Goal: Task Accomplishment & Management: Manage account settings

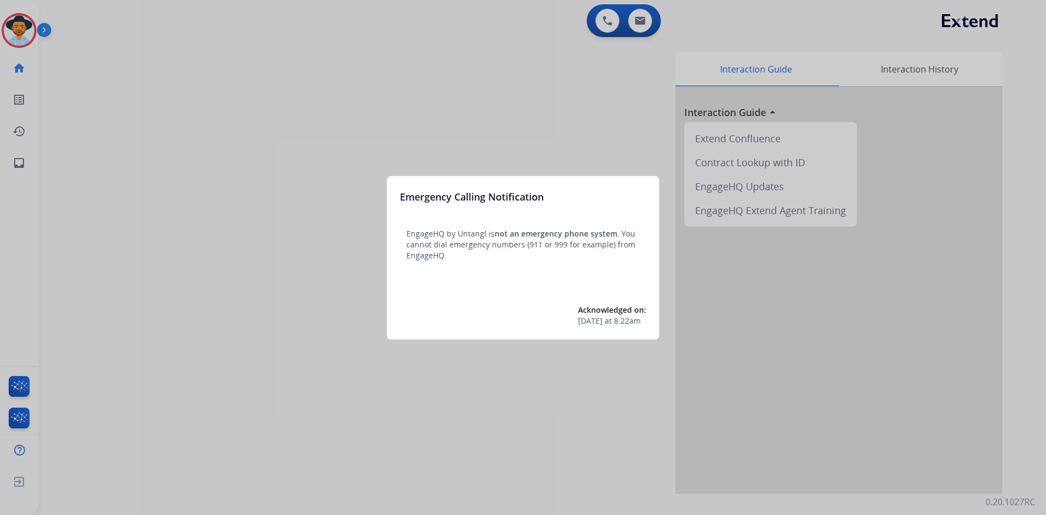
click at [138, 256] on div at bounding box center [523, 257] width 1046 height 515
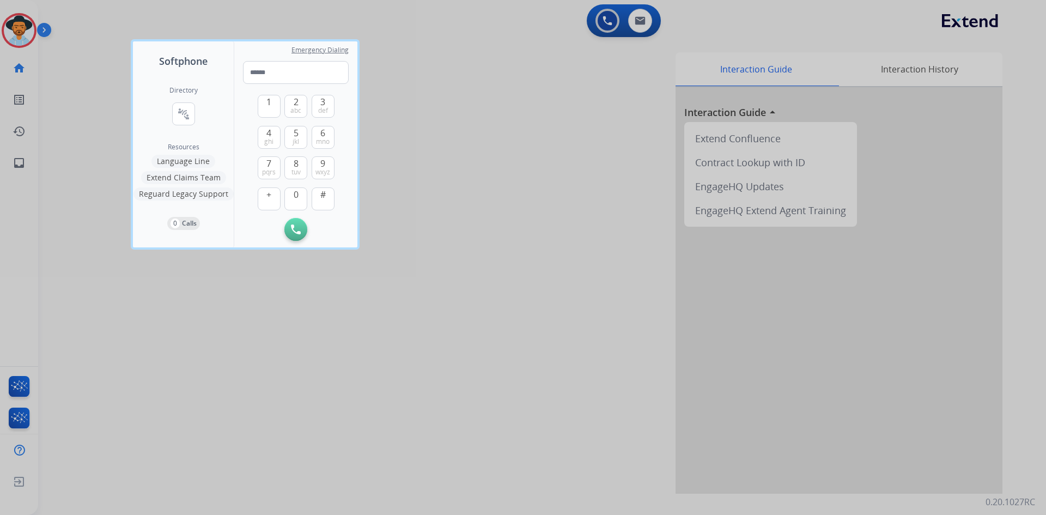
click at [114, 271] on div at bounding box center [523, 257] width 1046 height 515
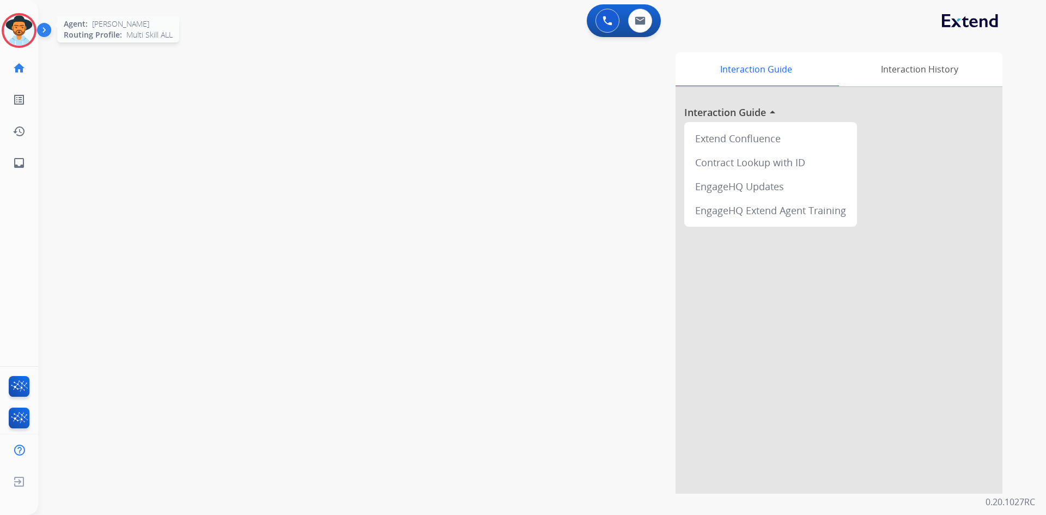
click at [30, 33] on img at bounding box center [19, 30] width 31 height 31
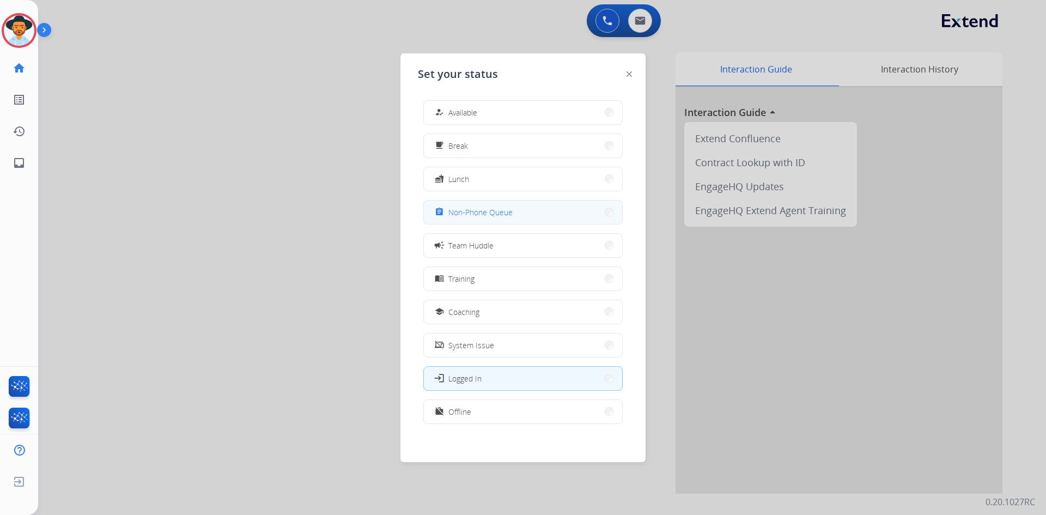
click at [476, 215] on span "Non-Phone Queue" at bounding box center [481, 212] width 64 height 11
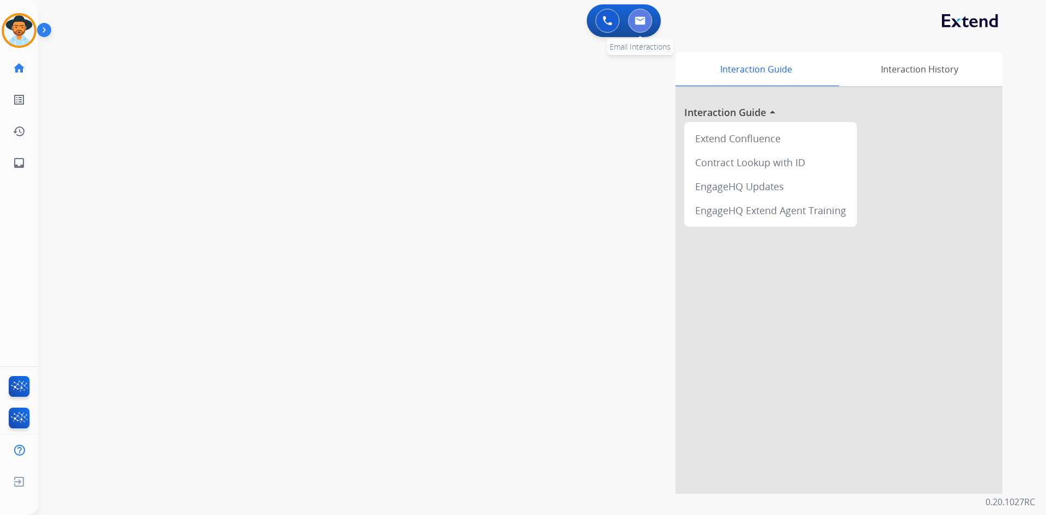
click at [645, 26] on button at bounding box center [640, 21] width 24 height 24
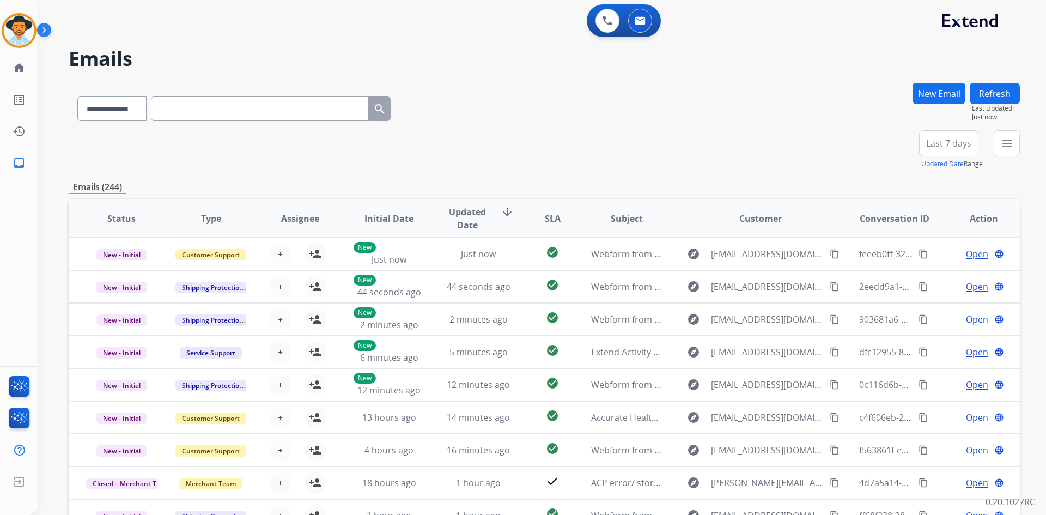
click at [941, 149] on button "Last 7 days" at bounding box center [948, 143] width 59 height 26
click at [951, 275] on div "Last 90 days" at bounding box center [946, 276] width 60 height 16
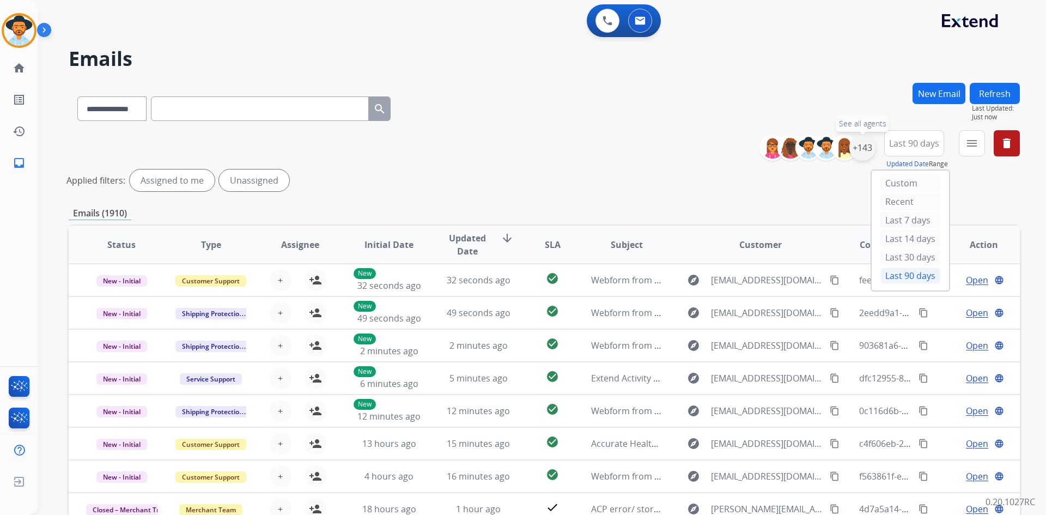
click at [861, 154] on div "+143" at bounding box center [863, 148] width 26 height 26
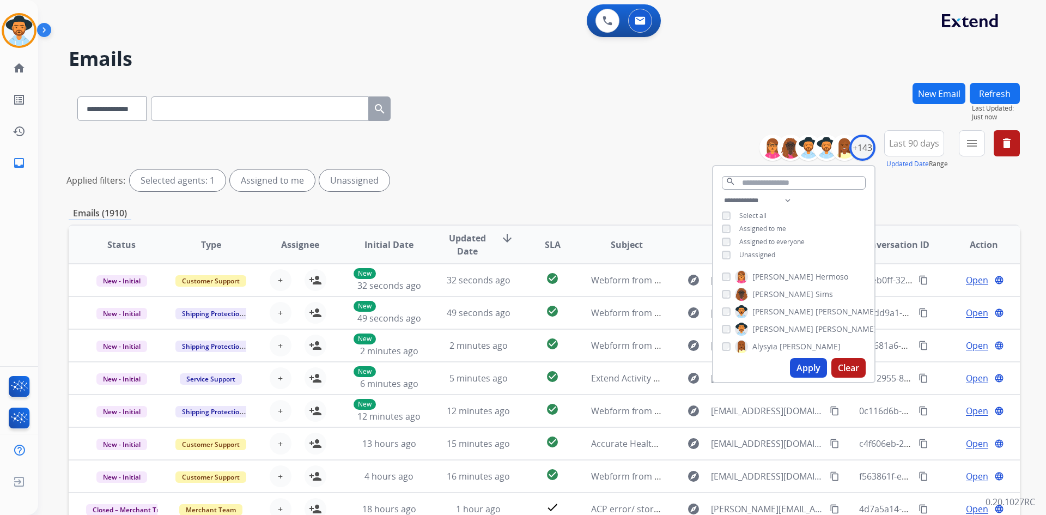
click at [774, 224] on span "Assigned to me" at bounding box center [763, 228] width 47 height 9
click at [971, 137] on mat-icon "menu" at bounding box center [972, 143] width 13 height 13
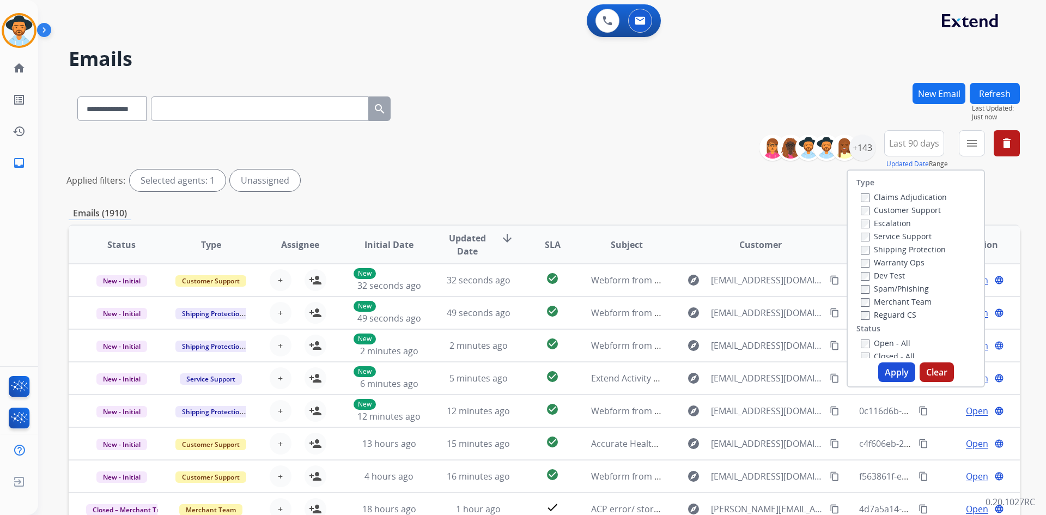
click at [912, 211] on label "Customer Support" at bounding box center [901, 210] width 80 height 10
click at [906, 245] on label "Shipping Protection" at bounding box center [903, 249] width 85 height 10
click at [898, 316] on label "Reguard CS" at bounding box center [889, 315] width 56 height 10
click at [894, 258] on label "New - Initial" at bounding box center [889, 260] width 57 height 10
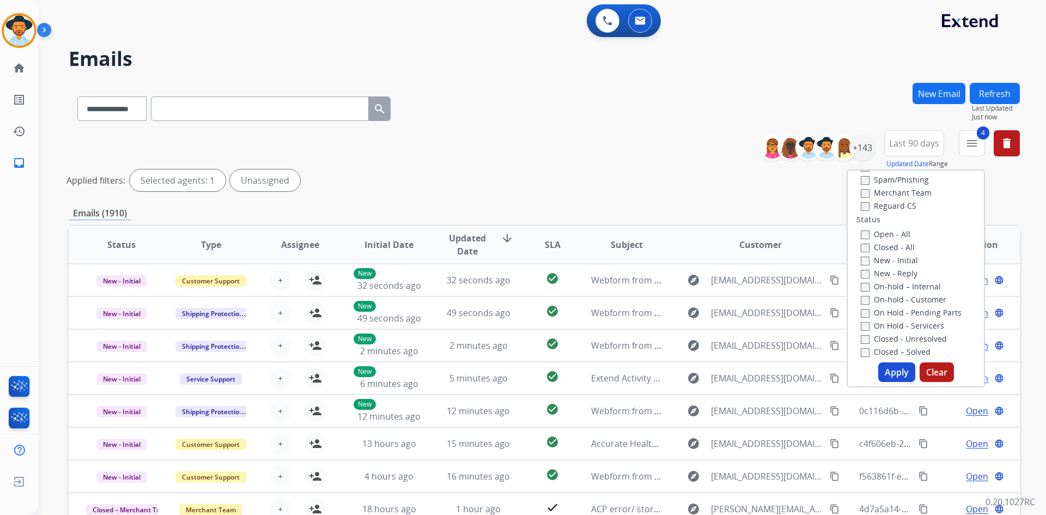
click at [894, 275] on label "New - Reply" at bounding box center [889, 273] width 57 height 10
click at [884, 368] on button "Apply" at bounding box center [897, 372] width 37 height 20
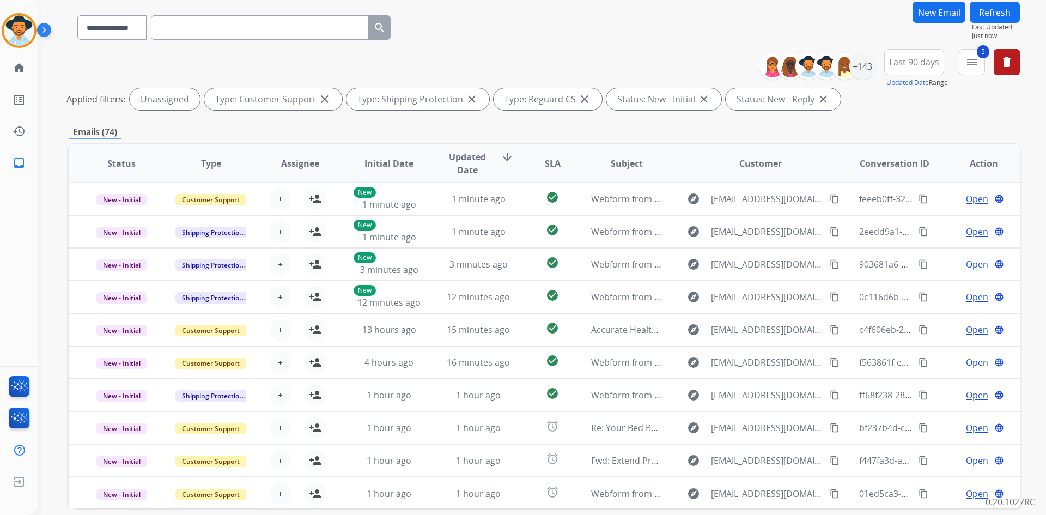
scroll to position [131, 0]
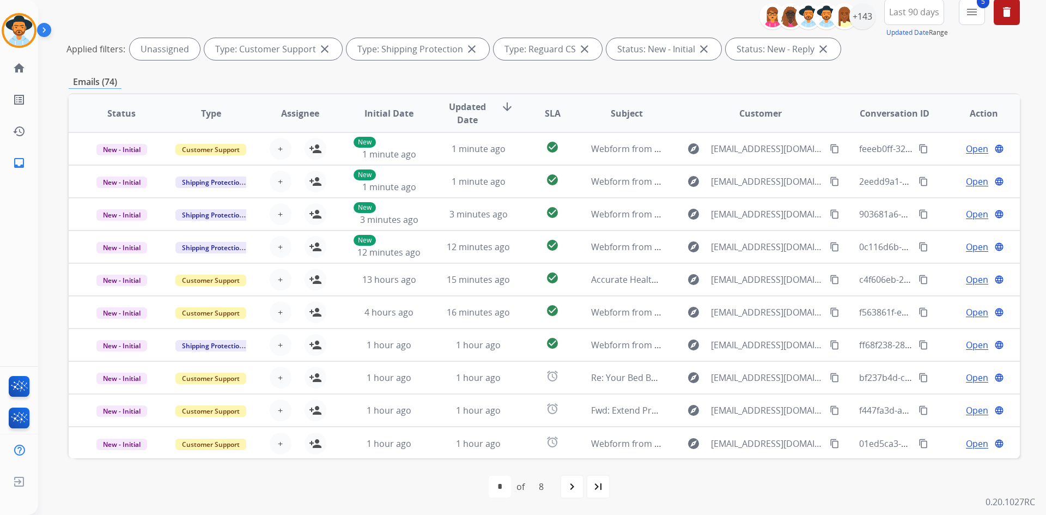
click at [465, 108] on span "Updated Date" at bounding box center [468, 113] width 50 height 26
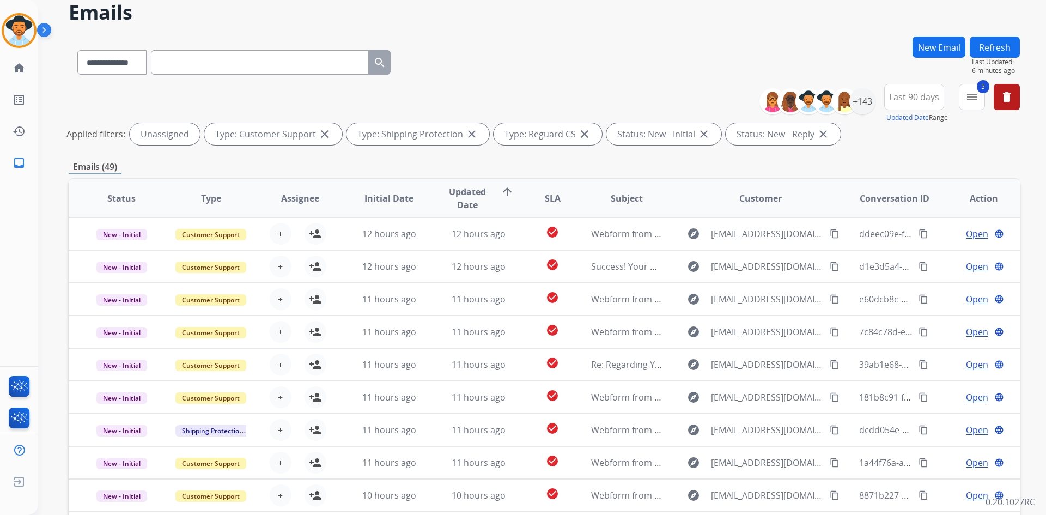
scroll to position [0, 0]
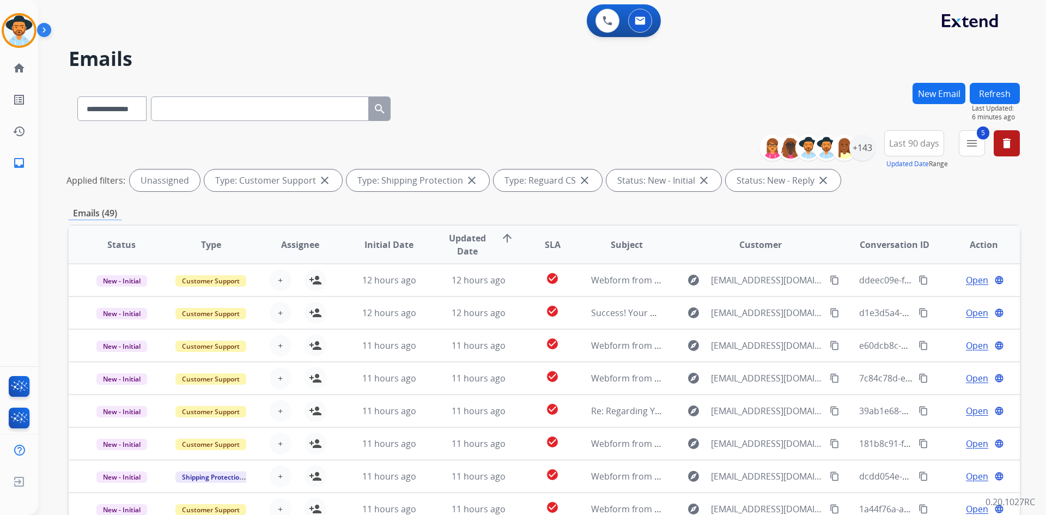
click at [1008, 93] on button "Refresh" at bounding box center [995, 93] width 50 height 21
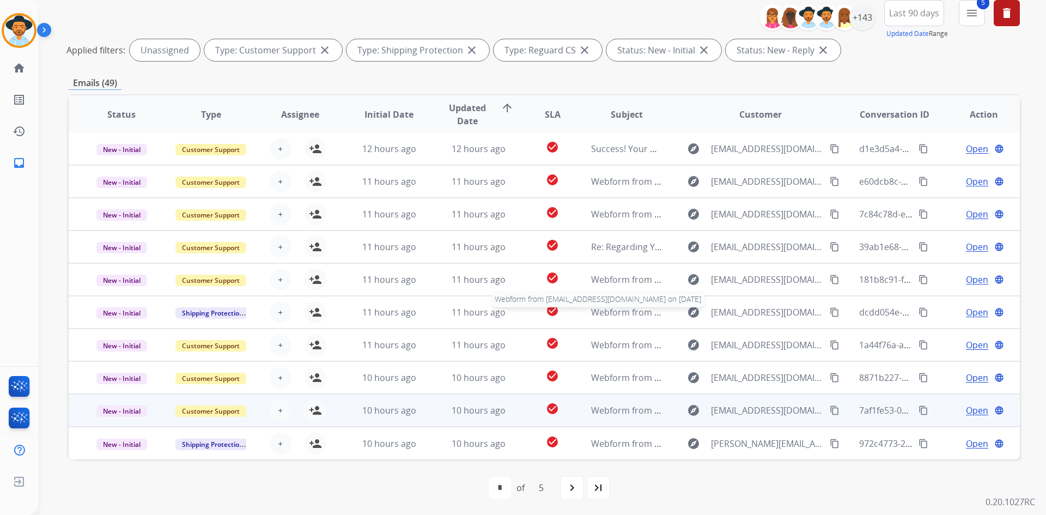
scroll to position [131, 0]
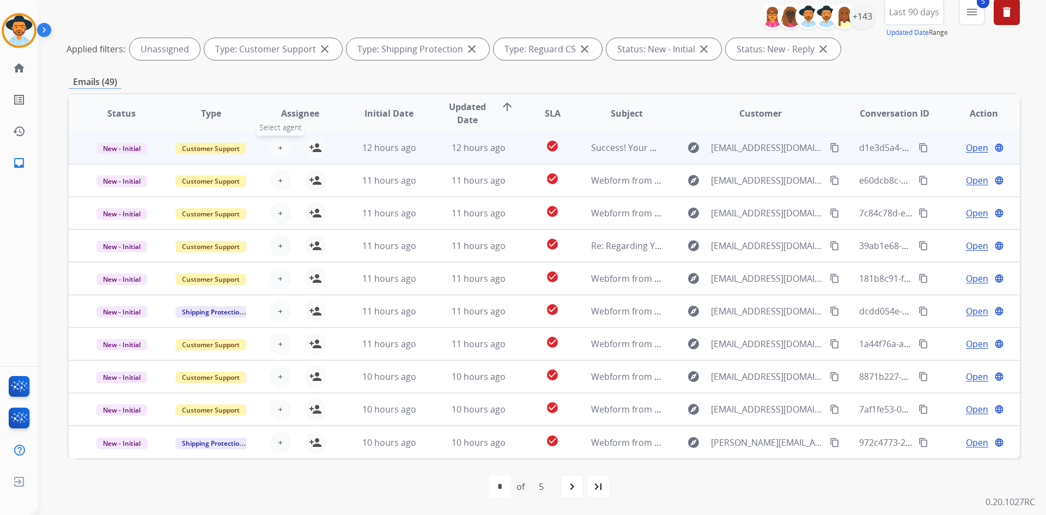
click at [274, 142] on button "+ Select agent" at bounding box center [281, 148] width 22 height 22
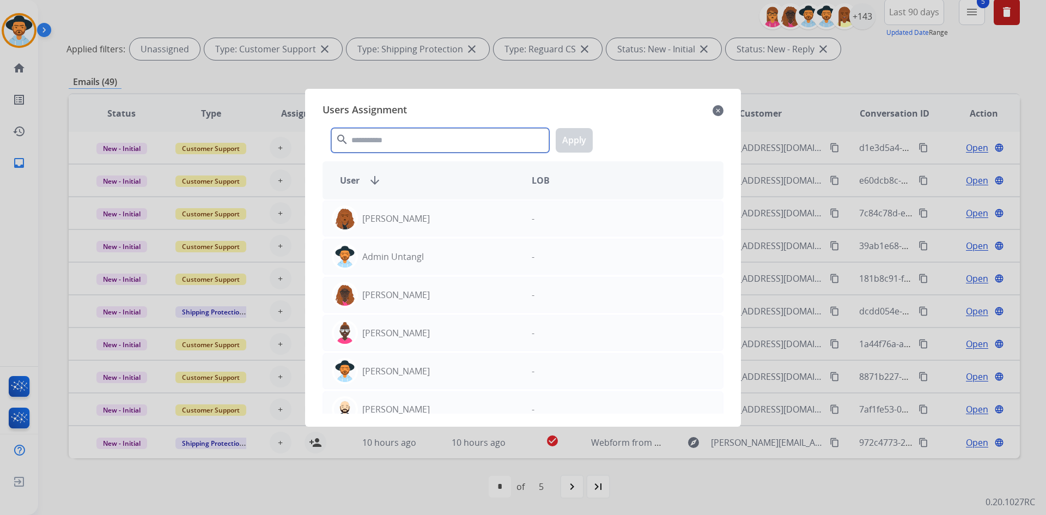
click at [379, 138] on input "text" at bounding box center [440, 140] width 218 height 25
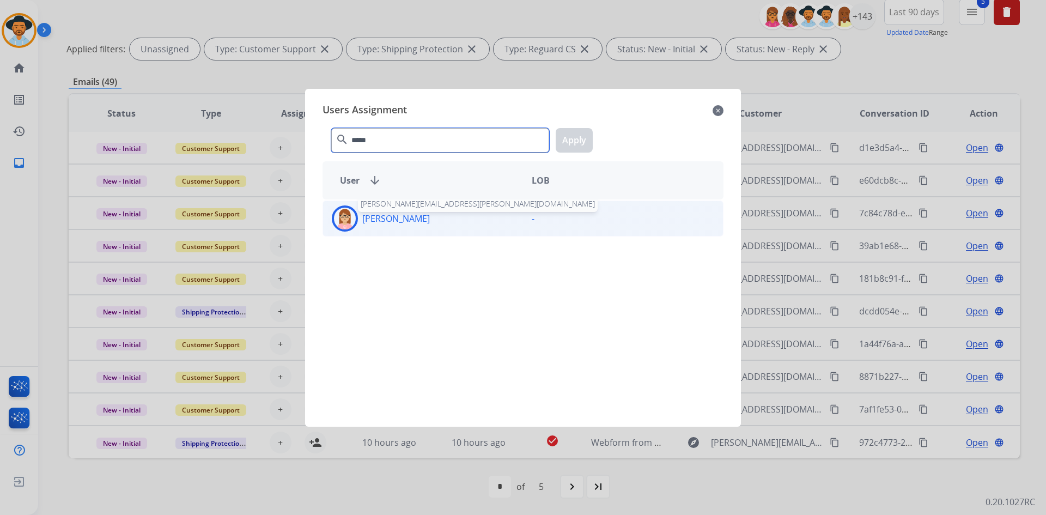
type input "*****"
click at [392, 221] on p "[PERSON_NAME]" at bounding box center [396, 218] width 68 height 13
click at [570, 140] on button "Apply" at bounding box center [574, 140] width 37 height 25
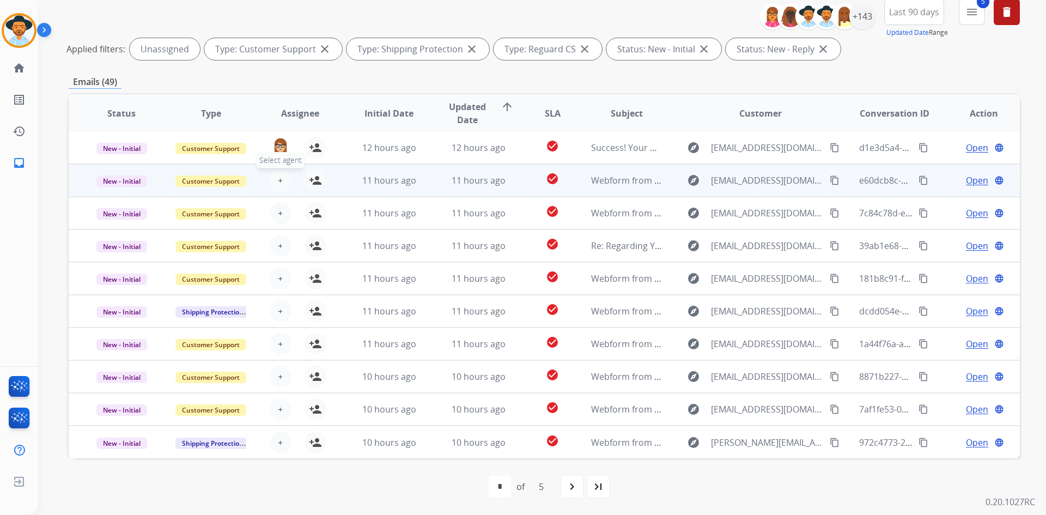
click at [282, 180] on button "+ Select agent" at bounding box center [281, 180] width 22 height 22
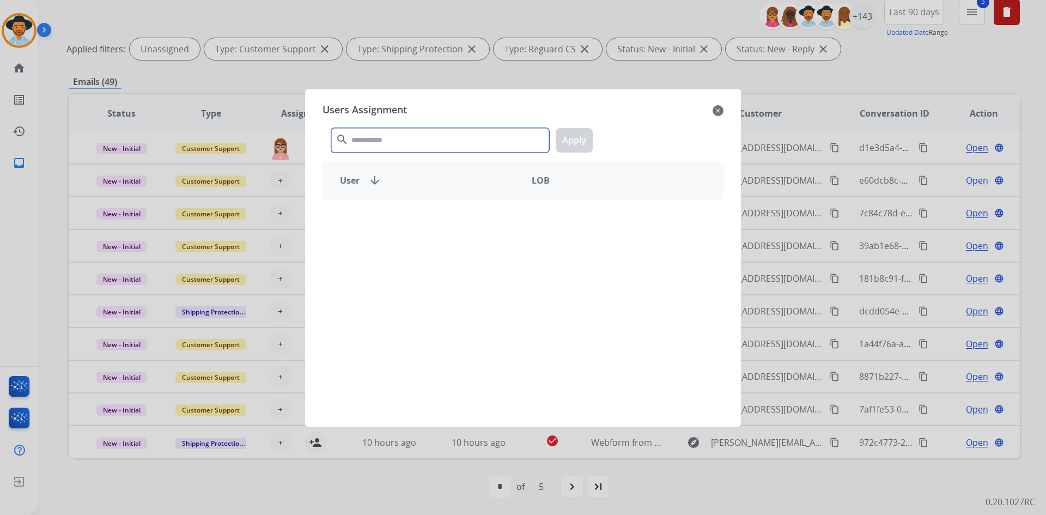
click at [389, 142] on input "text" at bounding box center [440, 140] width 218 height 25
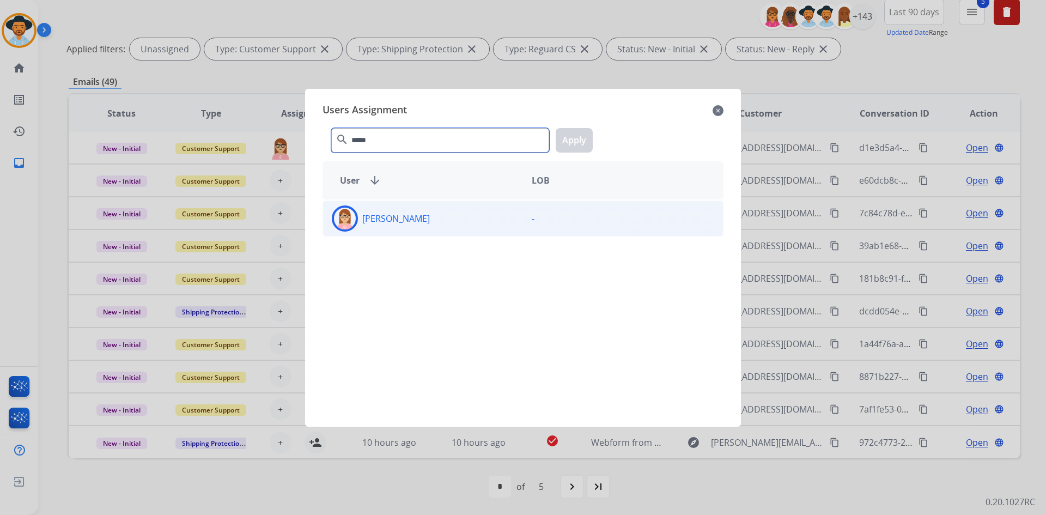
type input "*****"
click at [380, 213] on p "[PERSON_NAME]" at bounding box center [396, 218] width 68 height 13
click at [584, 141] on button "Apply" at bounding box center [574, 140] width 37 height 25
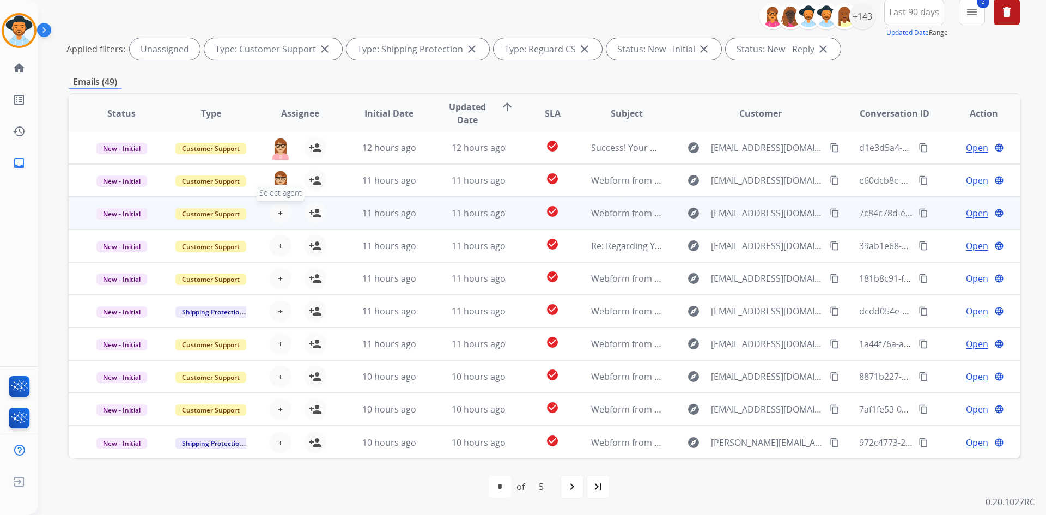
click at [278, 214] on span "+" at bounding box center [280, 213] width 5 height 13
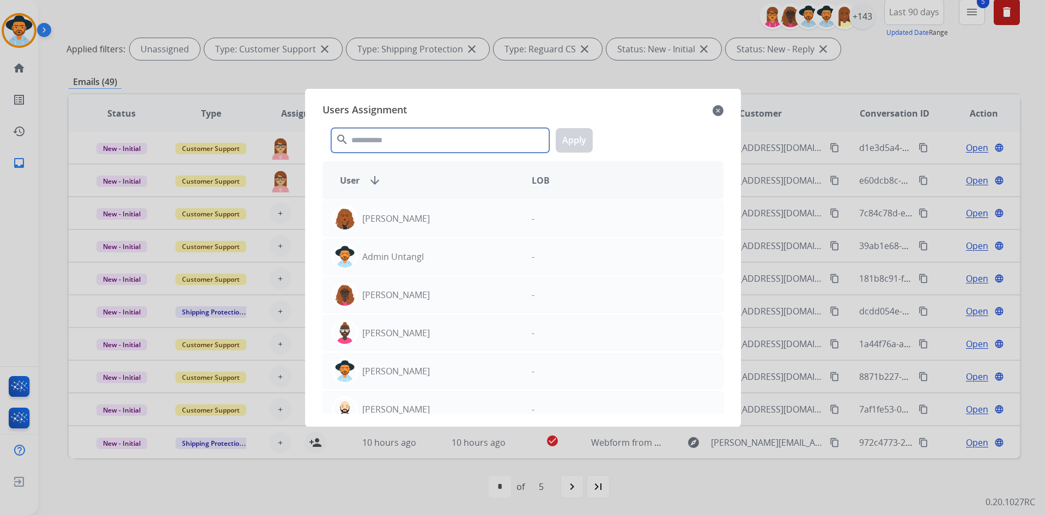
click at [388, 141] on input "text" at bounding box center [440, 140] width 218 height 25
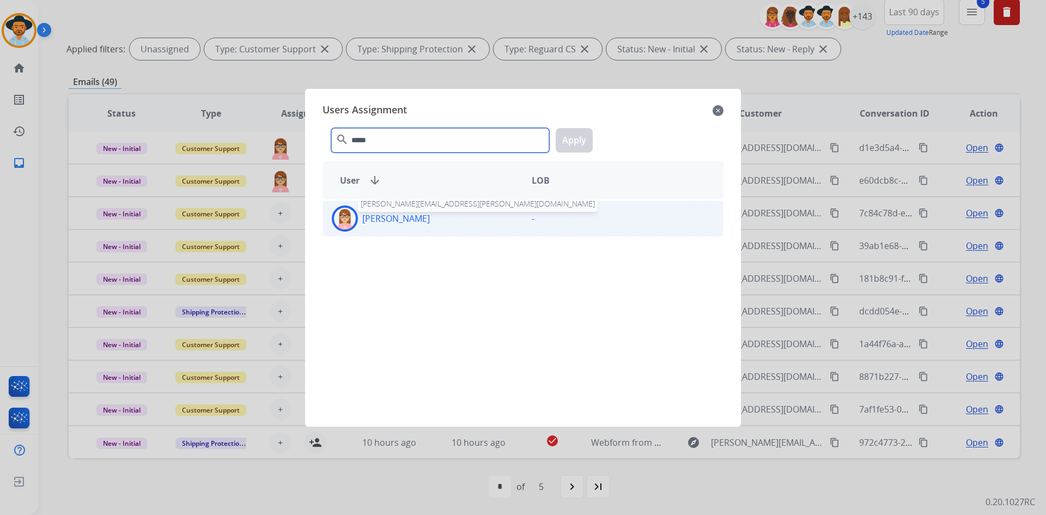
type input "*****"
click at [385, 225] on div "[PERSON_NAME] [PERSON_NAME][EMAIL_ADDRESS][PERSON_NAME][DOMAIN_NAME]" at bounding box center [423, 218] width 200 height 26
click at [585, 140] on button "Apply" at bounding box center [574, 140] width 37 height 25
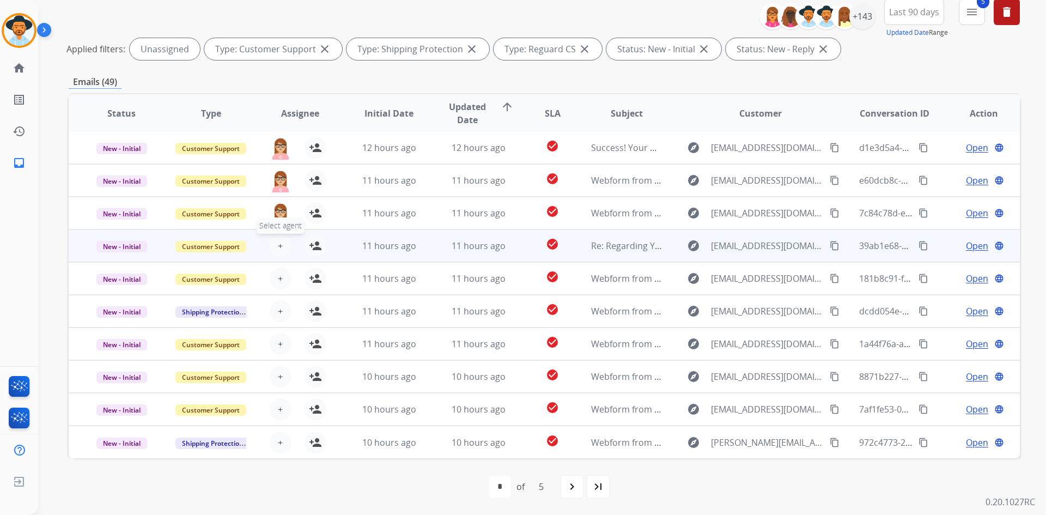
click at [278, 241] on span "+" at bounding box center [280, 245] width 5 height 13
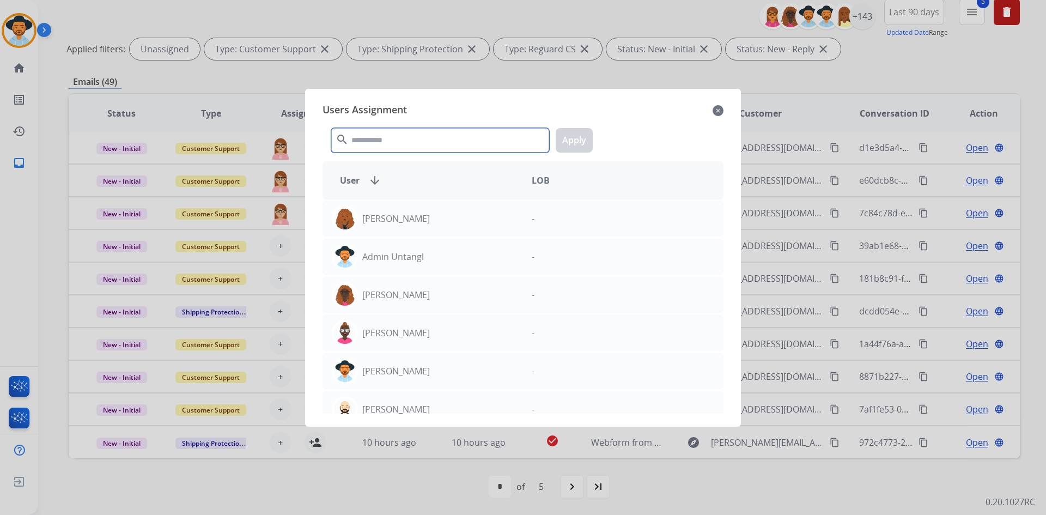
click at [402, 142] on input "text" at bounding box center [440, 140] width 218 height 25
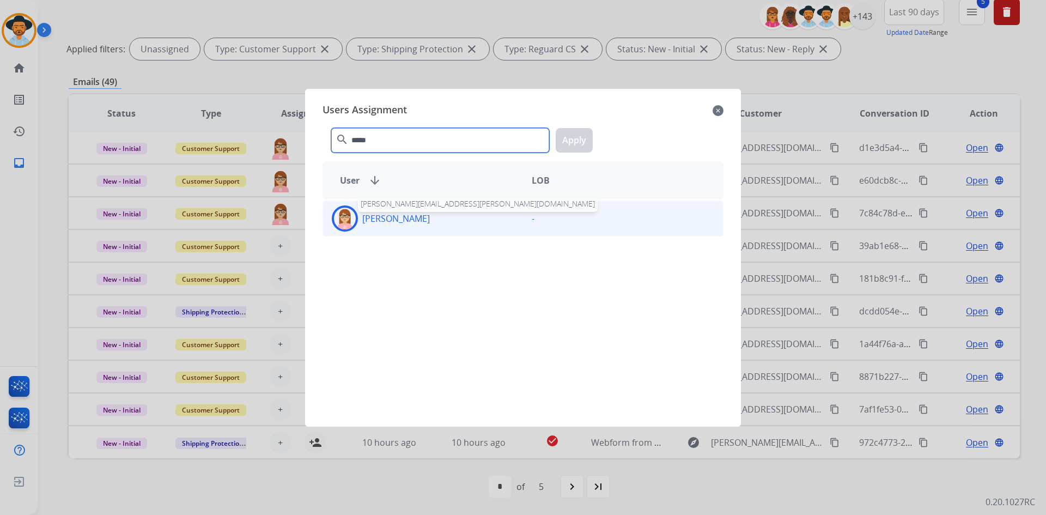
type input "*****"
click at [405, 223] on p "[PERSON_NAME]" at bounding box center [396, 218] width 68 height 13
click at [587, 143] on button "Apply" at bounding box center [574, 140] width 37 height 25
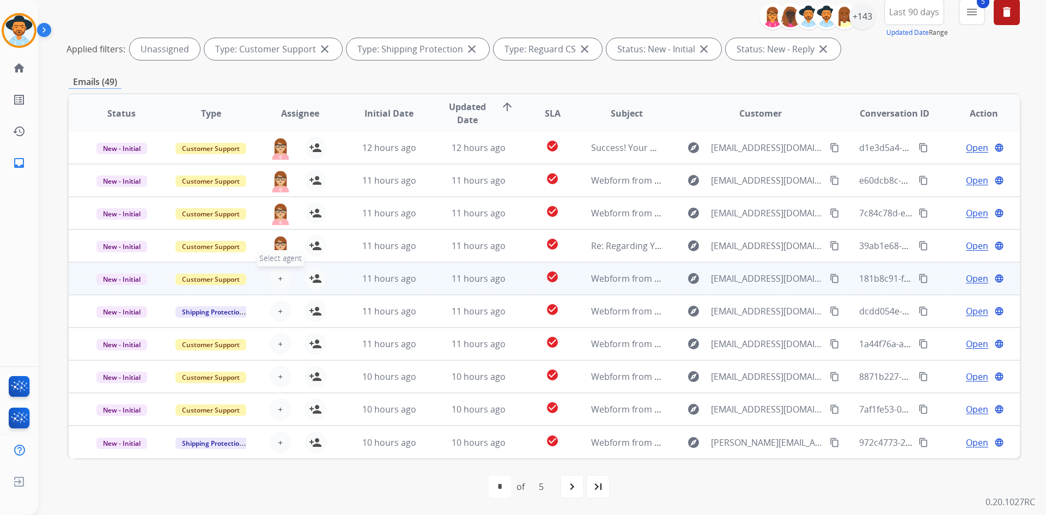
click at [283, 276] on button "+ Select agent" at bounding box center [281, 279] width 22 height 22
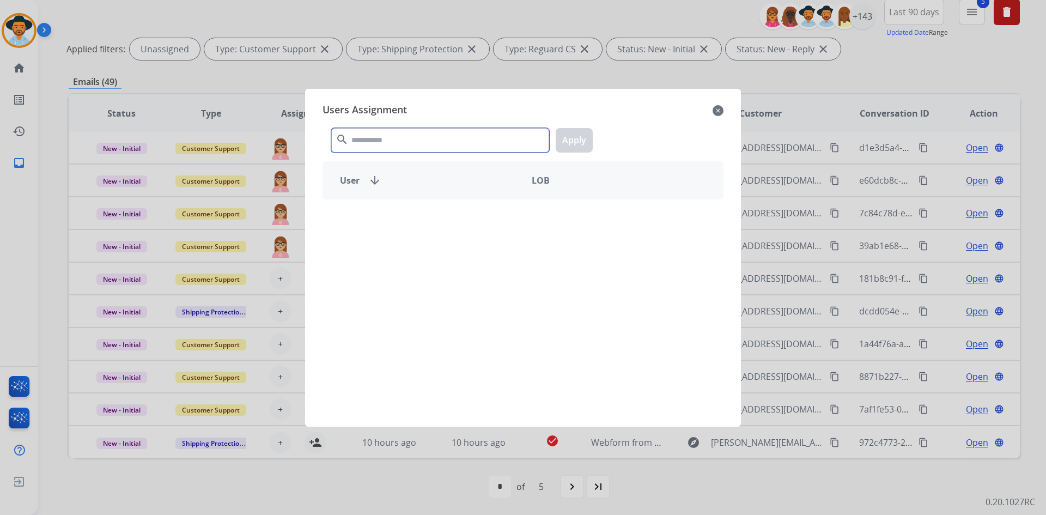
click at [415, 134] on input "text" at bounding box center [440, 140] width 218 height 25
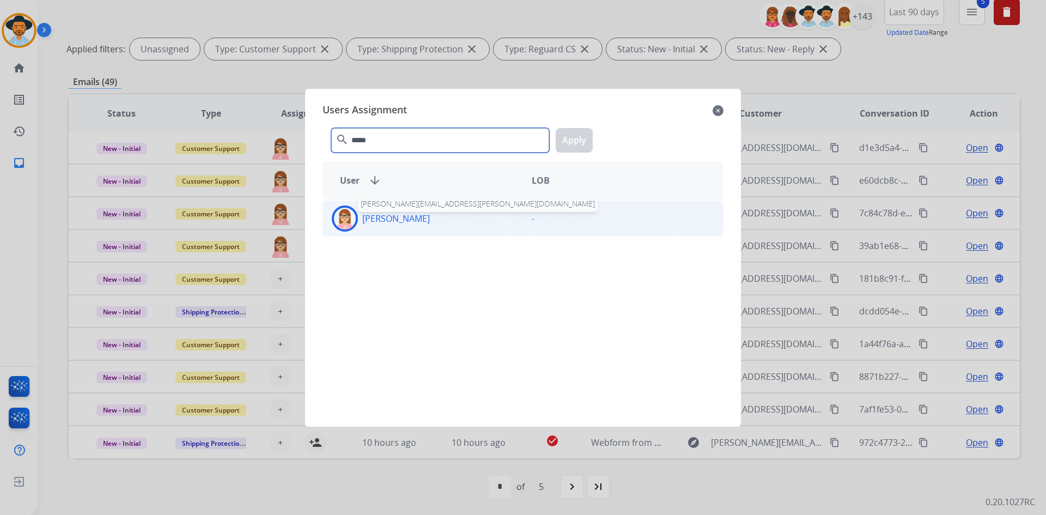
type input "*****"
click at [385, 217] on p "[PERSON_NAME]" at bounding box center [396, 218] width 68 height 13
click at [583, 140] on button "Apply" at bounding box center [574, 140] width 37 height 25
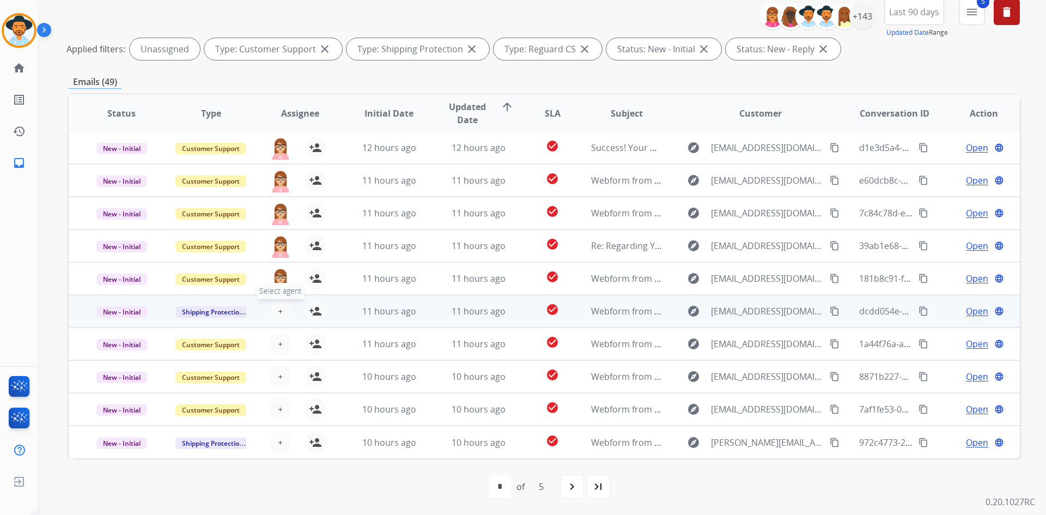
click at [278, 316] on span "+" at bounding box center [280, 311] width 5 height 13
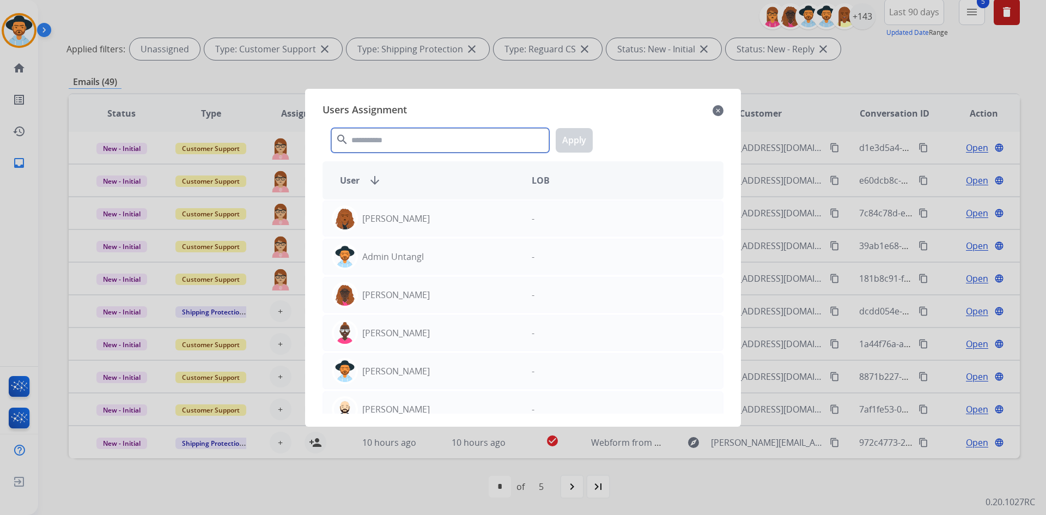
click at [409, 142] on input "text" at bounding box center [440, 140] width 218 height 25
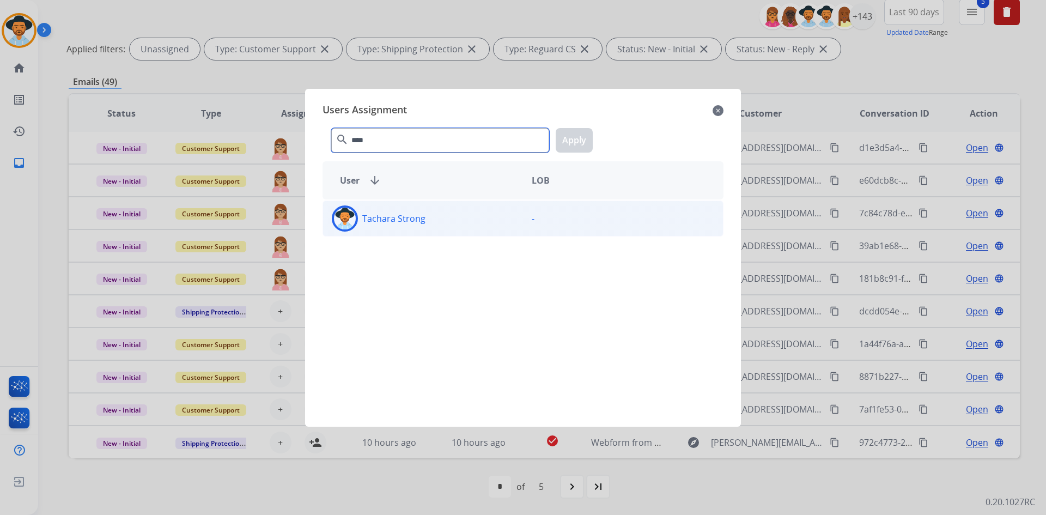
type input "****"
click at [362, 214] on div "Tachara Strong" at bounding box center [423, 218] width 200 height 26
click at [580, 137] on button "Apply" at bounding box center [574, 140] width 37 height 25
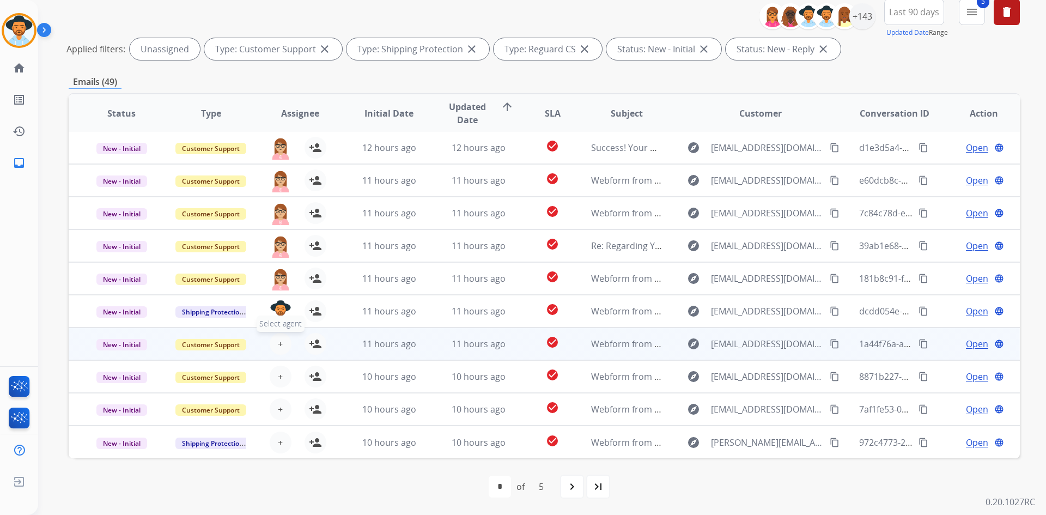
click at [273, 337] on button "+ Select agent" at bounding box center [281, 344] width 22 height 22
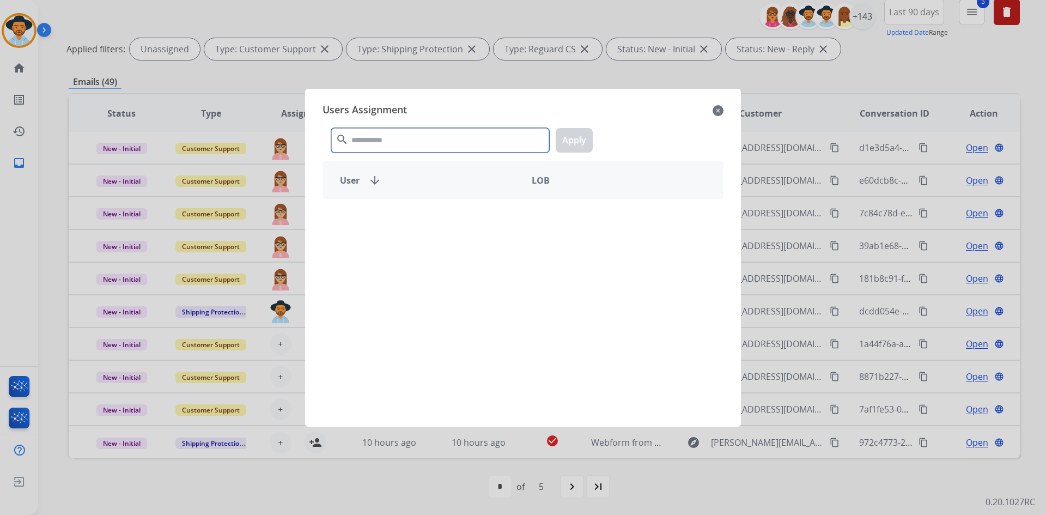
click at [411, 144] on input "text" at bounding box center [440, 140] width 218 height 25
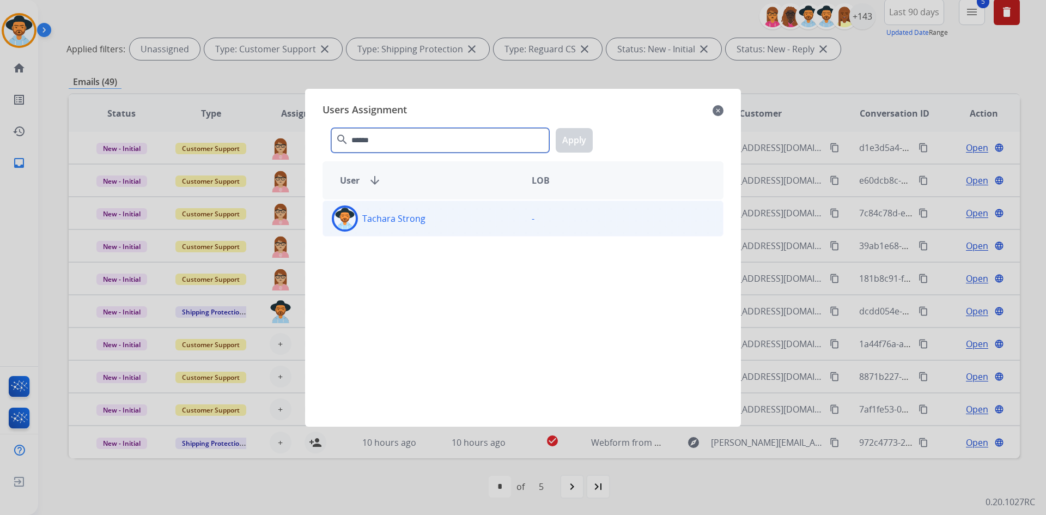
type input "******"
click at [417, 228] on div "Tachara Strong" at bounding box center [423, 218] width 200 height 26
click at [584, 137] on button "Apply" at bounding box center [574, 140] width 37 height 25
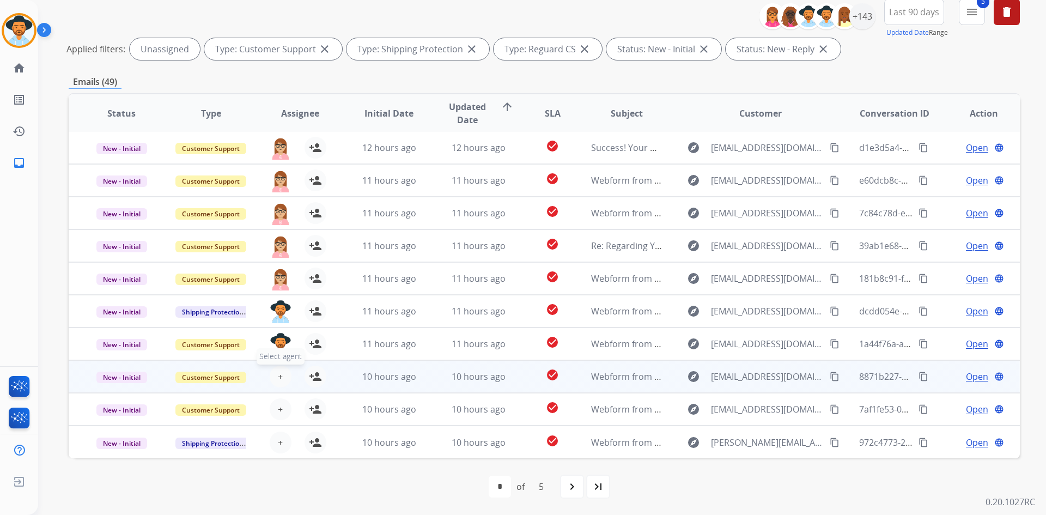
click at [278, 381] on span "+" at bounding box center [280, 376] width 5 height 13
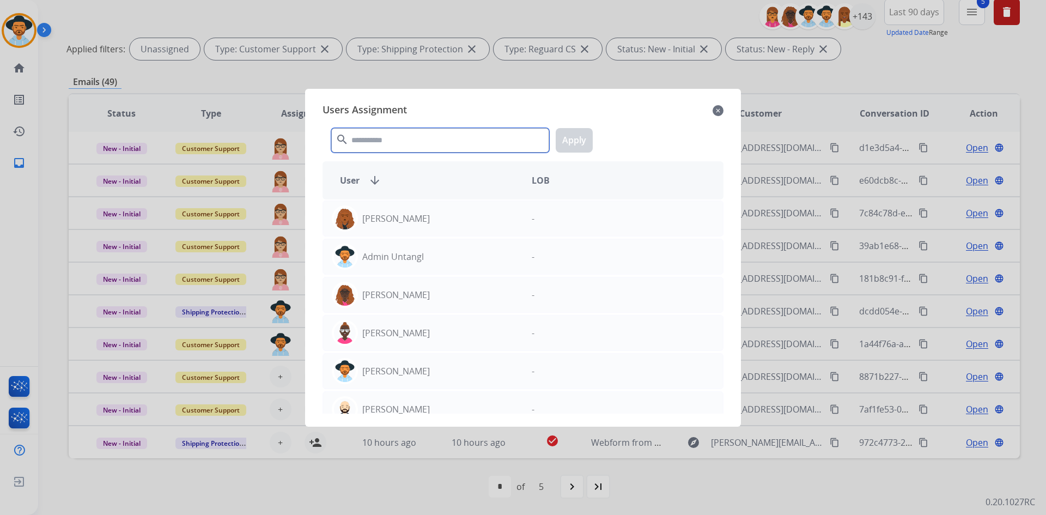
click at [408, 145] on input "text" at bounding box center [440, 140] width 218 height 25
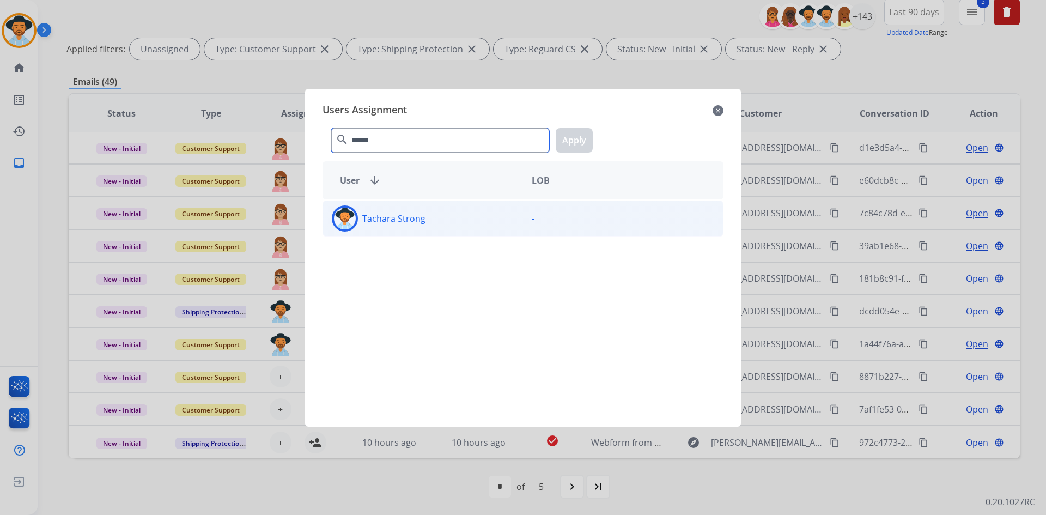
type input "******"
click at [417, 220] on p "Tachara Strong" at bounding box center [393, 218] width 63 height 13
click at [581, 141] on button "Apply" at bounding box center [574, 140] width 37 height 25
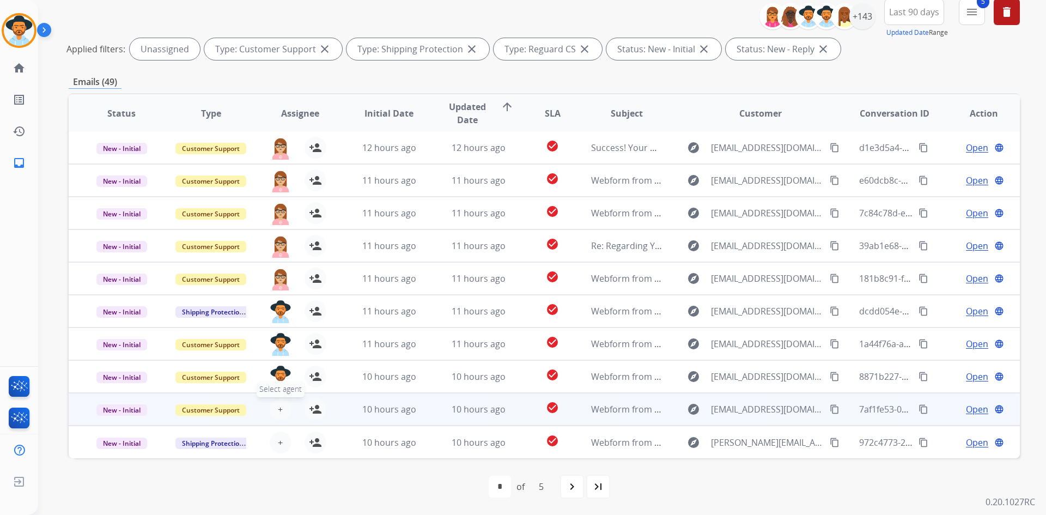
click at [283, 415] on button "+ Select agent" at bounding box center [281, 409] width 22 height 22
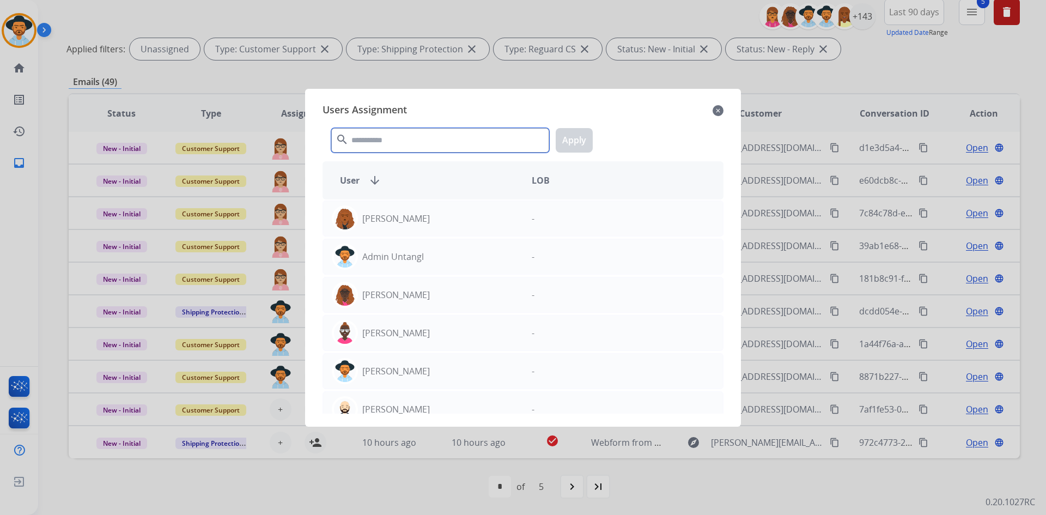
click at [387, 144] on input "text" at bounding box center [440, 140] width 218 height 25
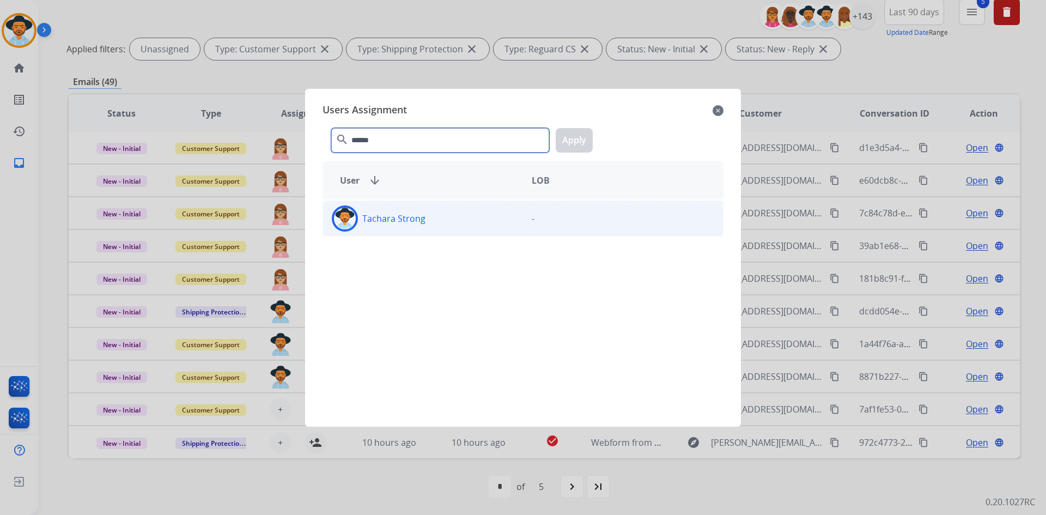
type input "******"
click at [401, 227] on div "Tachara Strong" at bounding box center [423, 218] width 200 height 26
click at [578, 132] on button "Apply" at bounding box center [574, 140] width 37 height 25
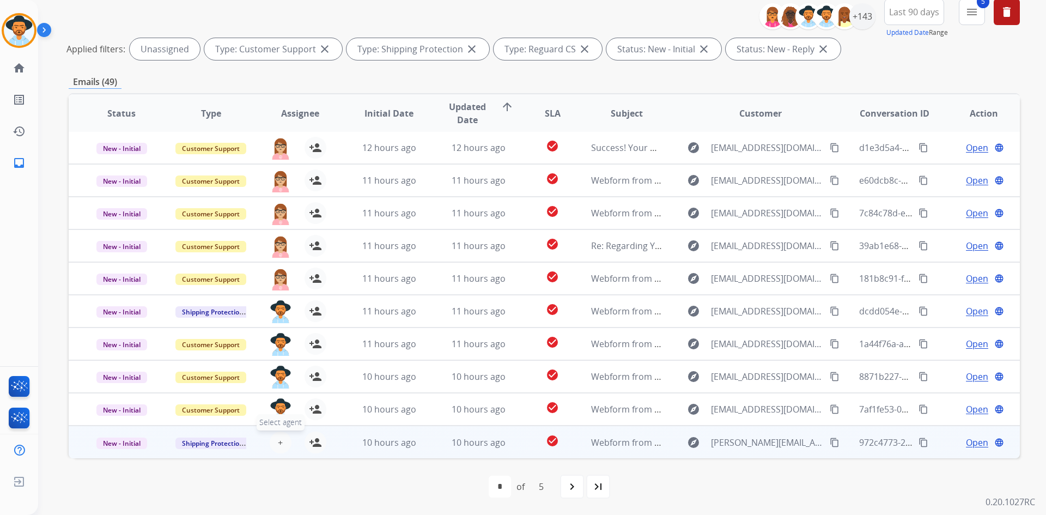
click at [275, 447] on button "+ Select agent" at bounding box center [281, 443] width 22 height 22
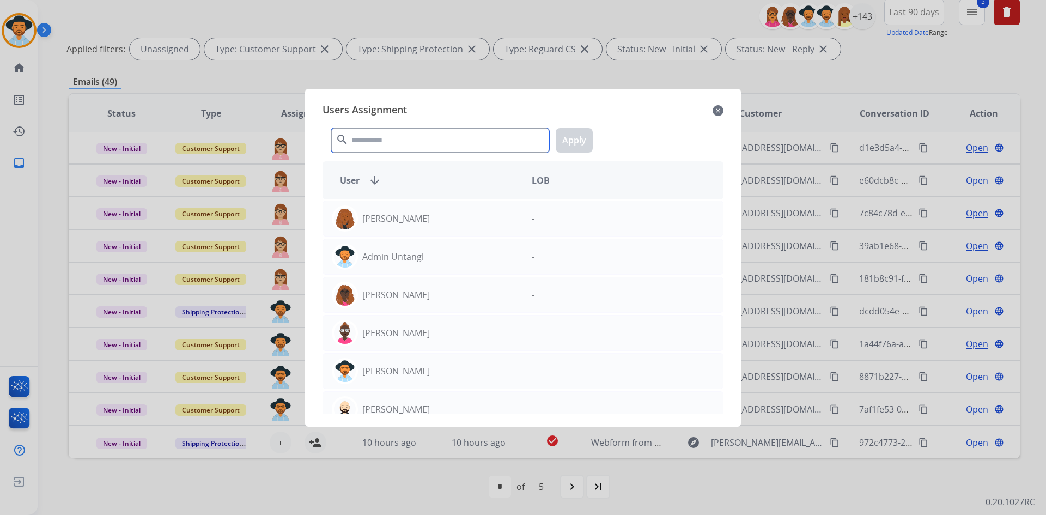
click at [402, 138] on input "text" at bounding box center [440, 140] width 218 height 25
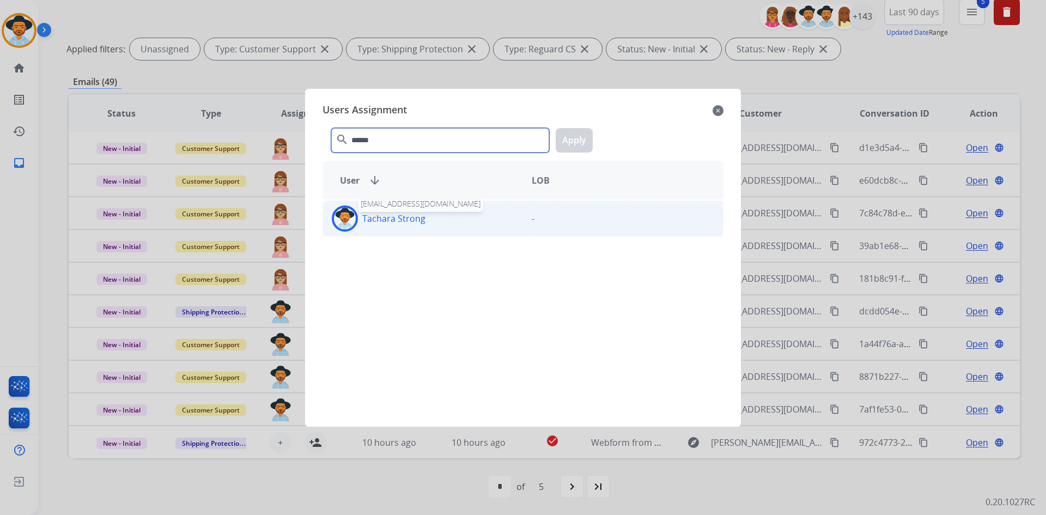
type input "******"
click at [419, 218] on p "Tachara Strong" at bounding box center [393, 218] width 63 height 13
click at [579, 137] on button "Apply" at bounding box center [574, 140] width 37 height 25
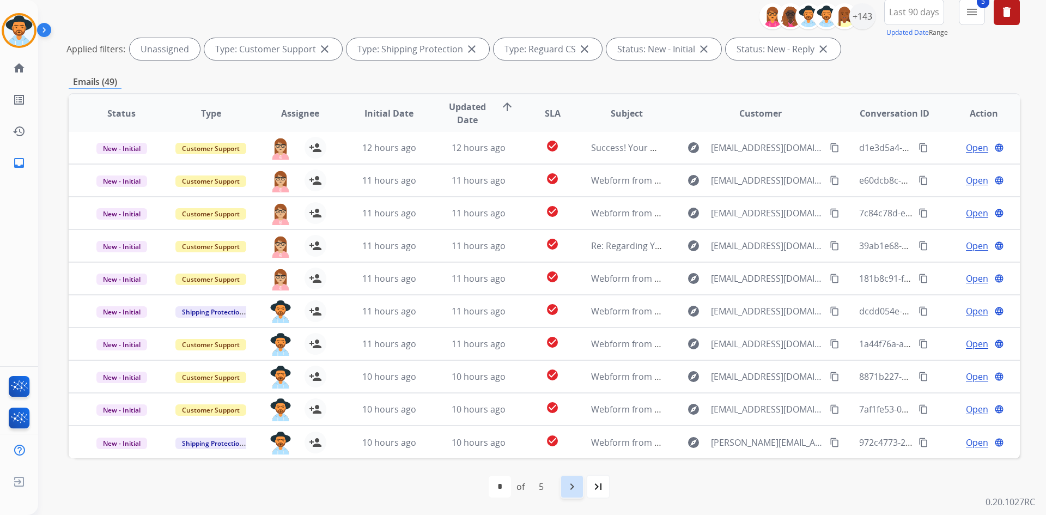
click at [568, 493] on div "navigate_next" at bounding box center [572, 487] width 24 height 24
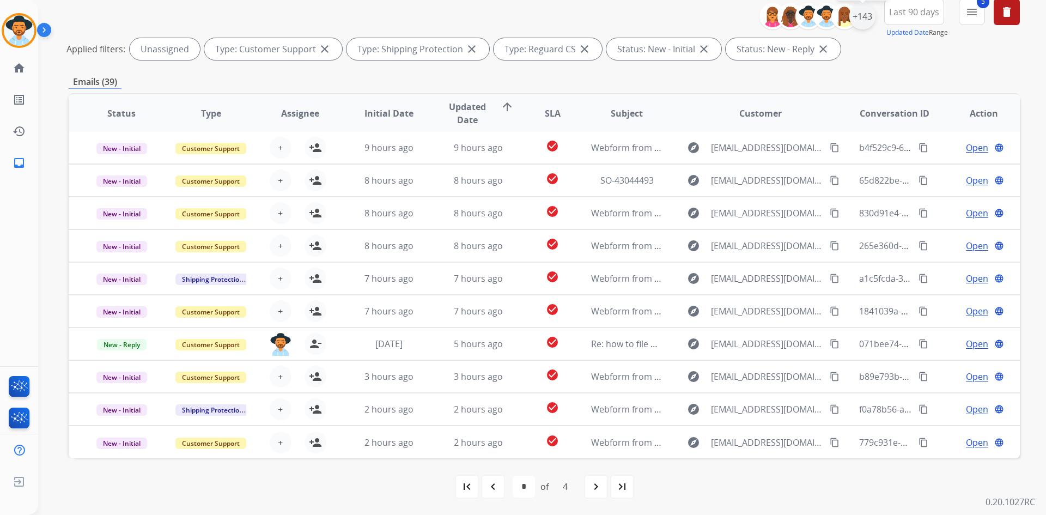
click at [862, 19] on div "+143" at bounding box center [863, 16] width 26 height 26
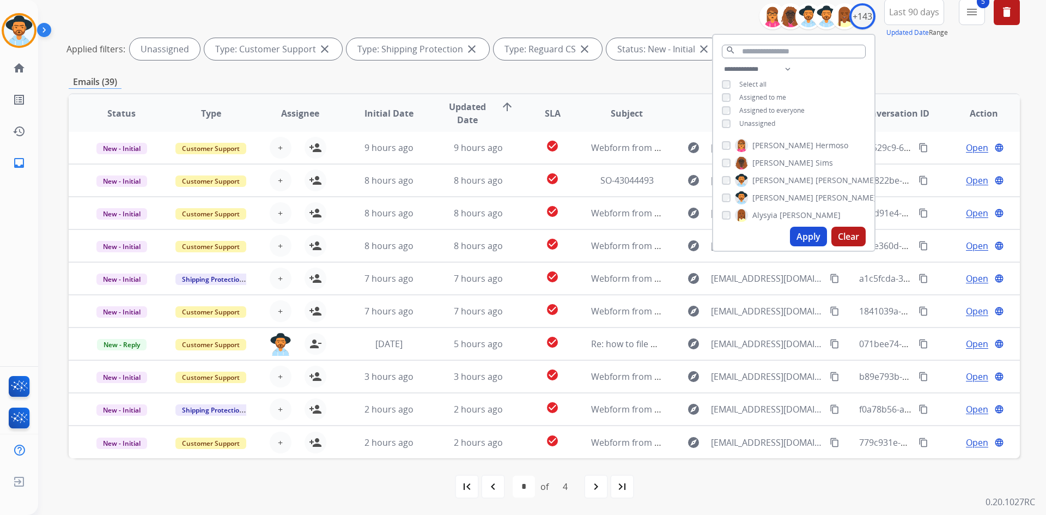
click at [764, 98] on span "Assigned to me" at bounding box center [763, 97] width 47 height 9
click at [760, 98] on span "Assigned to me" at bounding box center [763, 97] width 47 height 9
click at [802, 233] on button "Apply" at bounding box center [808, 237] width 37 height 20
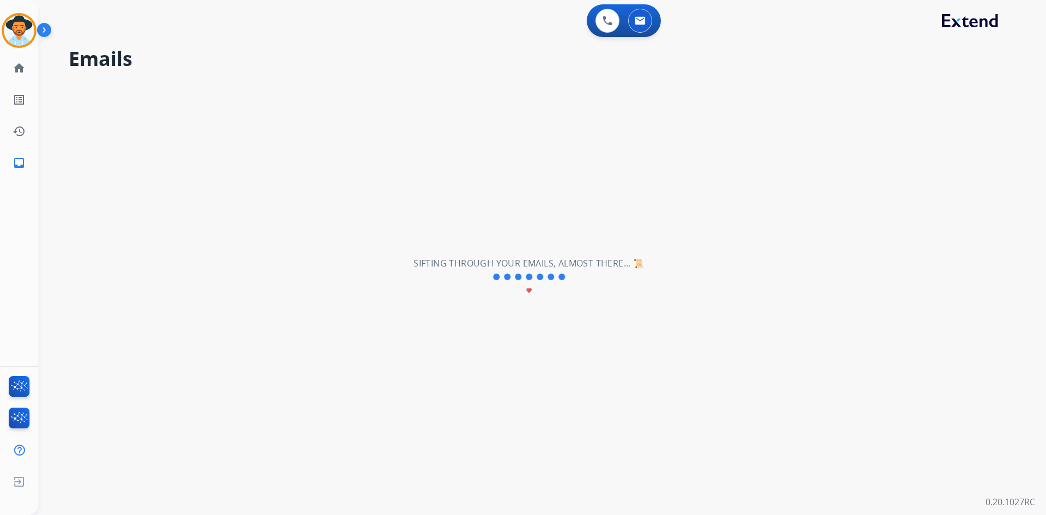
scroll to position [0, 0]
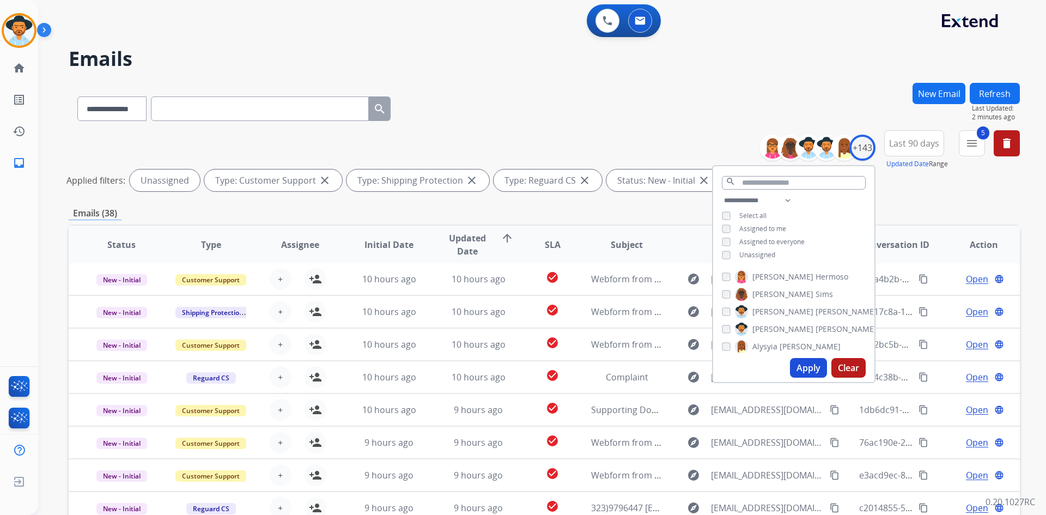
click at [596, 215] on div "Emails (38)" at bounding box center [545, 214] width 952 height 14
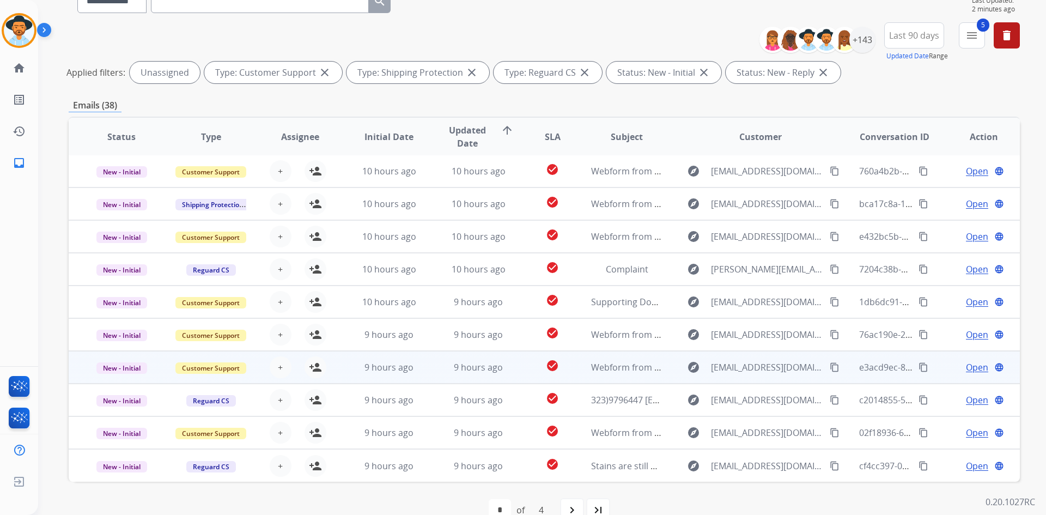
scroll to position [131, 0]
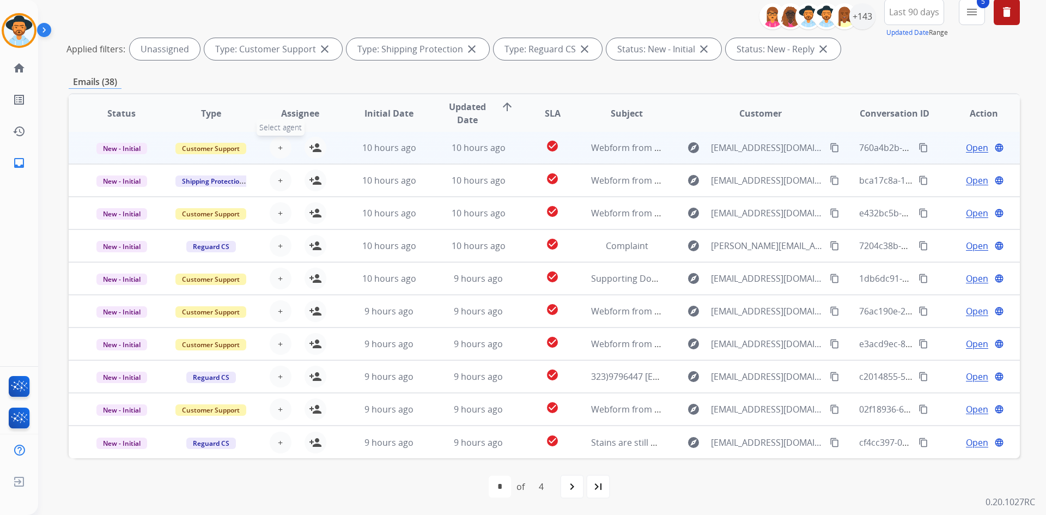
click at [280, 149] on span "+" at bounding box center [280, 147] width 5 height 13
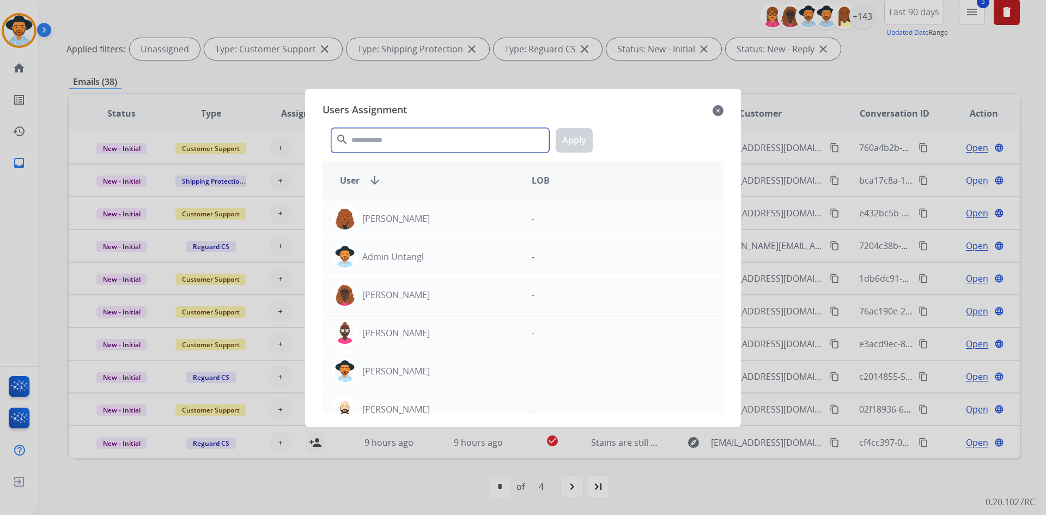
click at [377, 140] on input "text" at bounding box center [440, 140] width 218 height 25
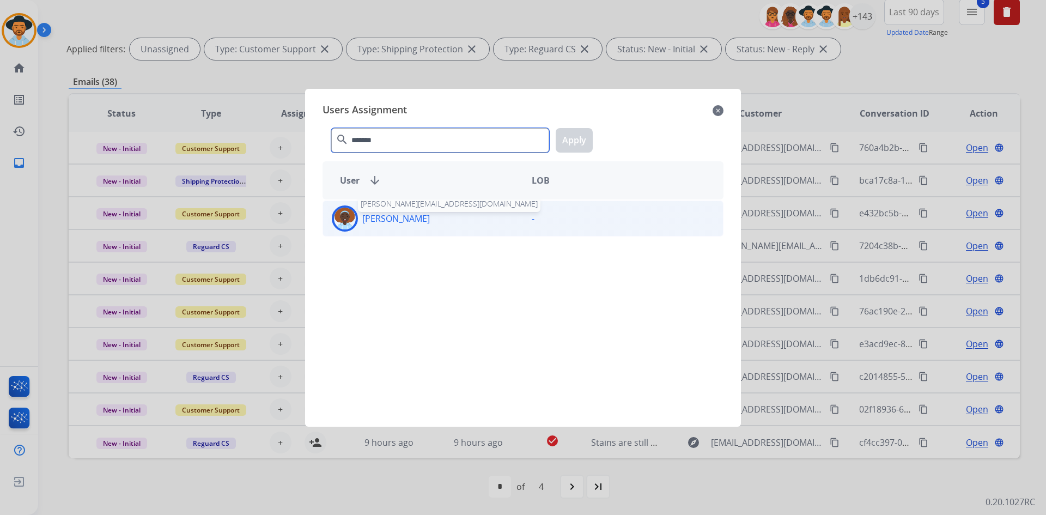
type input "*******"
click at [410, 226] on div "[PERSON_NAME]" at bounding box center [423, 218] width 200 height 26
click at [569, 146] on button "Apply" at bounding box center [574, 140] width 37 height 25
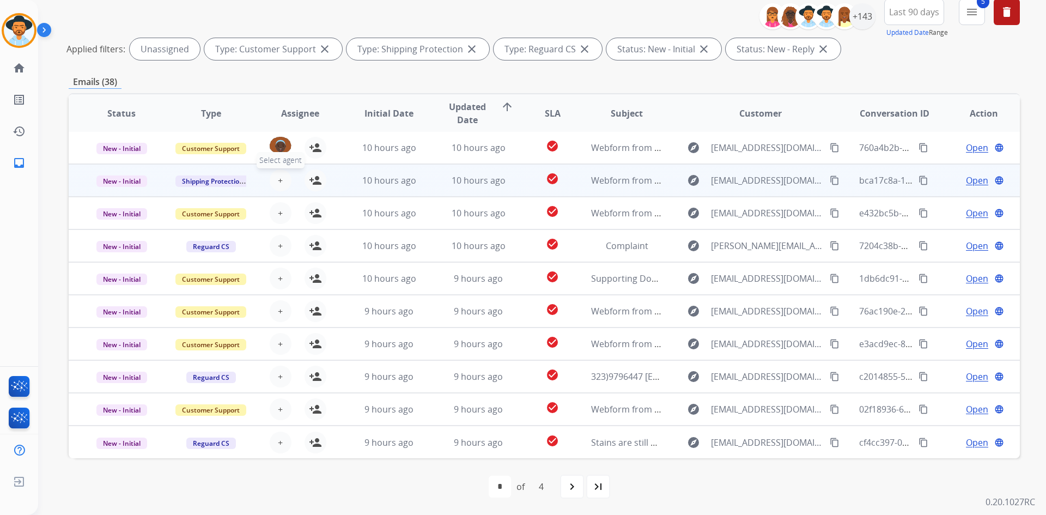
click at [275, 180] on button "+ Select agent" at bounding box center [281, 180] width 22 height 22
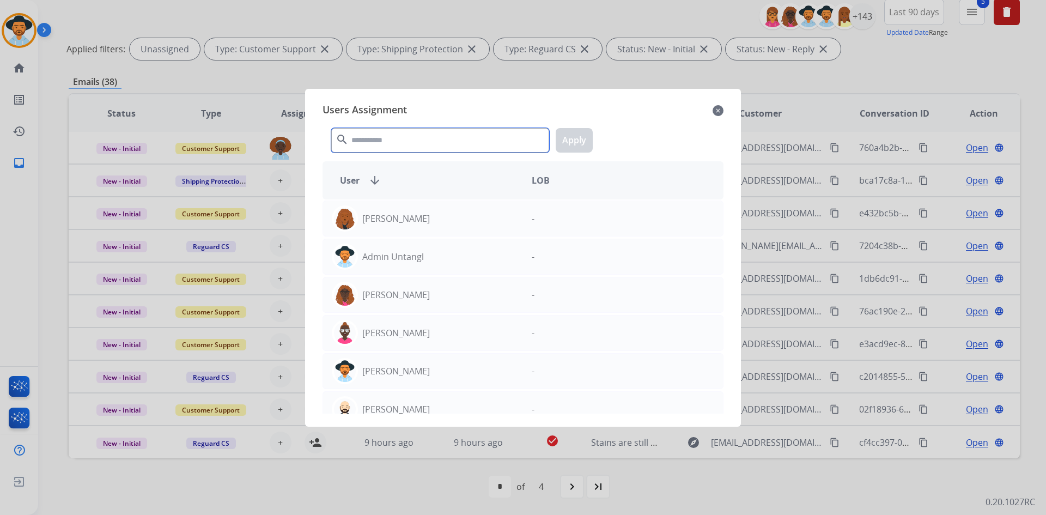
click at [401, 135] on input "text" at bounding box center [440, 140] width 218 height 25
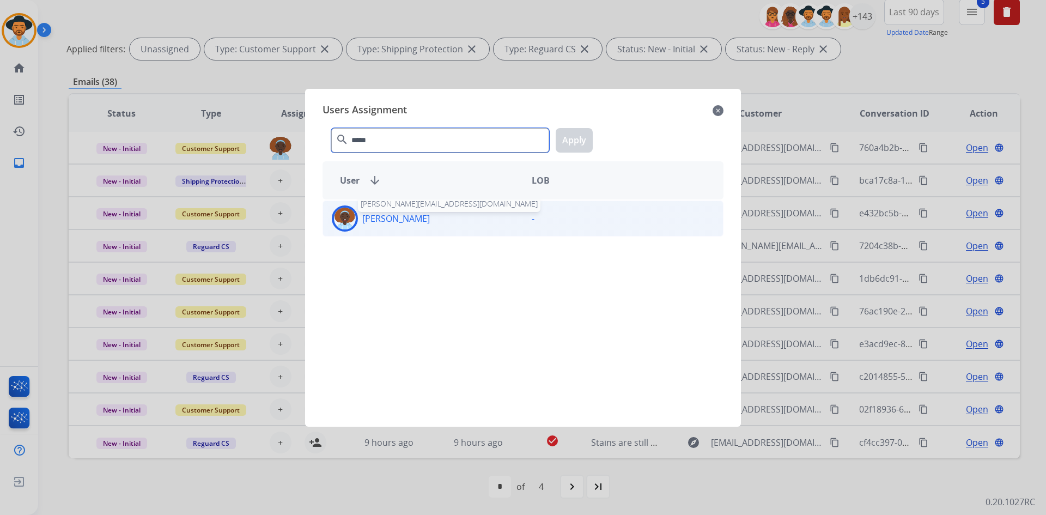
type input "*****"
click at [416, 221] on p "[PERSON_NAME]" at bounding box center [396, 218] width 68 height 13
click at [574, 138] on button "Apply" at bounding box center [574, 140] width 37 height 25
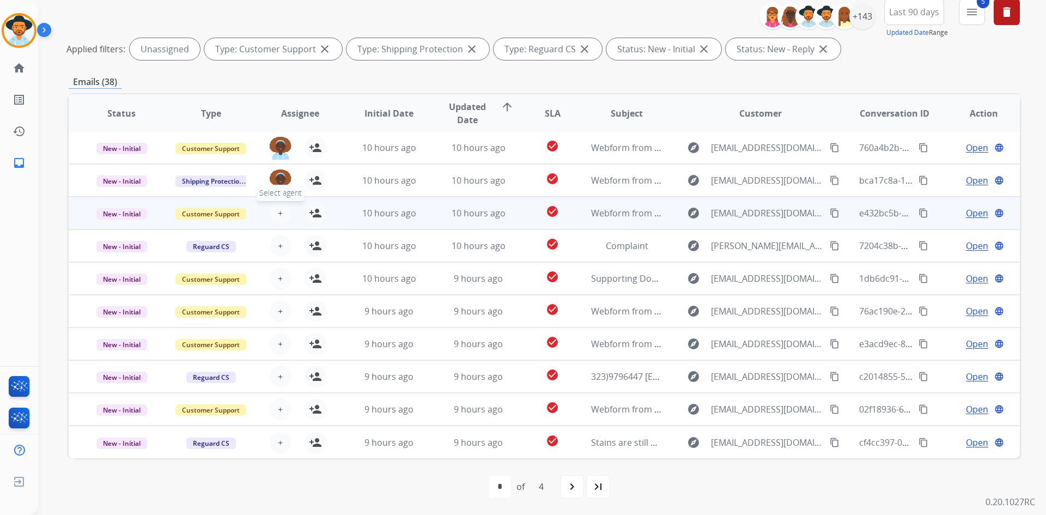
click at [282, 210] on button "+ Select agent" at bounding box center [281, 213] width 22 height 22
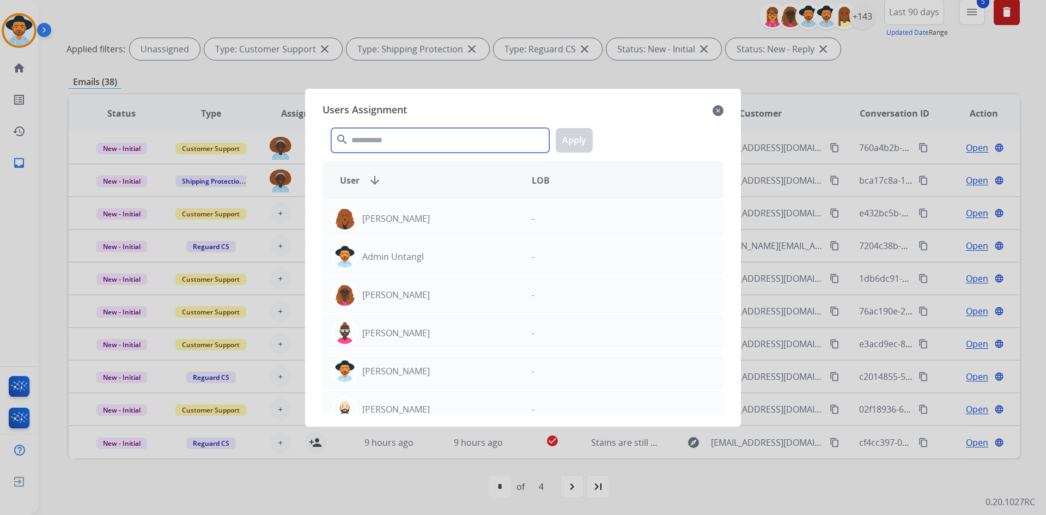
click at [394, 142] on input "text" at bounding box center [440, 140] width 218 height 25
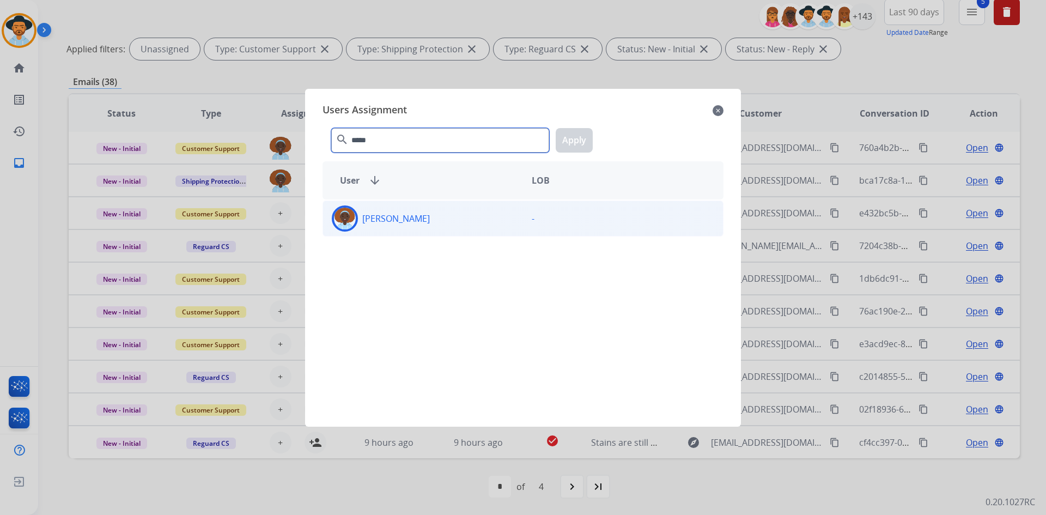
type input "*****"
click at [413, 228] on div "[PERSON_NAME]" at bounding box center [423, 218] width 200 height 26
click at [562, 137] on button "Apply" at bounding box center [574, 140] width 37 height 25
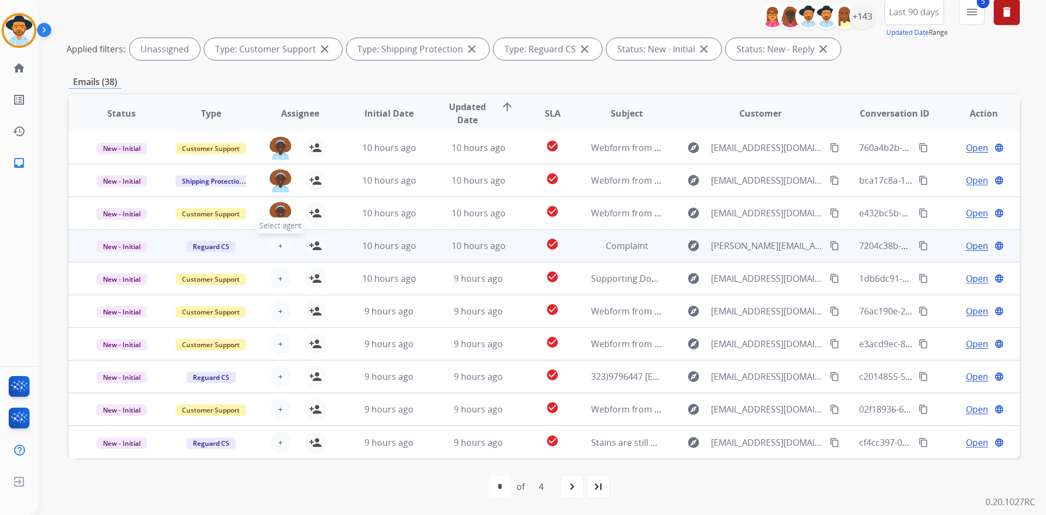
click at [273, 244] on button "+ Select agent" at bounding box center [281, 246] width 22 height 22
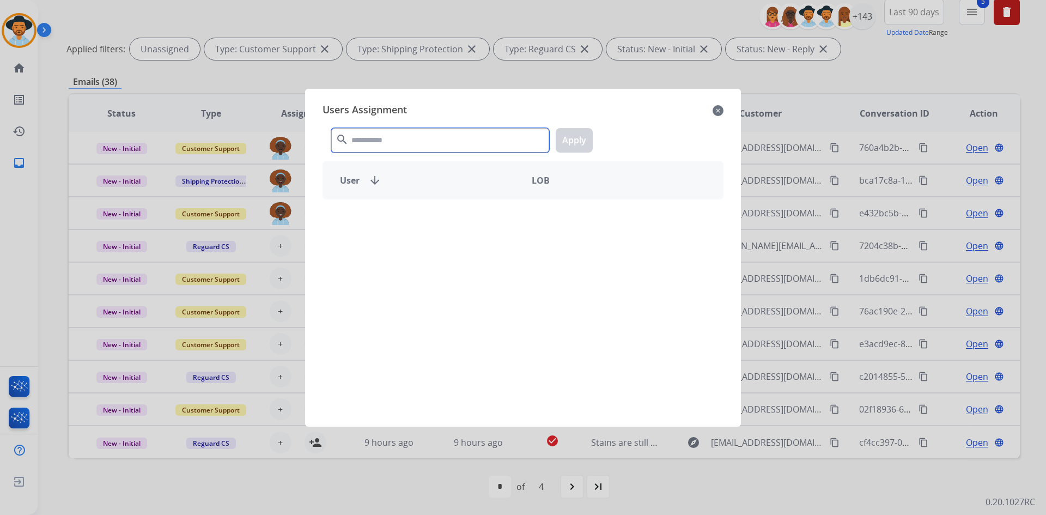
click at [418, 135] on input "text" at bounding box center [440, 140] width 218 height 25
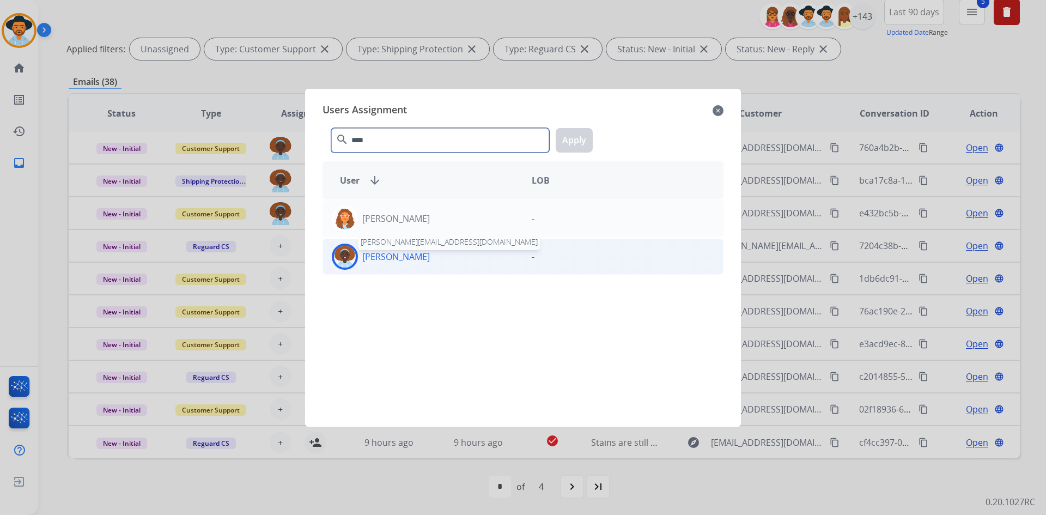
type input "****"
click at [430, 259] on p "[PERSON_NAME]" at bounding box center [396, 256] width 68 height 13
click at [573, 141] on button "Apply" at bounding box center [574, 140] width 37 height 25
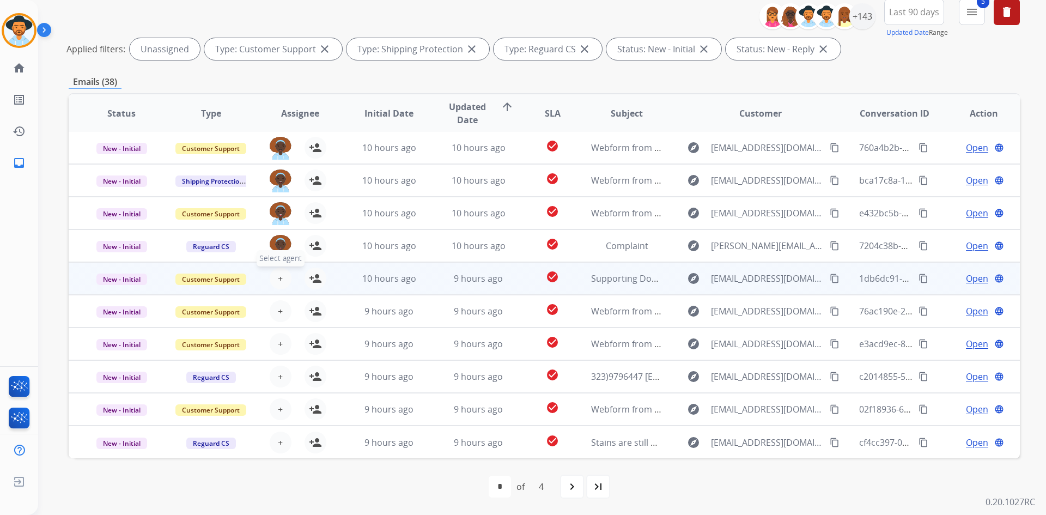
click at [278, 281] on span "+" at bounding box center [280, 278] width 5 height 13
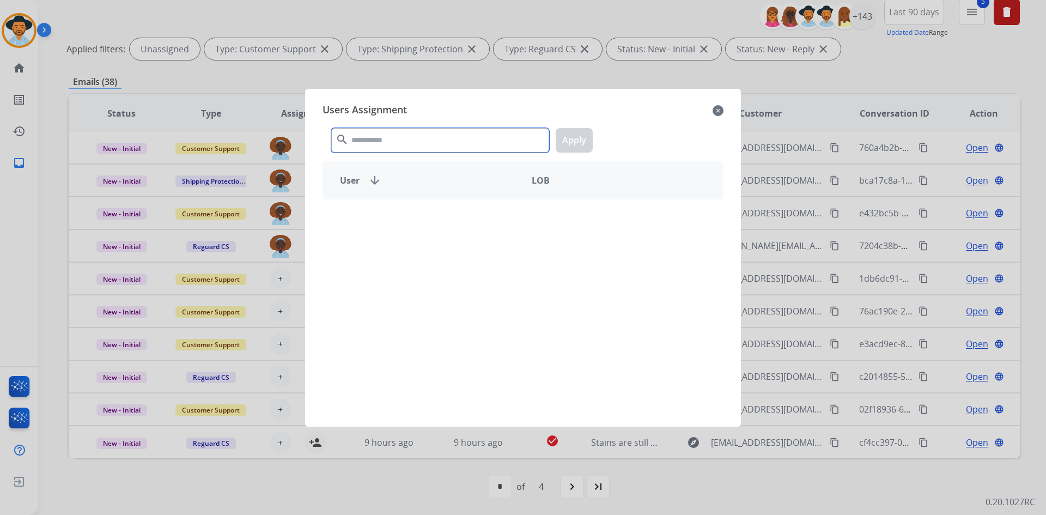
click at [411, 135] on input "text" at bounding box center [440, 140] width 218 height 25
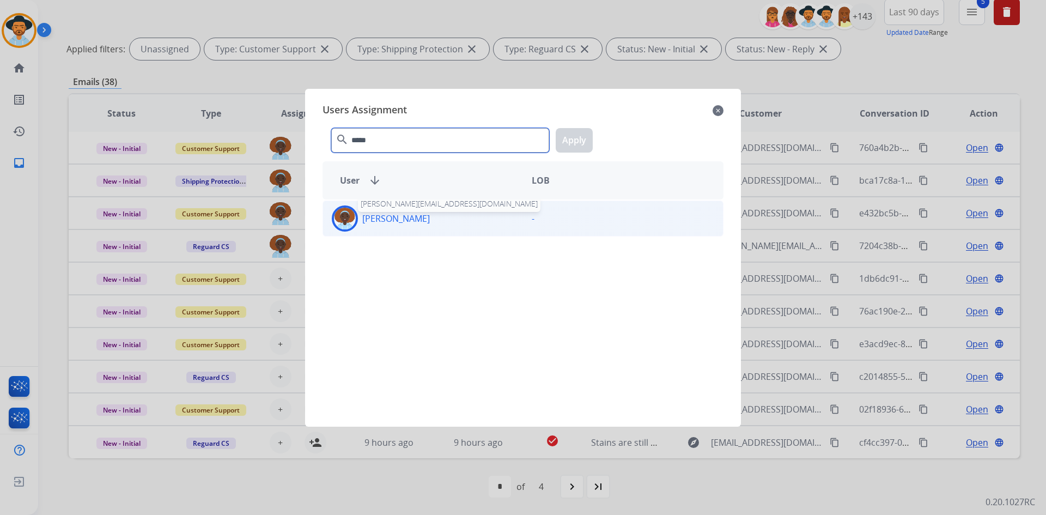
type input "*****"
click at [401, 217] on p "[PERSON_NAME]" at bounding box center [396, 218] width 68 height 13
click at [580, 137] on button "Apply" at bounding box center [574, 140] width 37 height 25
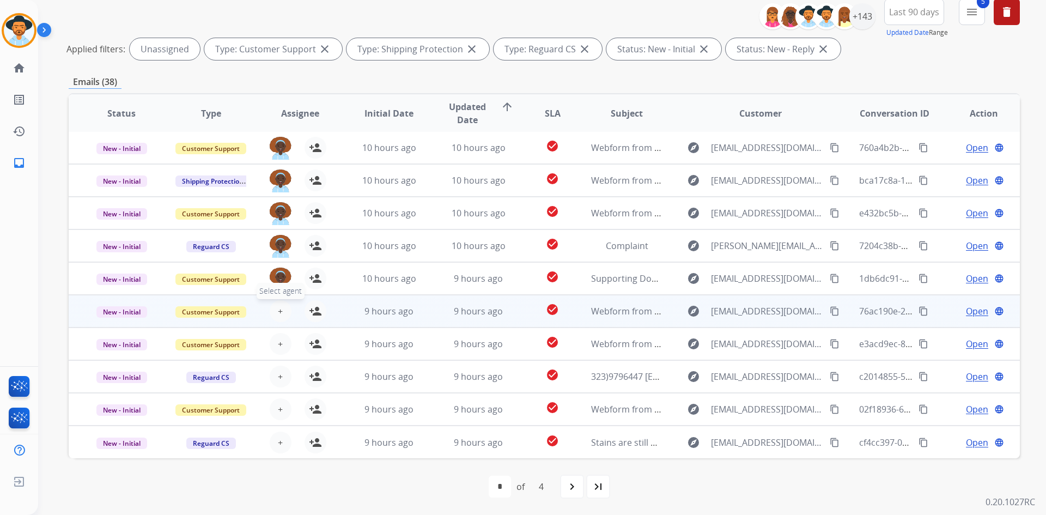
click at [287, 316] on button "+ Select agent" at bounding box center [281, 311] width 22 height 22
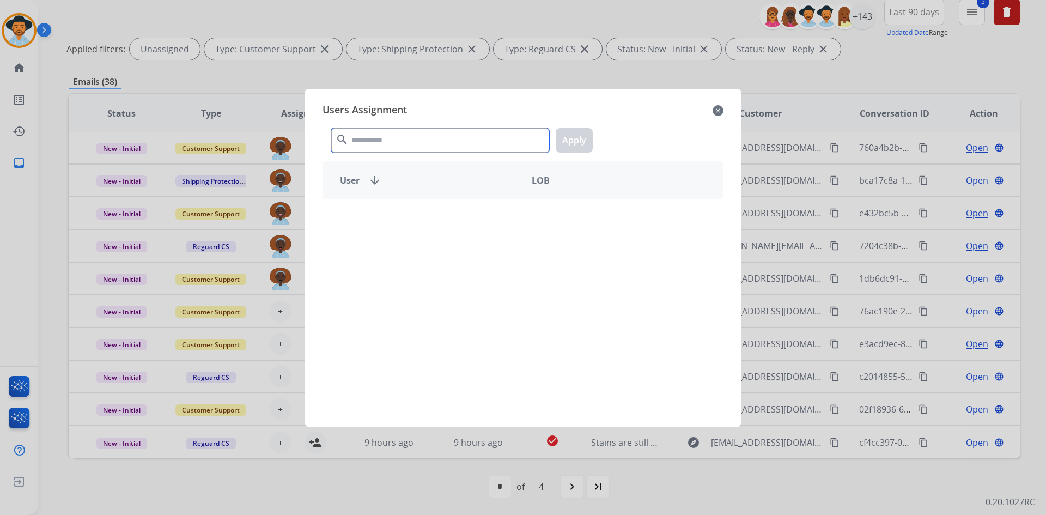
click at [402, 136] on input "text" at bounding box center [440, 140] width 218 height 25
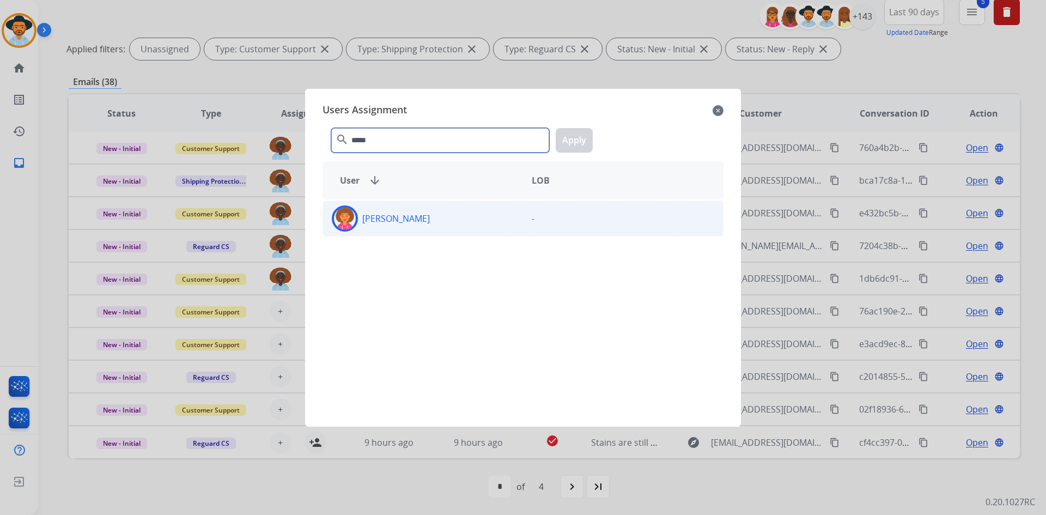
type input "*****"
click at [402, 220] on p "[PERSON_NAME]" at bounding box center [396, 218] width 68 height 13
click at [570, 137] on button "Apply" at bounding box center [574, 140] width 37 height 25
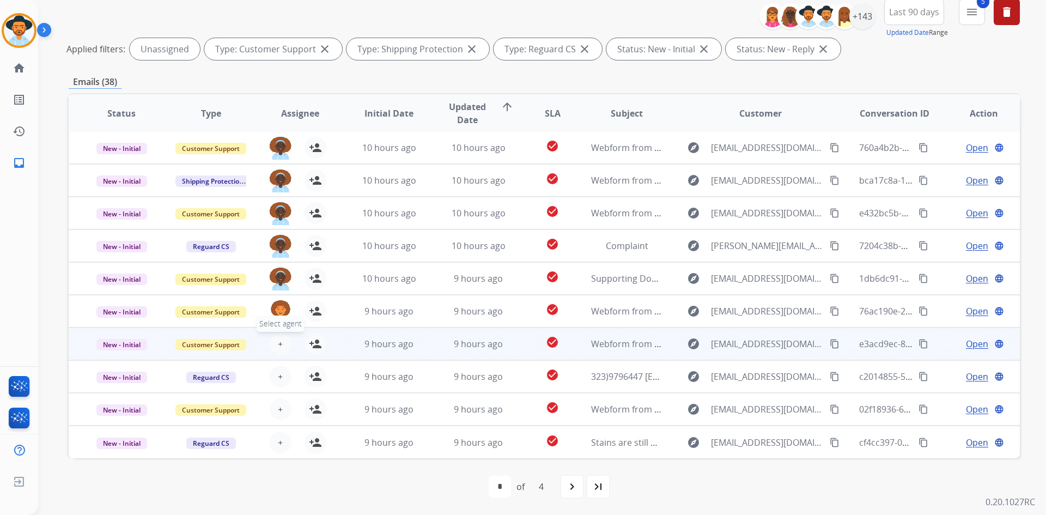
click at [278, 341] on span "+" at bounding box center [280, 343] width 5 height 13
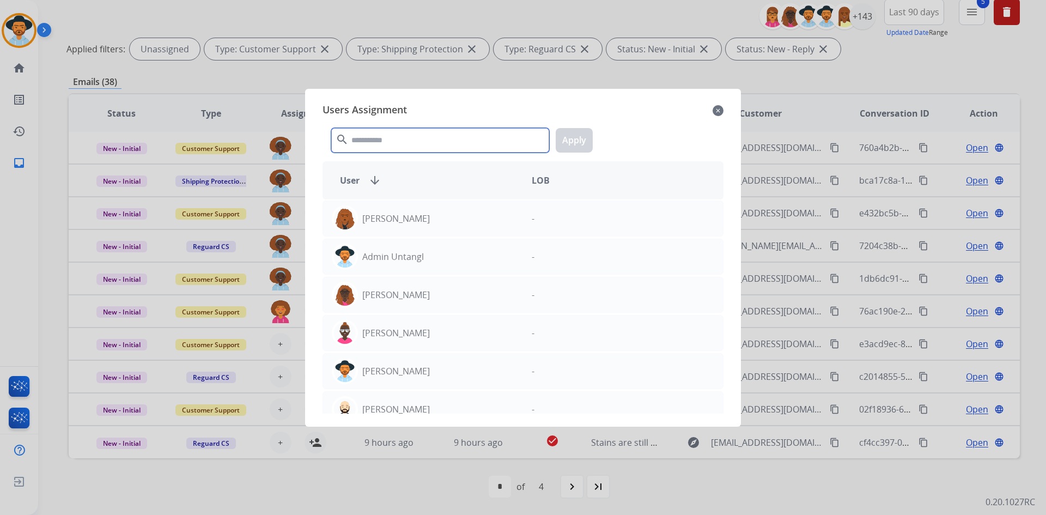
click at [399, 141] on input "text" at bounding box center [440, 140] width 218 height 25
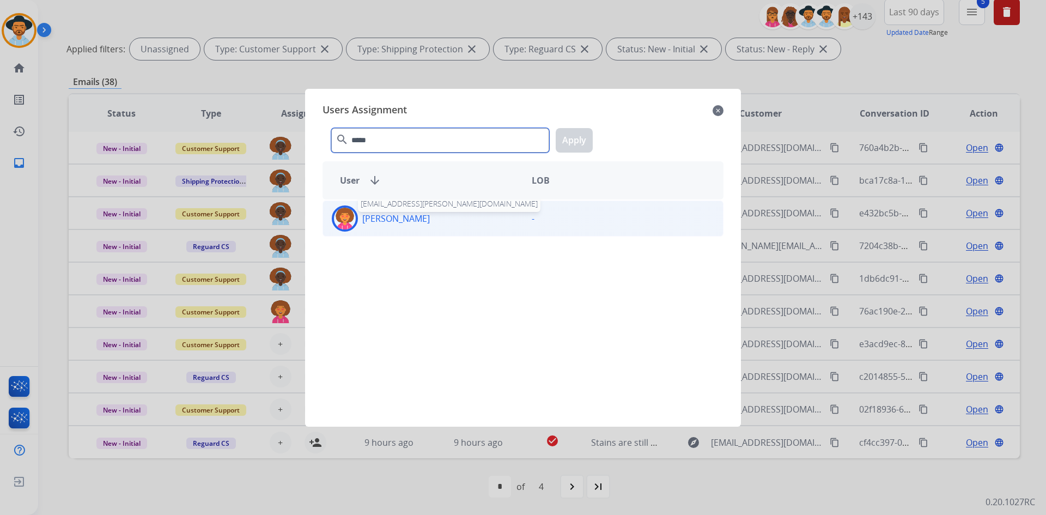
type input "*****"
click at [393, 223] on p "[PERSON_NAME]" at bounding box center [396, 218] width 68 height 13
click at [575, 142] on button "Apply" at bounding box center [574, 140] width 37 height 25
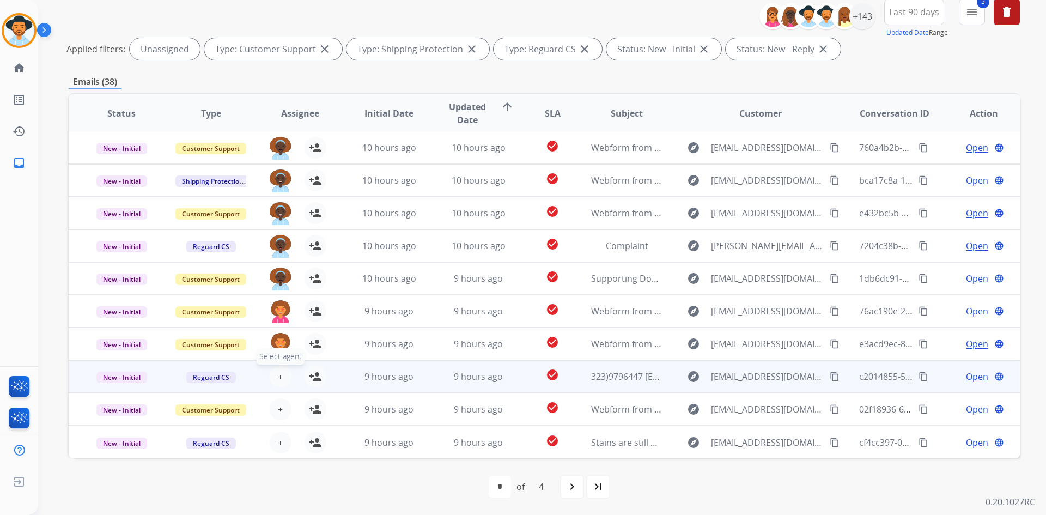
click at [278, 375] on span "+" at bounding box center [280, 376] width 5 height 13
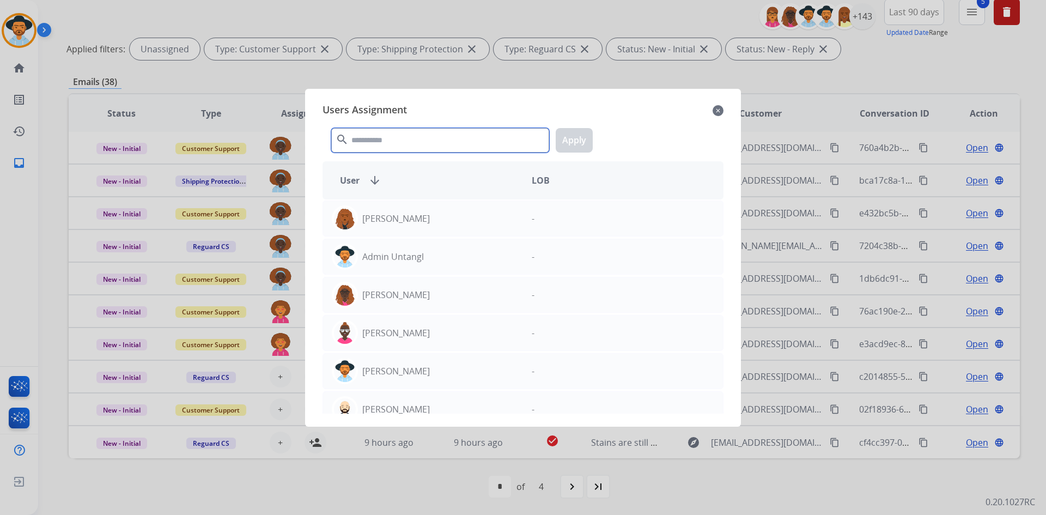
click at [420, 134] on input "text" at bounding box center [440, 140] width 218 height 25
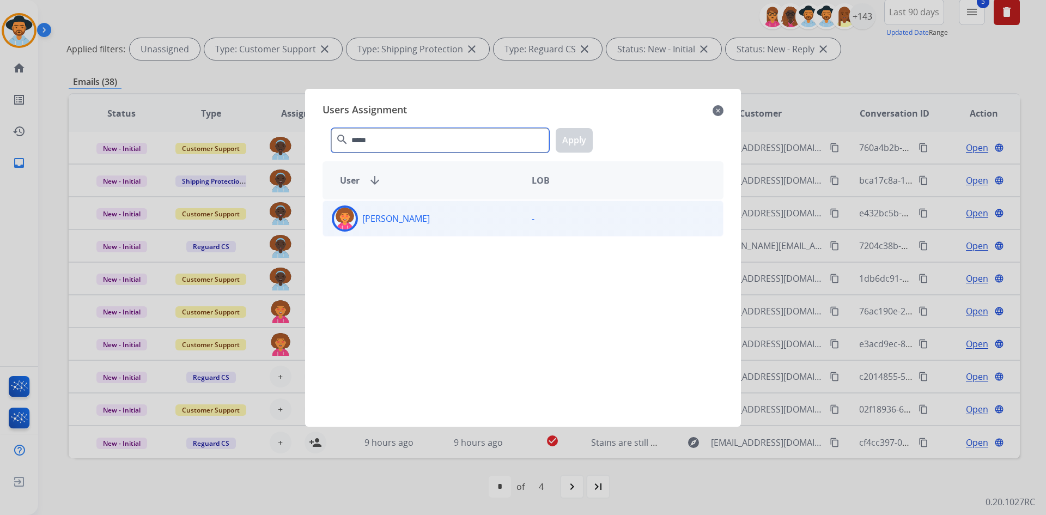
type input "*****"
click at [416, 222] on div "[PERSON_NAME]" at bounding box center [423, 218] width 200 height 26
click at [578, 146] on button "Apply" at bounding box center [574, 140] width 37 height 25
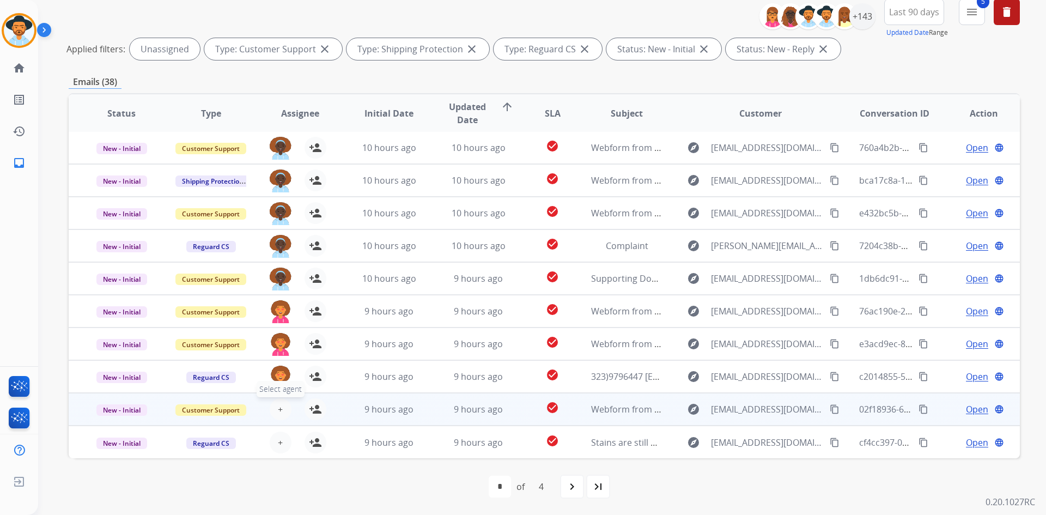
click at [280, 406] on span "+" at bounding box center [280, 409] width 5 height 13
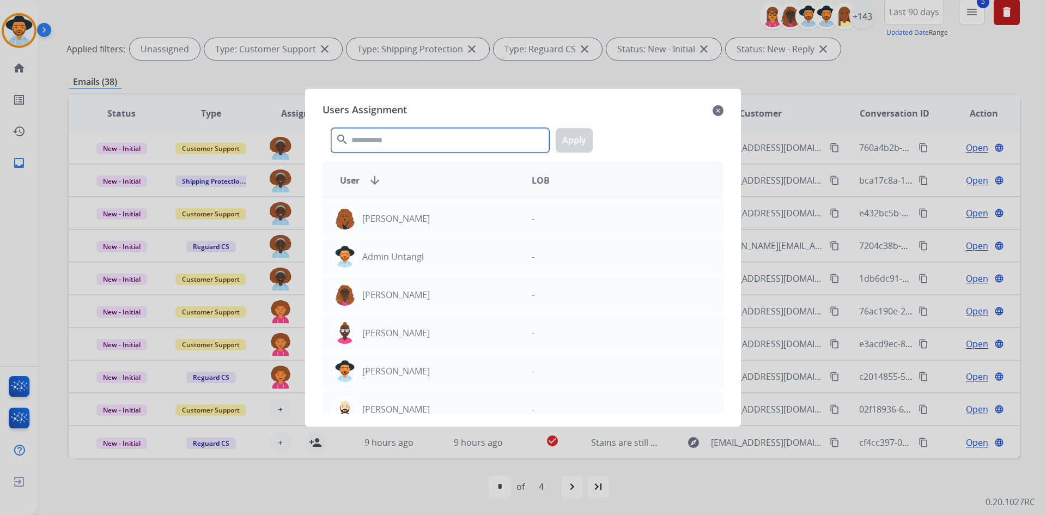
click at [428, 140] on input "text" at bounding box center [440, 140] width 218 height 25
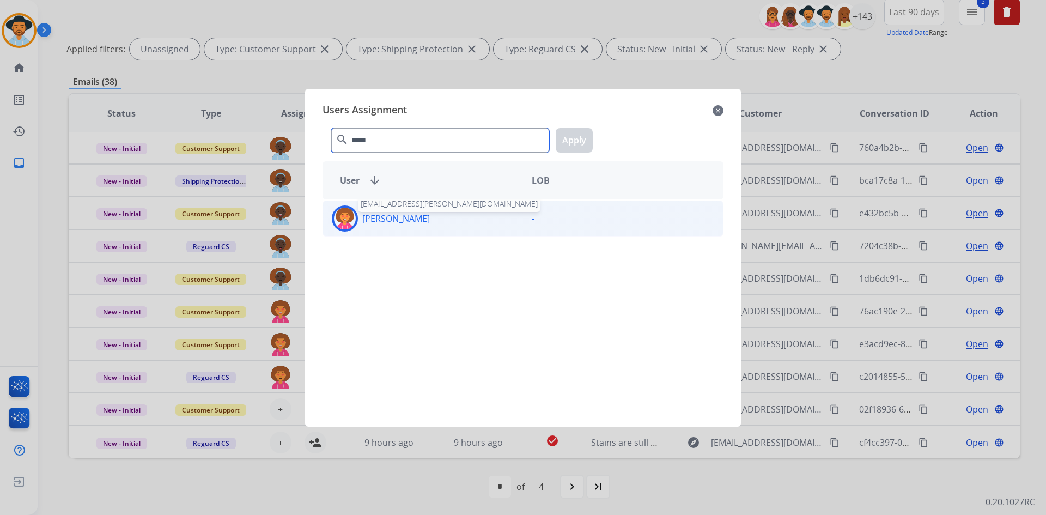
type input "*****"
click at [399, 218] on p "[PERSON_NAME]" at bounding box center [396, 218] width 68 height 13
click at [571, 136] on button "Apply" at bounding box center [574, 140] width 37 height 25
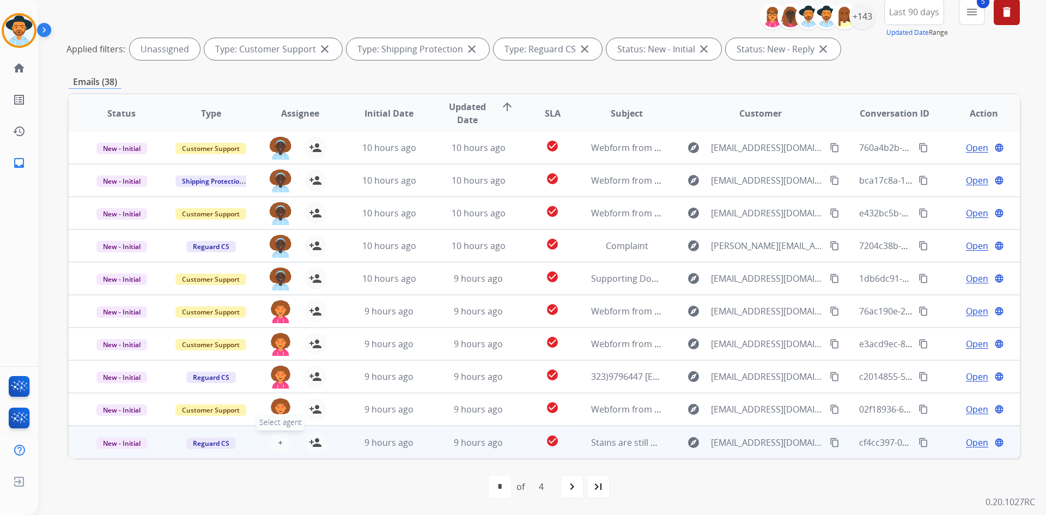
click at [274, 446] on button "+ Select agent" at bounding box center [281, 443] width 22 height 22
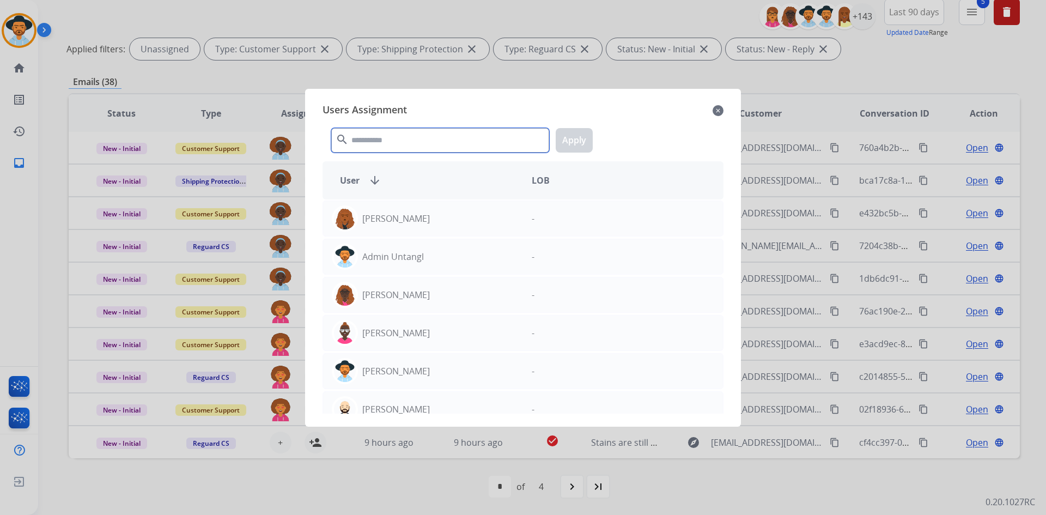
click at [412, 136] on input "text" at bounding box center [440, 140] width 218 height 25
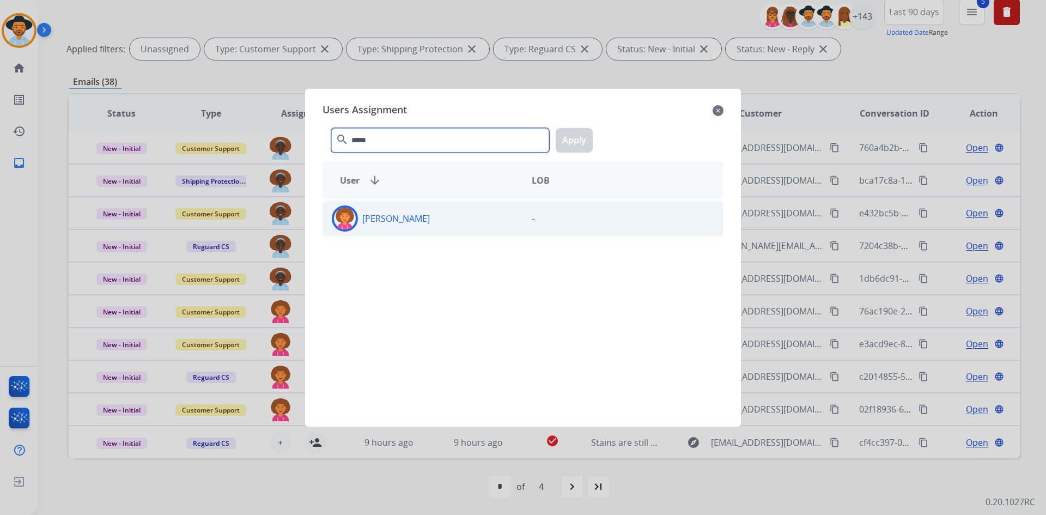
type input "*****"
click at [406, 228] on div "[PERSON_NAME]" at bounding box center [423, 218] width 200 height 26
click at [575, 141] on button "Apply" at bounding box center [574, 140] width 37 height 25
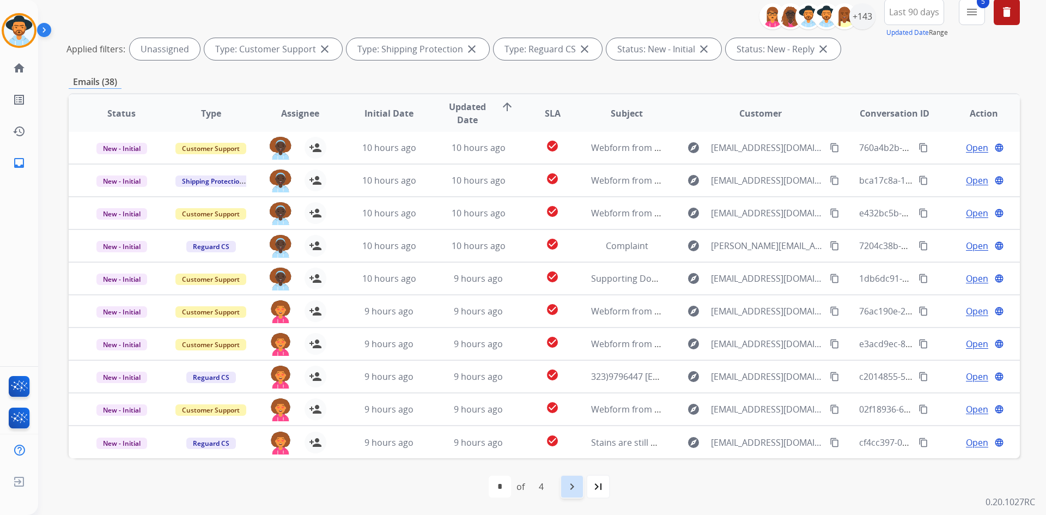
click at [572, 489] on mat-icon "navigate_next" at bounding box center [572, 486] width 13 height 13
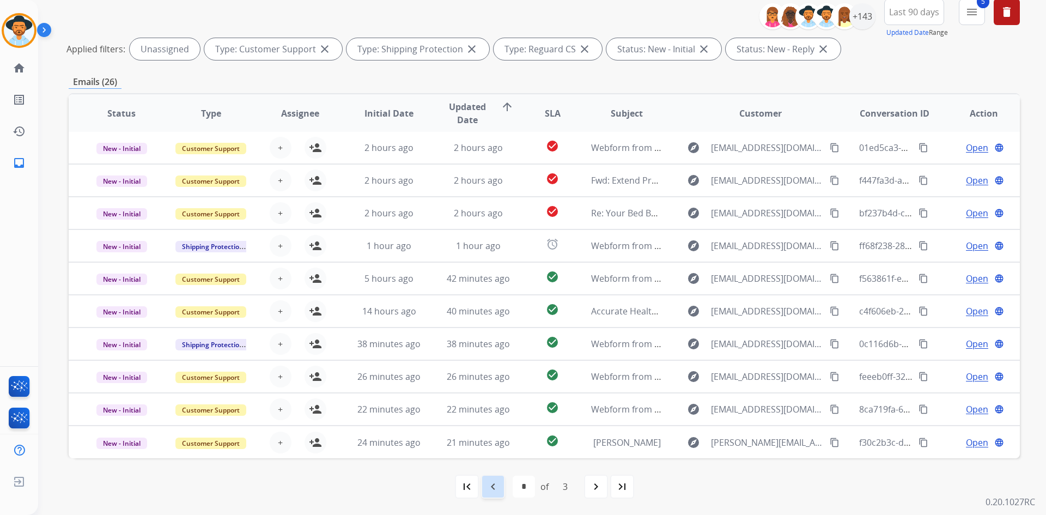
click at [500, 494] on div "navigate_before" at bounding box center [493, 487] width 24 height 24
select select "*"
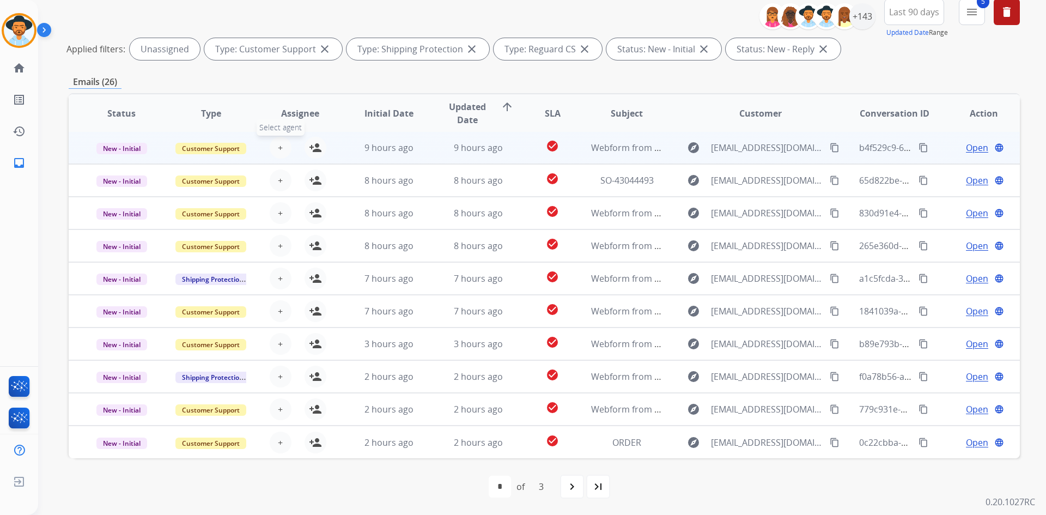
click at [284, 151] on button "+ Select agent" at bounding box center [281, 148] width 22 height 22
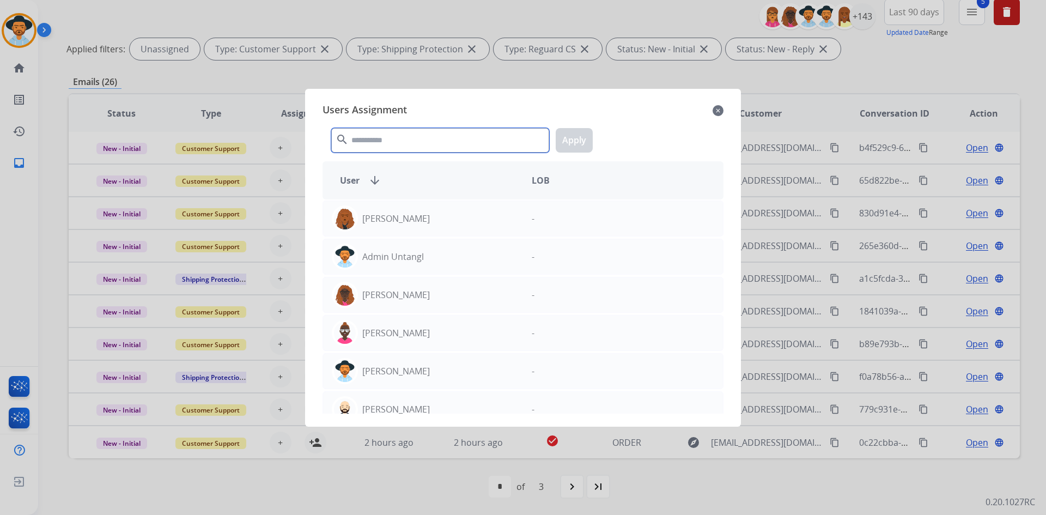
click at [410, 138] on input "text" at bounding box center [440, 140] width 218 height 25
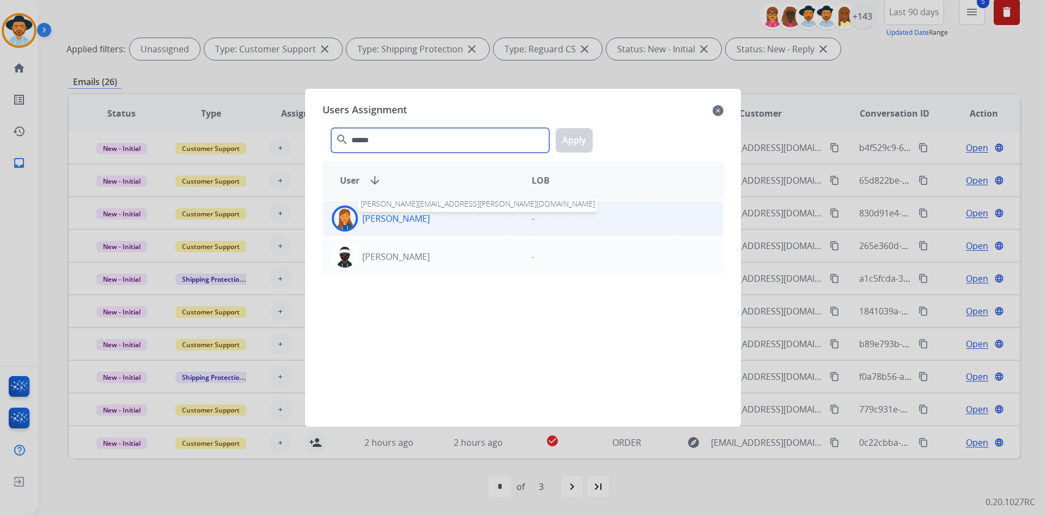
type input "******"
click at [410, 217] on p "[PERSON_NAME]" at bounding box center [396, 218] width 68 height 13
click at [573, 141] on button "Apply" at bounding box center [574, 140] width 37 height 25
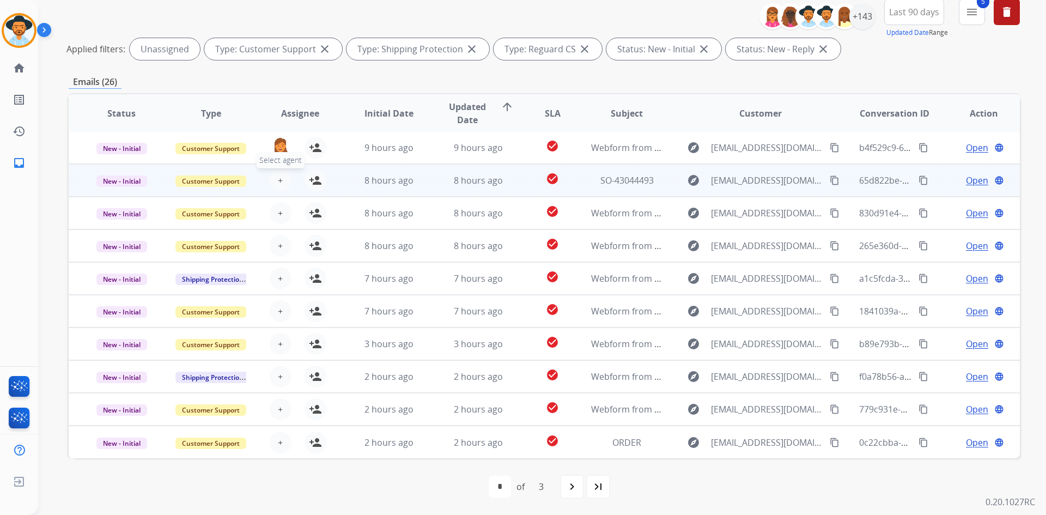
click at [275, 183] on button "+ Select agent" at bounding box center [281, 180] width 22 height 22
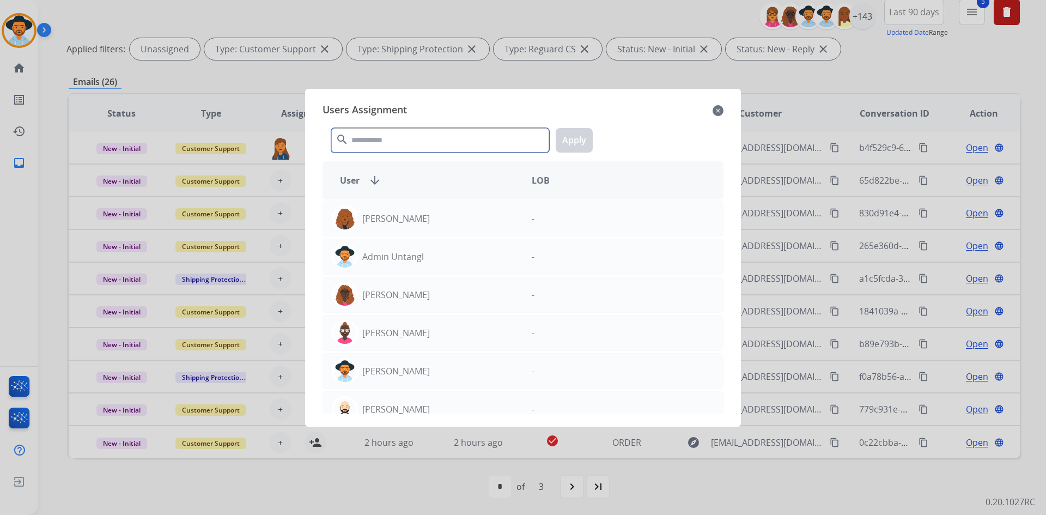
click at [415, 144] on input "text" at bounding box center [440, 140] width 218 height 25
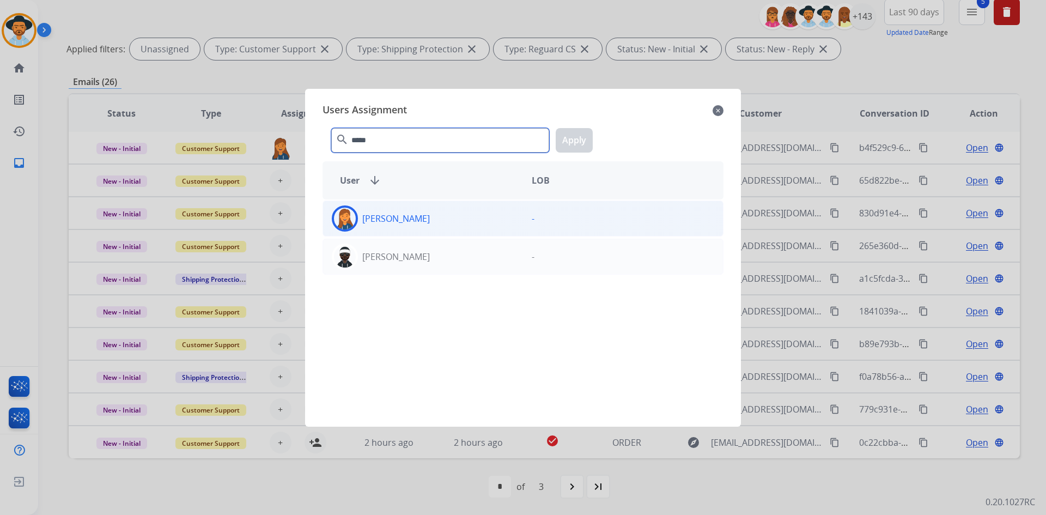
type input "*****"
click at [425, 219] on div "[PERSON_NAME]" at bounding box center [423, 218] width 200 height 26
click at [576, 138] on button "Apply" at bounding box center [574, 140] width 37 height 25
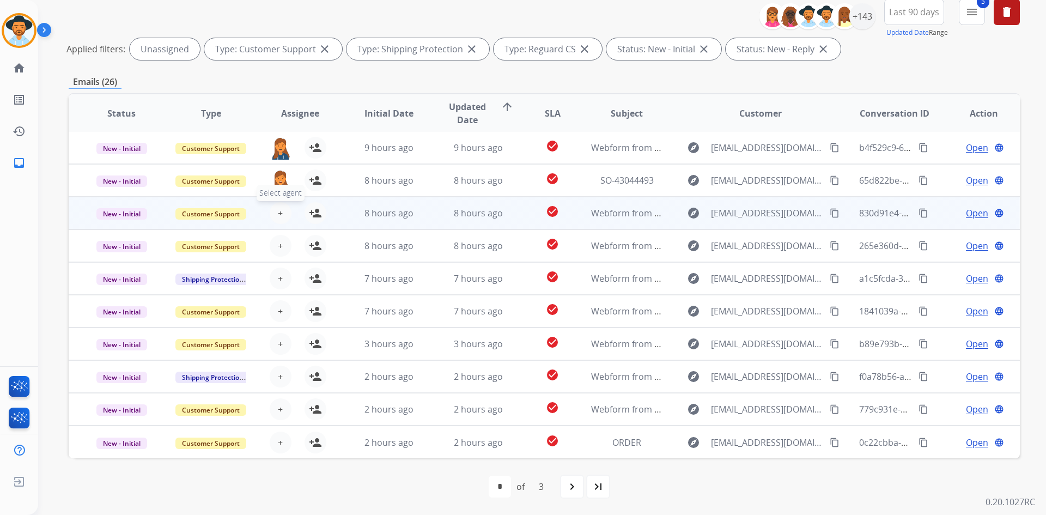
click at [281, 210] on button "+ Select agent" at bounding box center [281, 213] width 22 height 22
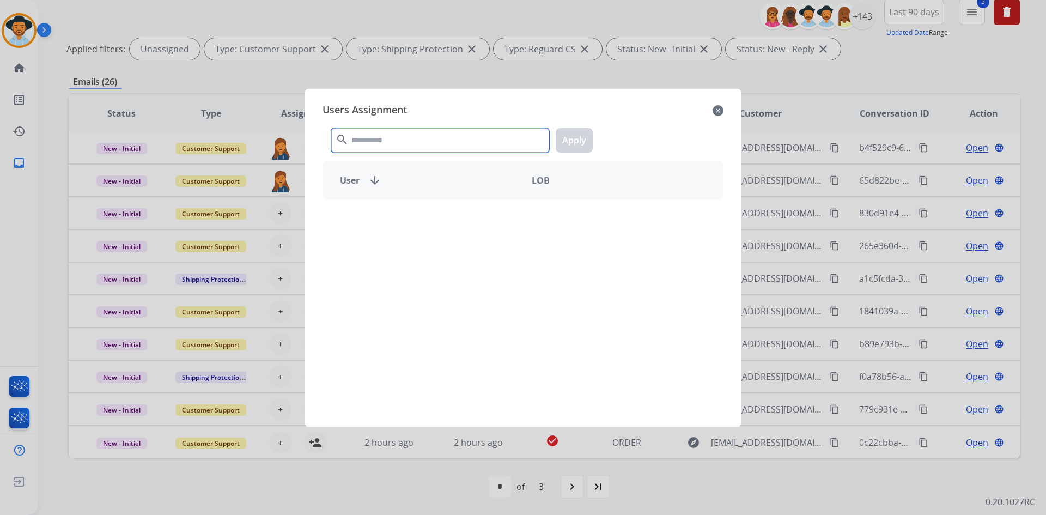
click at [416, 138] on input "text" at bounding box center [440, 140] width 218 height 25
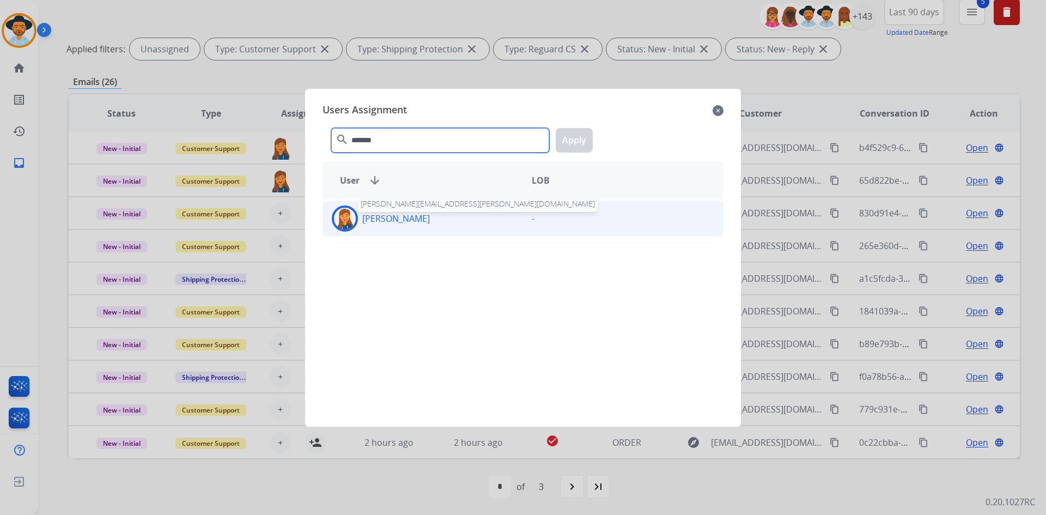
type input "*******"
click at [380, 218] on p "[PERSON_NAME]" at bounding box center [396, 218] width 68 height 13
click at [574, 139] on button "Apply" at bounding box center [574, 140] width 37 height 25
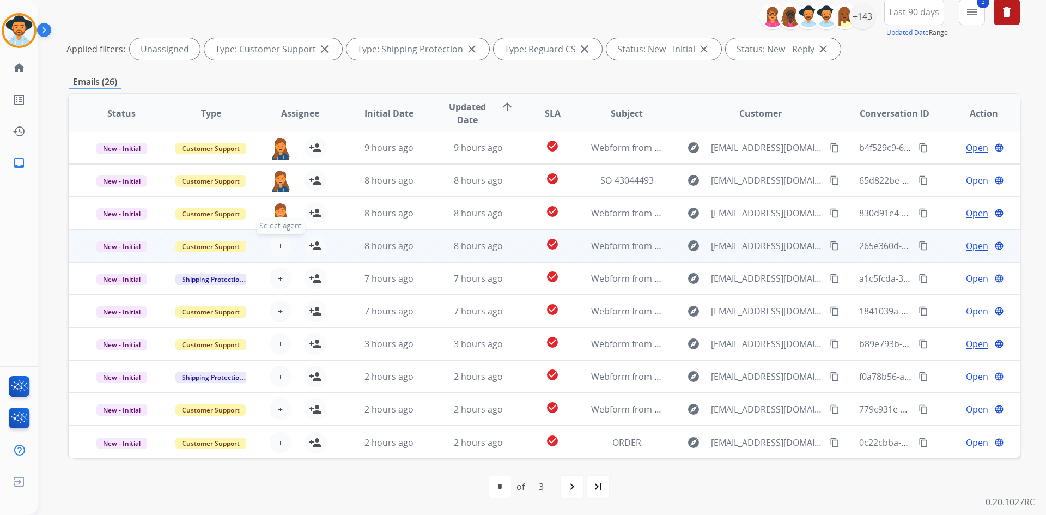
click at [284, 241] on button "+ Select agent" at bounding box center [281, 246] width 22 height 22
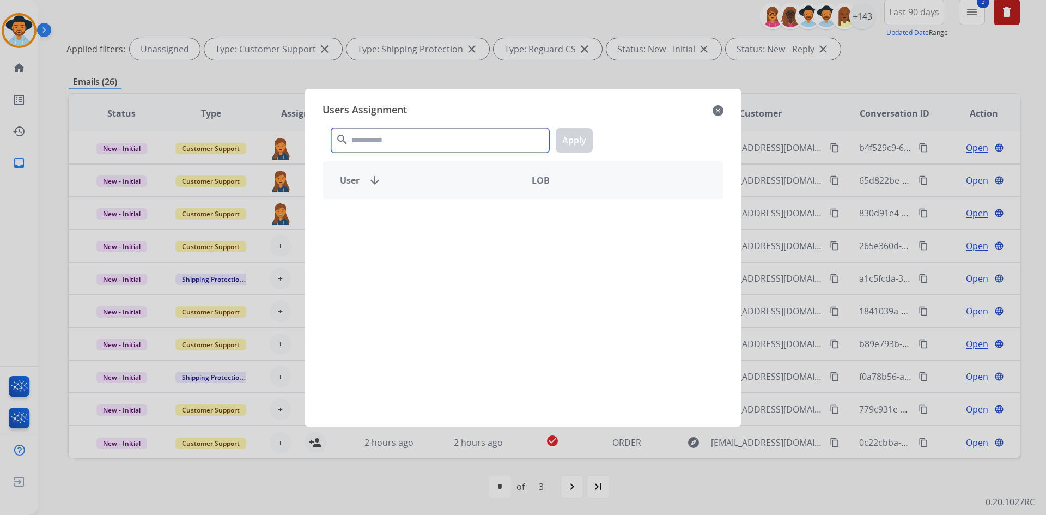
click at [462, 143] on input "text" at bounding box center [440, 140] width 218 height 25
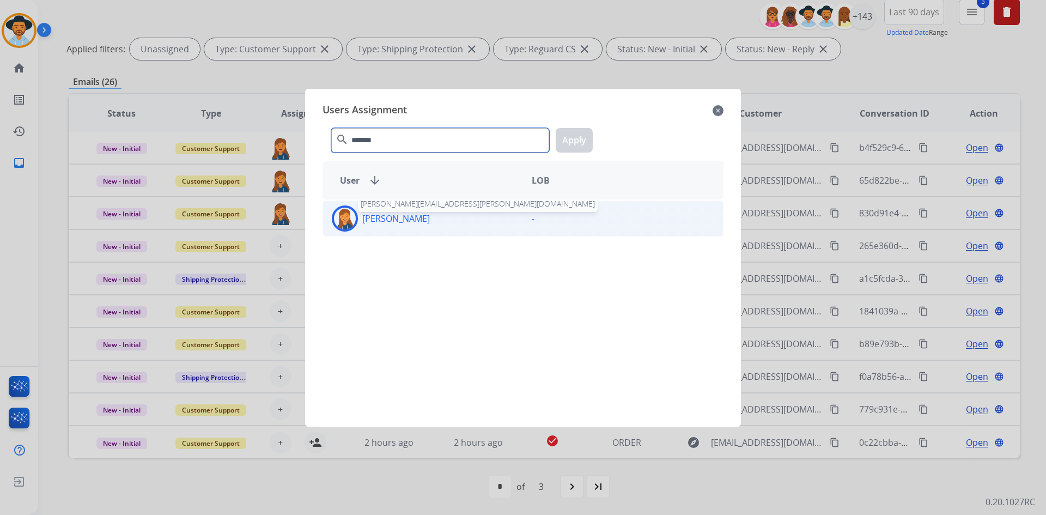
type input "*******"
click at [393, 219] on p "[PERSON_NAME]" at bounding box center [396, 218] width 68 height 13
click at [564, 140] on button "Apply" at bounding box center [574, 140] width 37 height 25
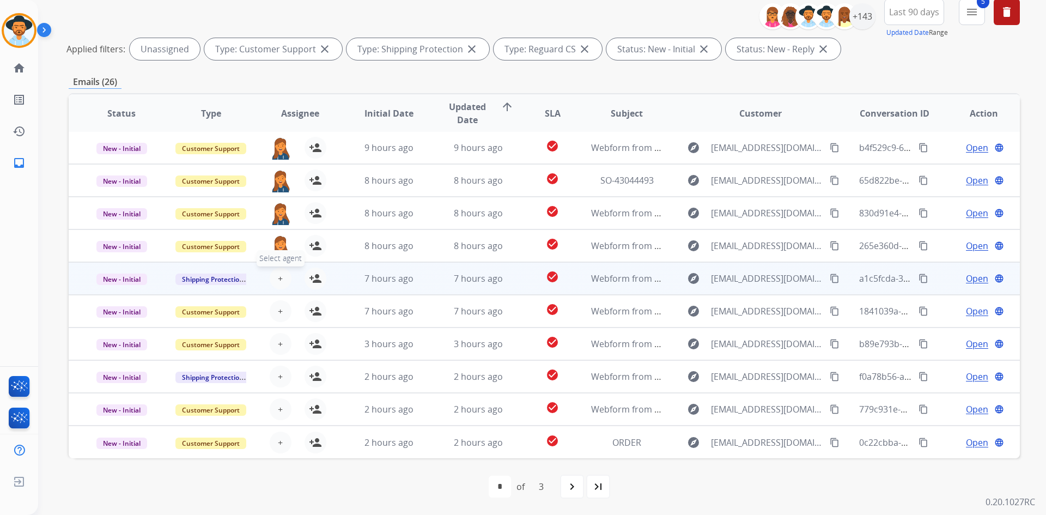
click at [280, 280] on span "+" at bounding box center [280, 278] width 5 height 13
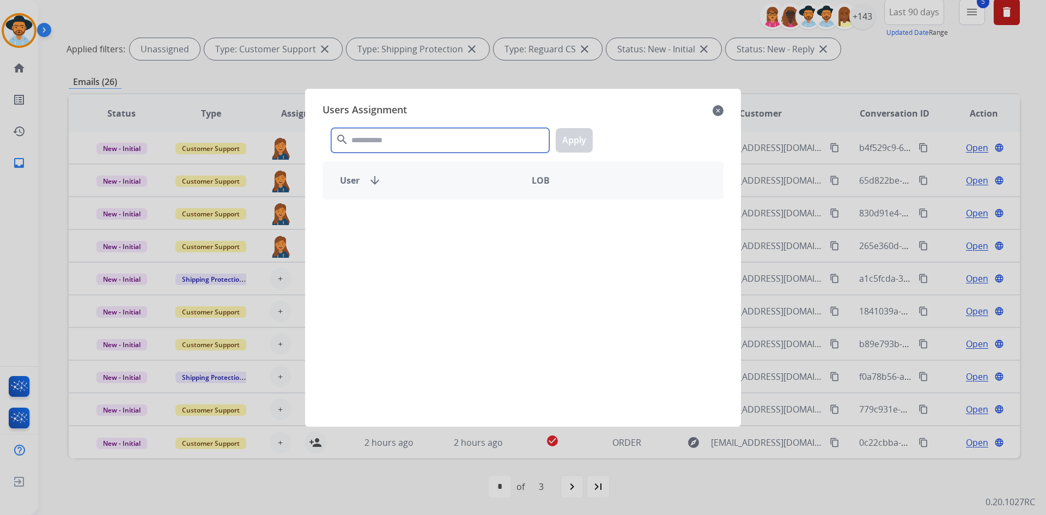
click at [424, 136] on input "text" at bounding box center [440, 140] width 218 height 25
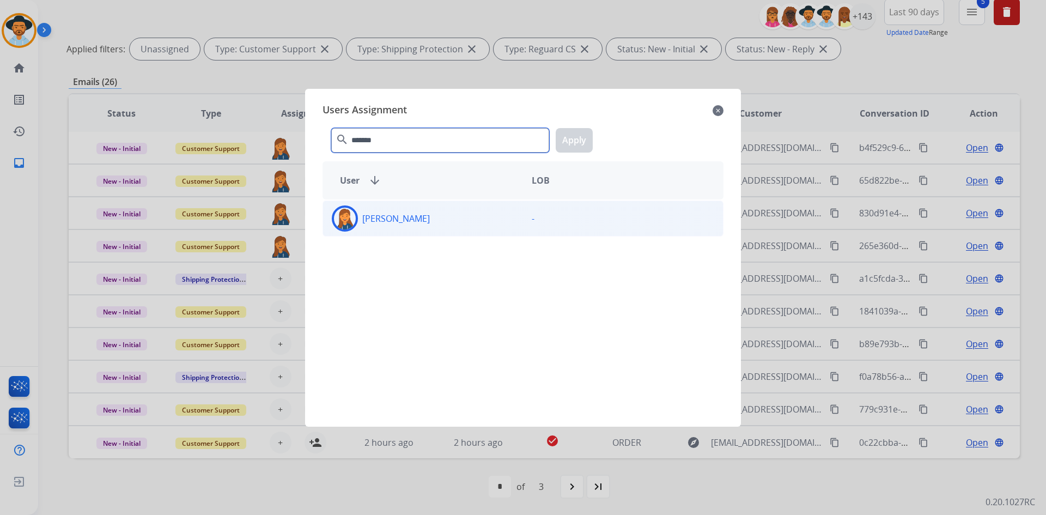
type input "*******"
click at [390, 227] on div "[PERSON_NAME]" at bounding box center [423, 218] width 200 height 26
click at [572, 133] on button "Apply" at bounding box center [574, 140] width 37 height 25
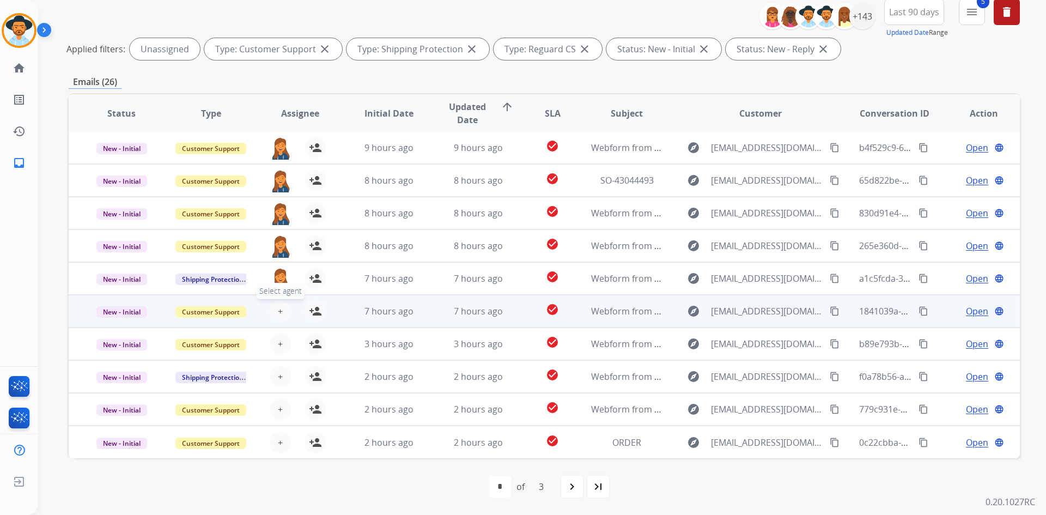
click at [278, 311] on span "+" at bounding box center [280, 311] width 5 height 13
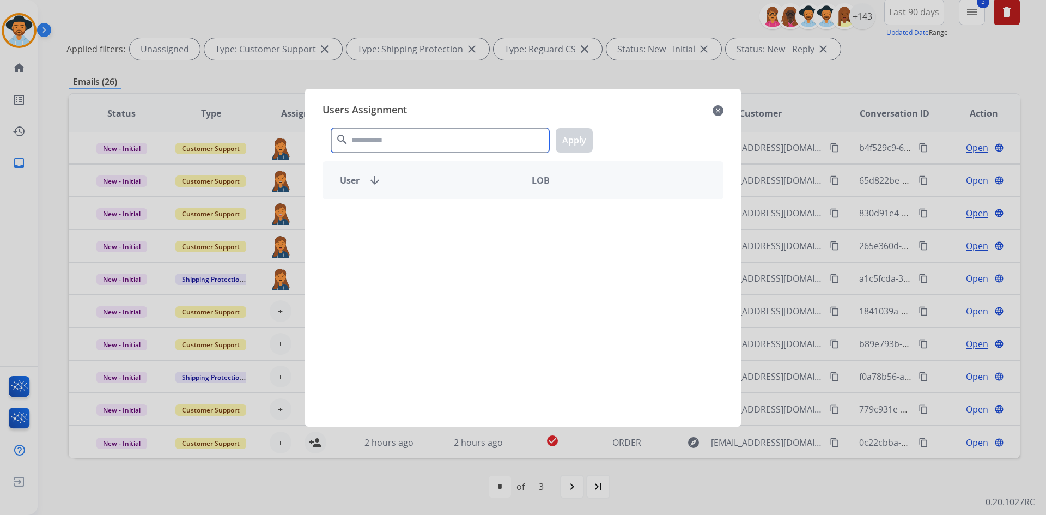
click at [424, 140] on input "text" at bounding box center [440, 140] width 218 height 25
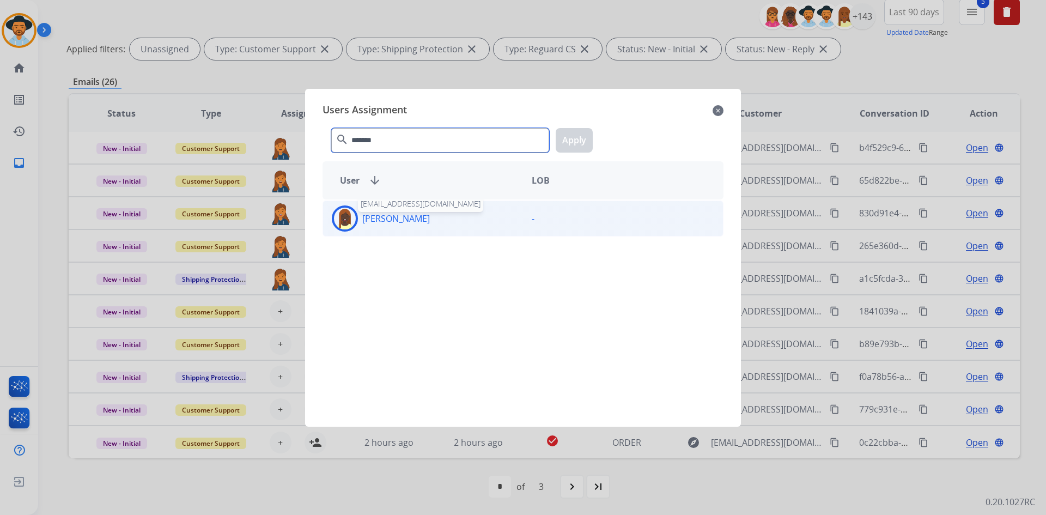
type input "*******"
click at [394, 220] on p "[PERSON_NAME]" at bounding box center [396, 218] width 68 height 13
click at [583, 132] on button "Apply" at bounding box center [574, 140] width 37 height 25
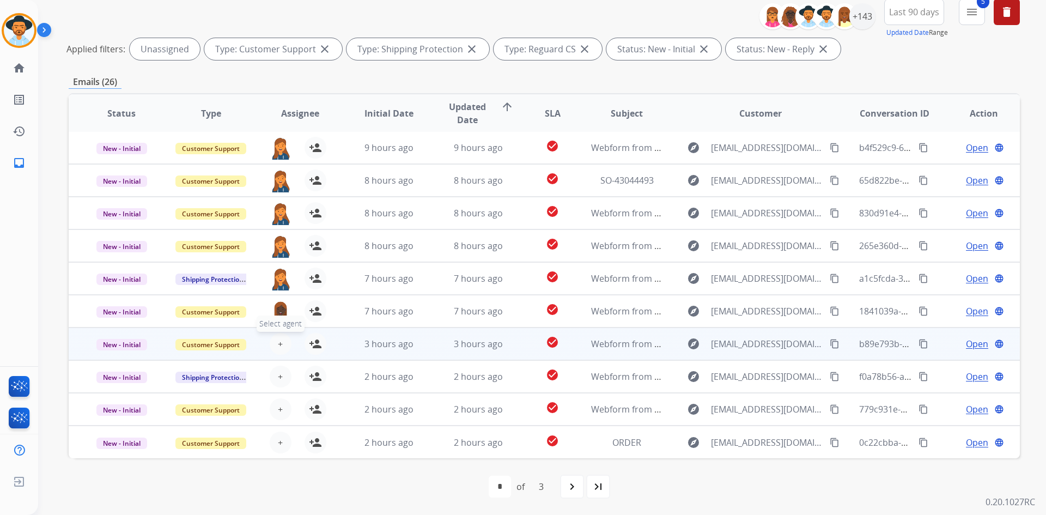
click at [274, 344] on button "+ Select agent" at bounding box center [281, 344] width 22 height 22
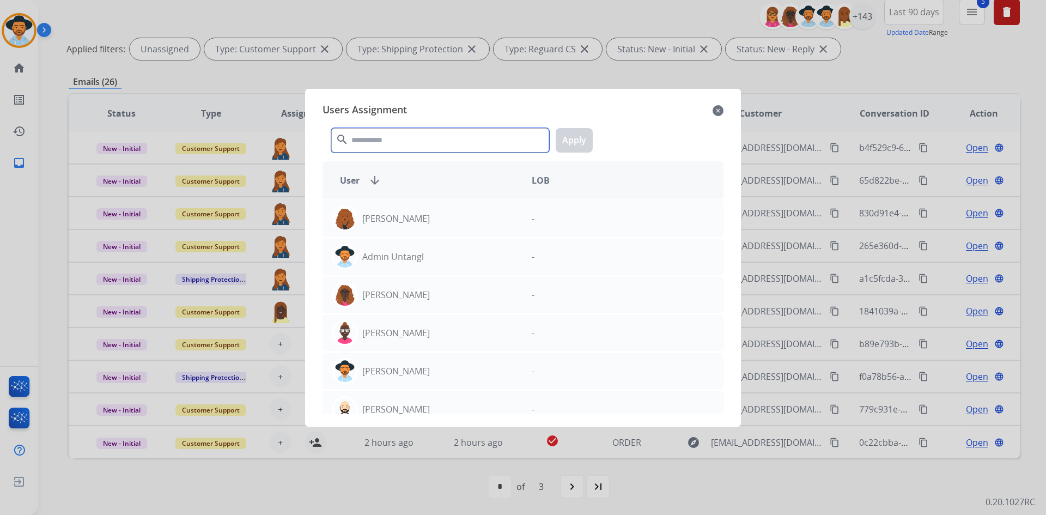
click at [457, 147] on input "text" at bounding box center [440, 140] width 218 height 25
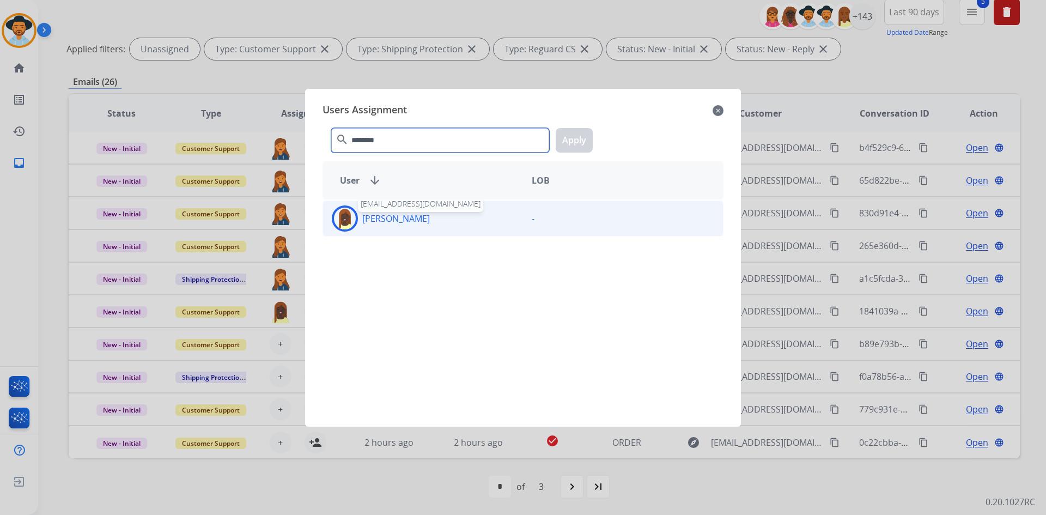
type input "********"
click at [409, 225] on p "[PERSON_NAME]" at bounding box center [396, 218] width 68 height 13
click at [573, 144] on button "Apply" at bounding box center [574, 140] width 37 height 25
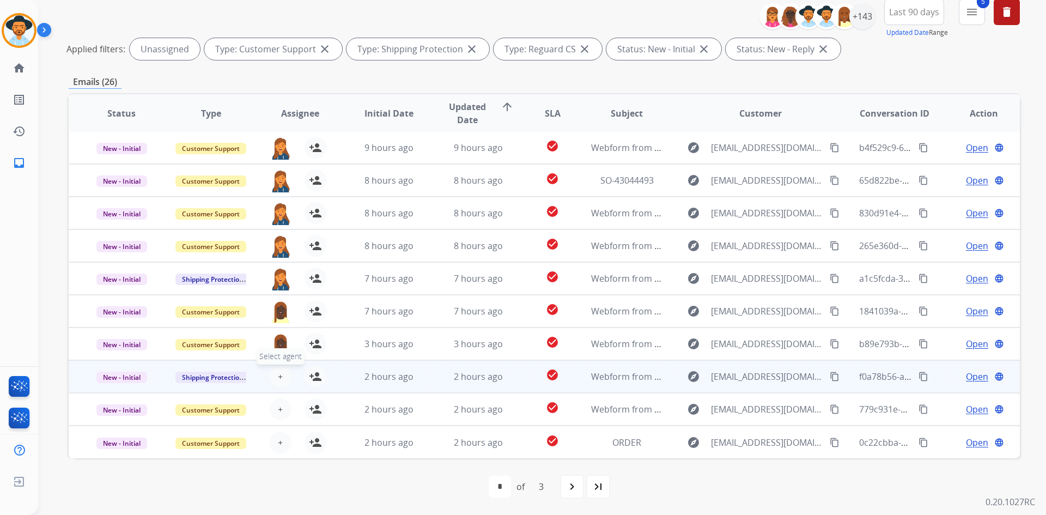
click at [283, 374] on button "+ Select agent" at bounding box center [281, 377] width 22 height 22
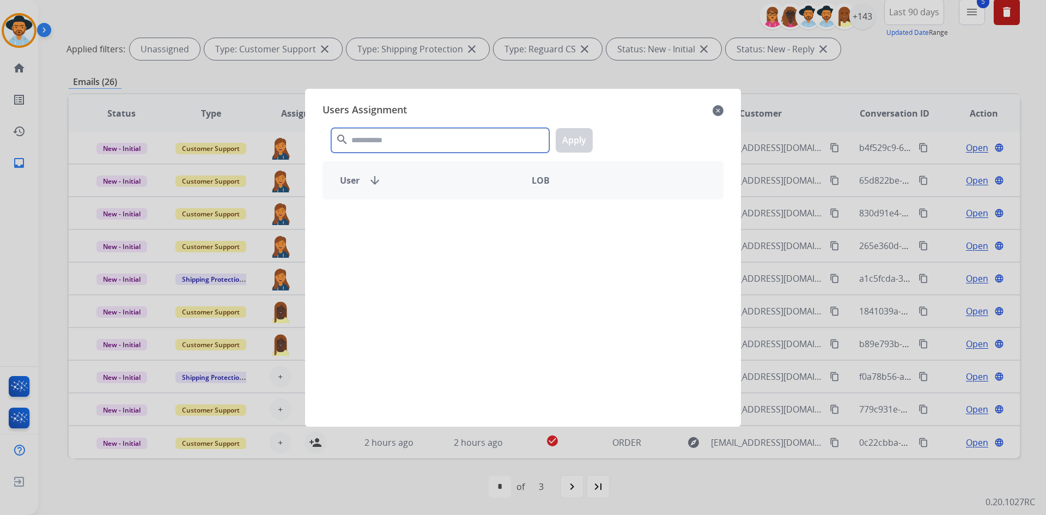
click at [445, 141] on input "text" at bounding box center [440, 140] width 218 height 25
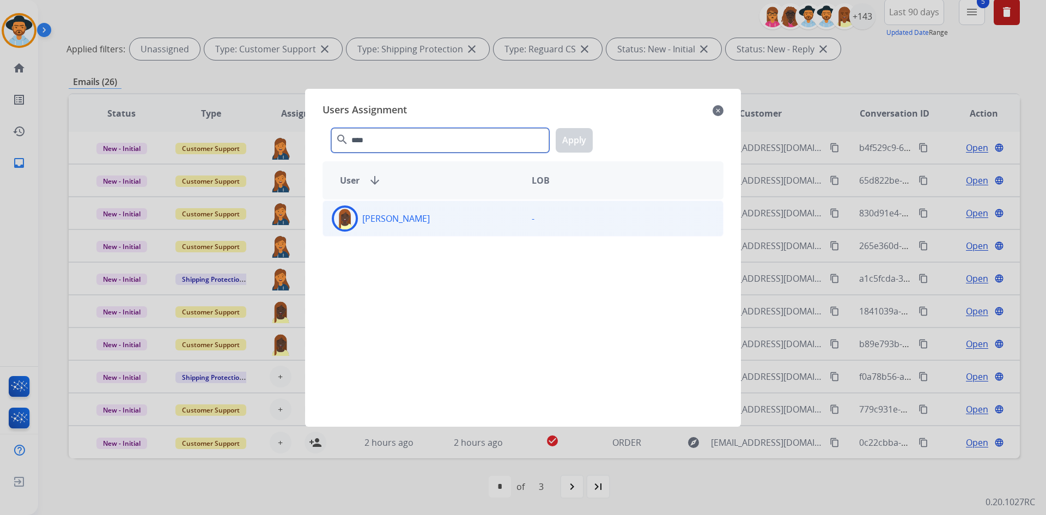
type input "****"
click at [397, 226] on div "[PERSON_NAME]" at bounding box center [423, 218] width 200 height 26
click at [573, 138] on button "Apply" at bounding box center [574, 140] width 37 height 25
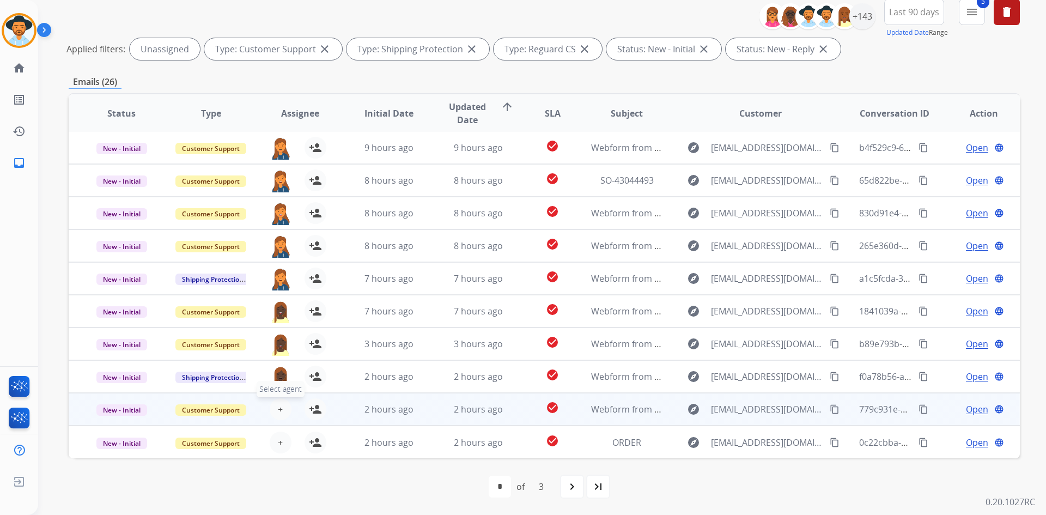
click at [271, 411] on button "+ Select agent" at bounding box center [281, 409] width 22 height 22
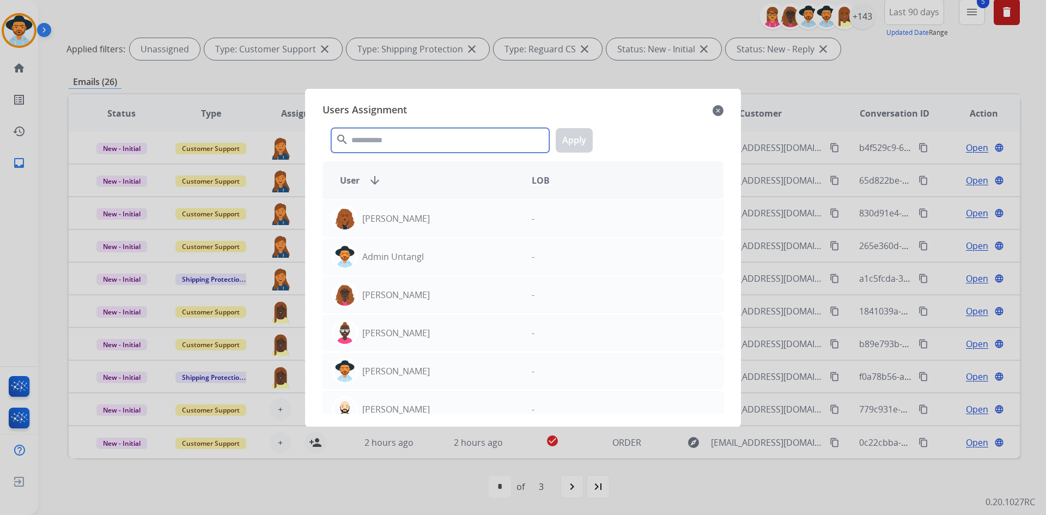
click at [437, 140] on input "text" at bounding box center [440, 140] width 218 height 25
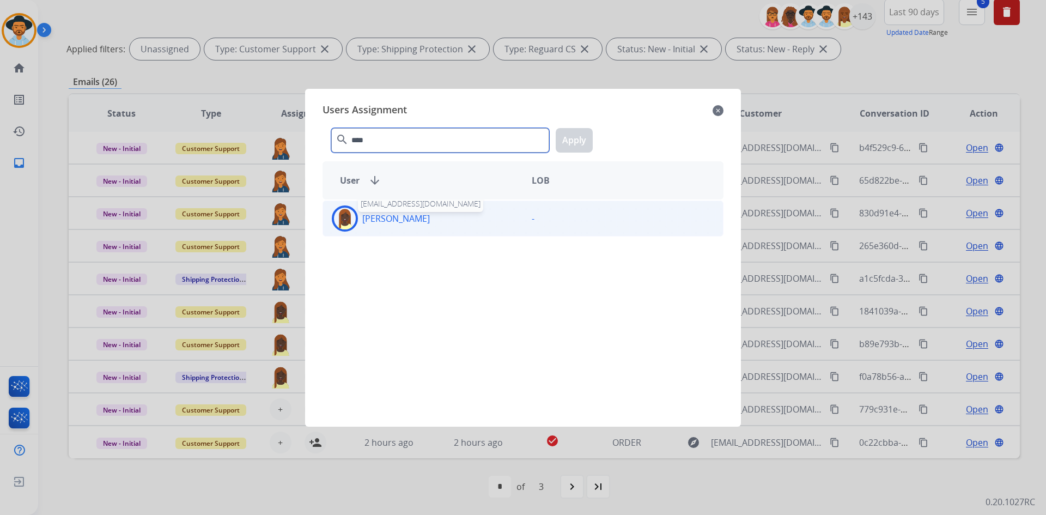
type input "****"
click at [411, 218] on p "[PERSON_NAME]" at bounding box center [396, 218] width 68 height 13
click at [573, 137] on button "Apply" at bounding box center [574, 140] width 37 height 25
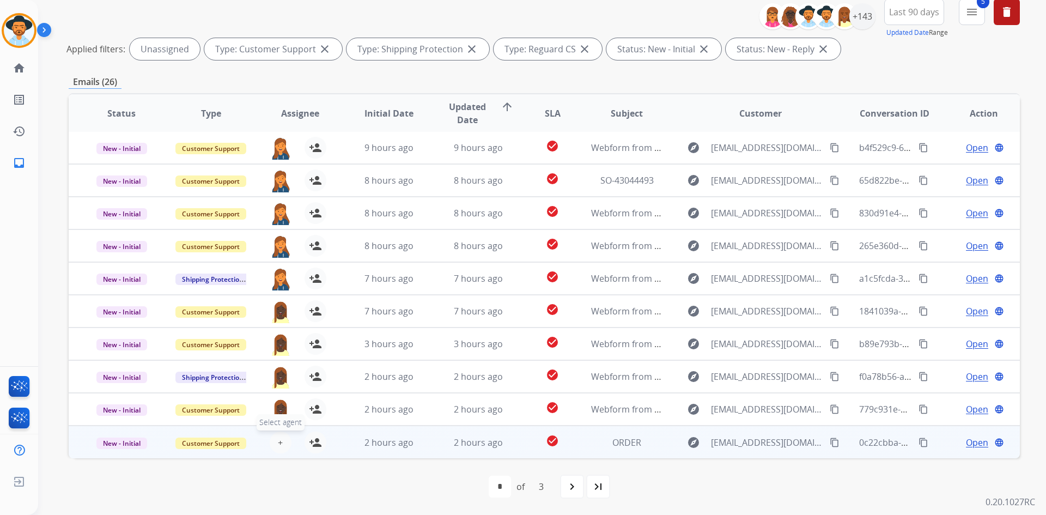
click at [279, 441] on span "+" at bounding box center [280, 442] width 5 height 13
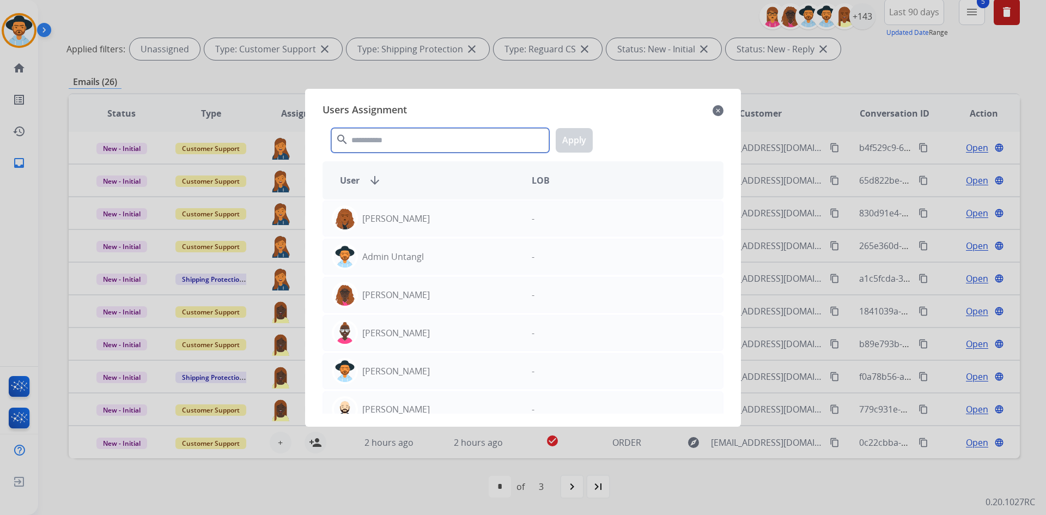
click at [403, 133] on input "text" at bounding box center [440, 140] width 218 height 25
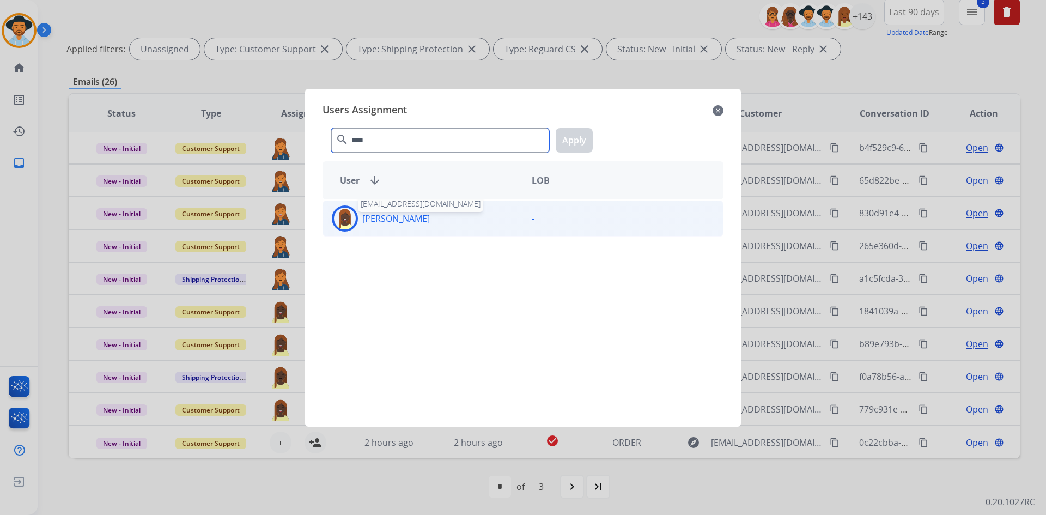
type input "****"
click at [417, 222] on p "[PERSON_NAME]" at bounding box center [396, 218] width 68 height 13
click at [575, 137] on button "Apply" at bounding box center [574, 140] width 37 height 25
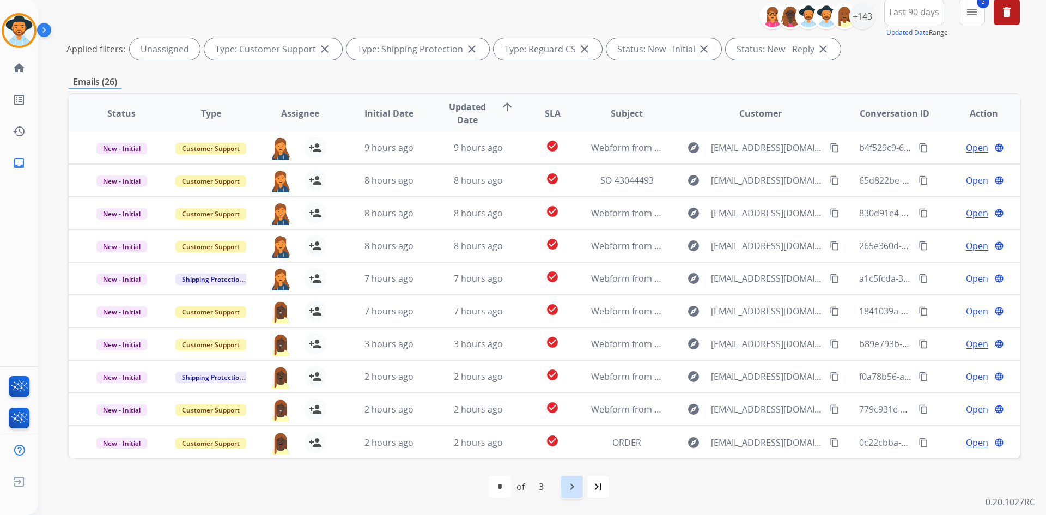
click at [572, 486] on mat-icon "navigate_next" at bounding box center [572, 486] width 13 height 13
select select "*"
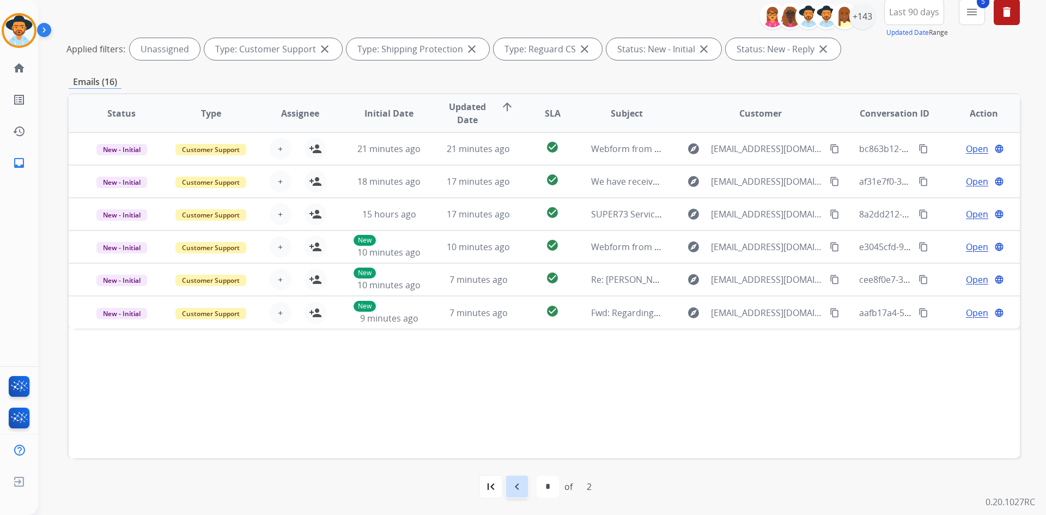
click at [519, 489] on mat-icon "navigate_before" at bounding box center [517, 486] width 13 height 13
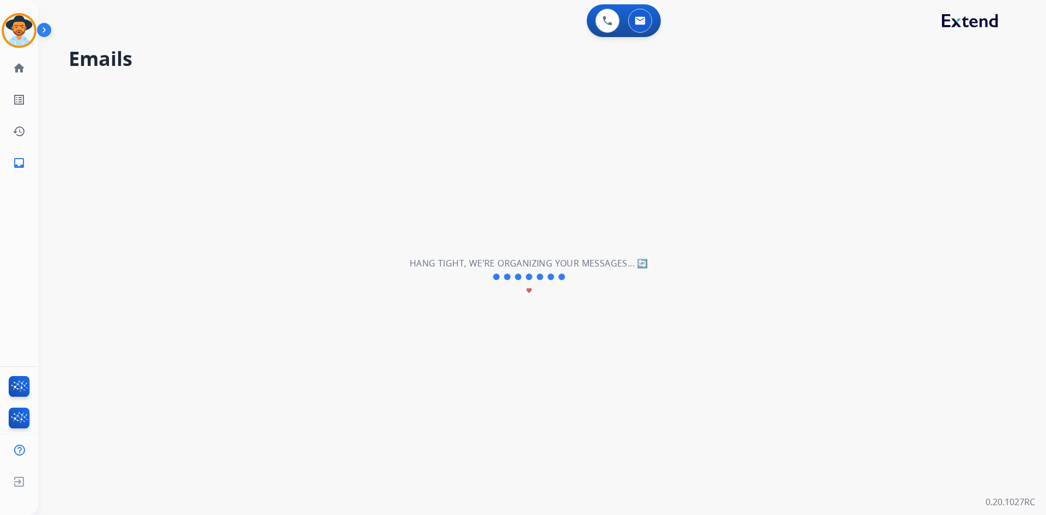
scroll to position [0, 0]
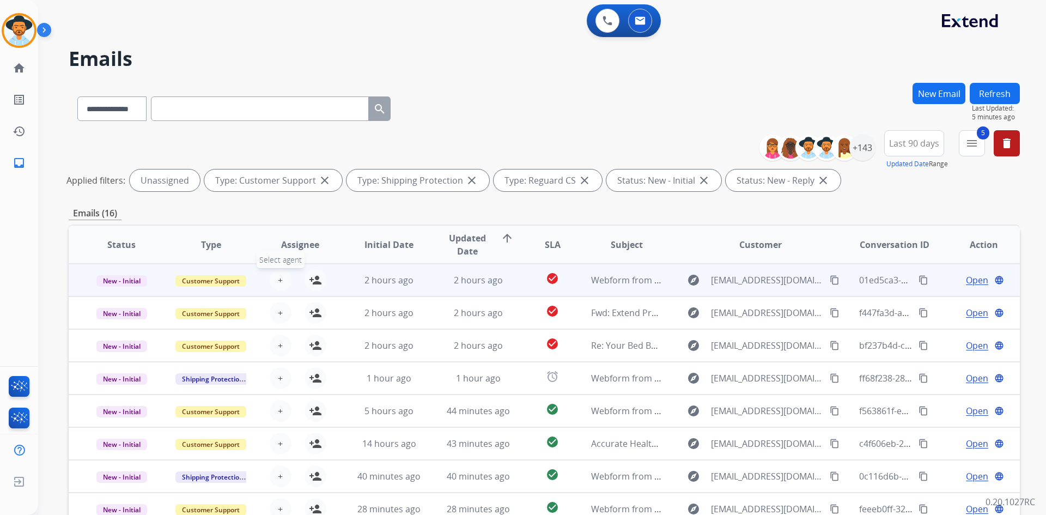
click at [275, 278] on button "+ Select agent" at bounding box center [281, 280] width 22 height 22
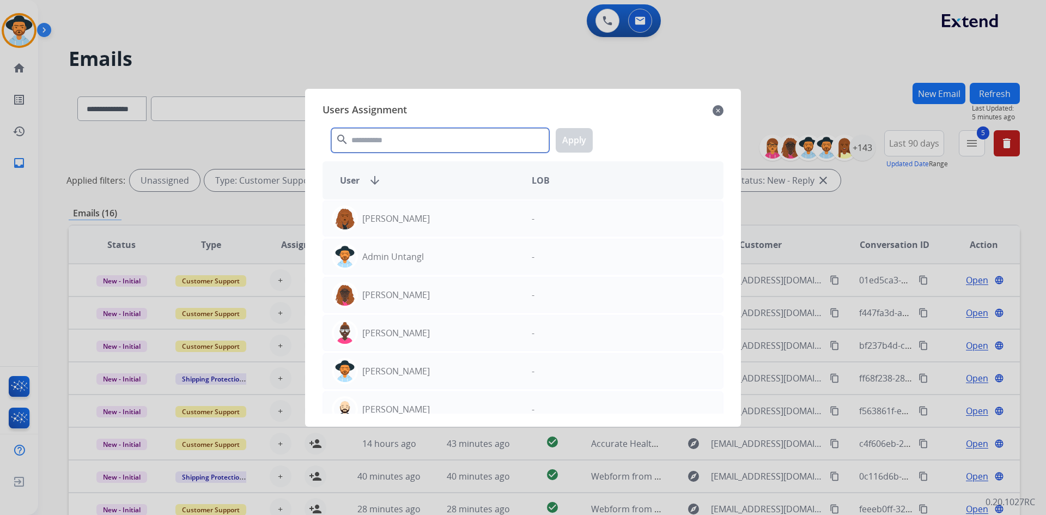
click at [426, 141] on input "text" at bounding box center [440, 140] width 218 height 25
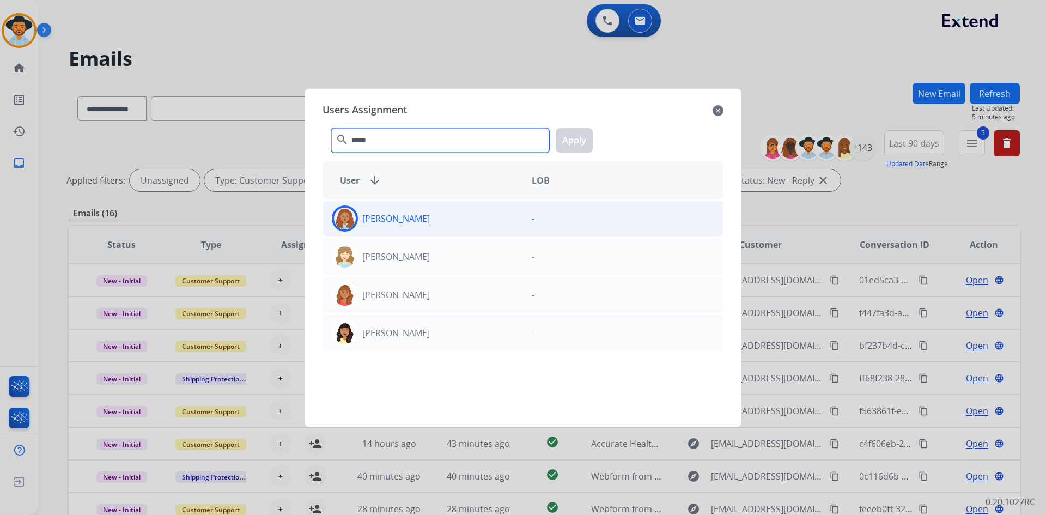
type input "*****"
click at [399, 225] on p "[PERSON_NAME]" at bounding box center [396, 218] width 68 height 13
click at [564, 138] on button "Apply" at bounding box center [574, 140] width 37 height 25
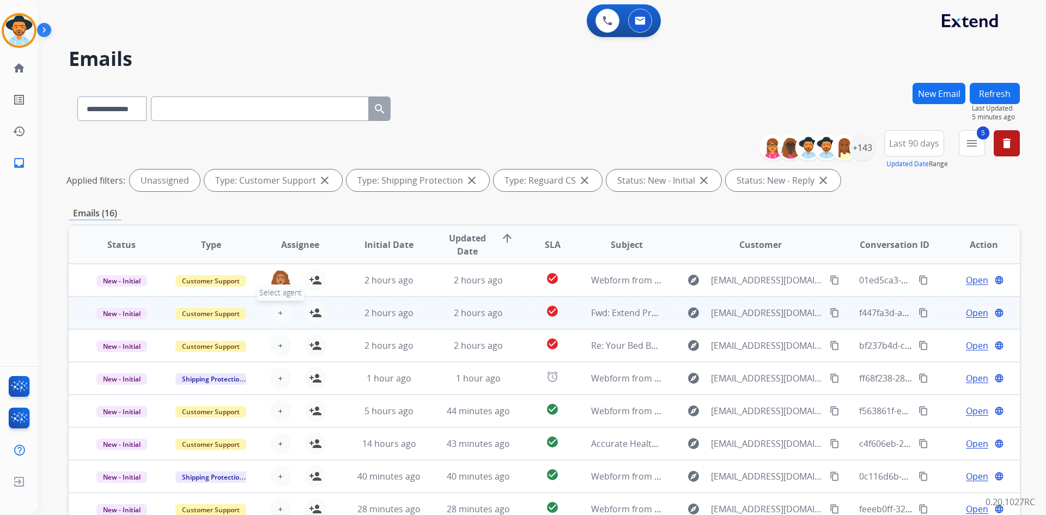
click at [281, 304] on button "+ Select agent" at bounding box center [281, 313] width 22 height 22
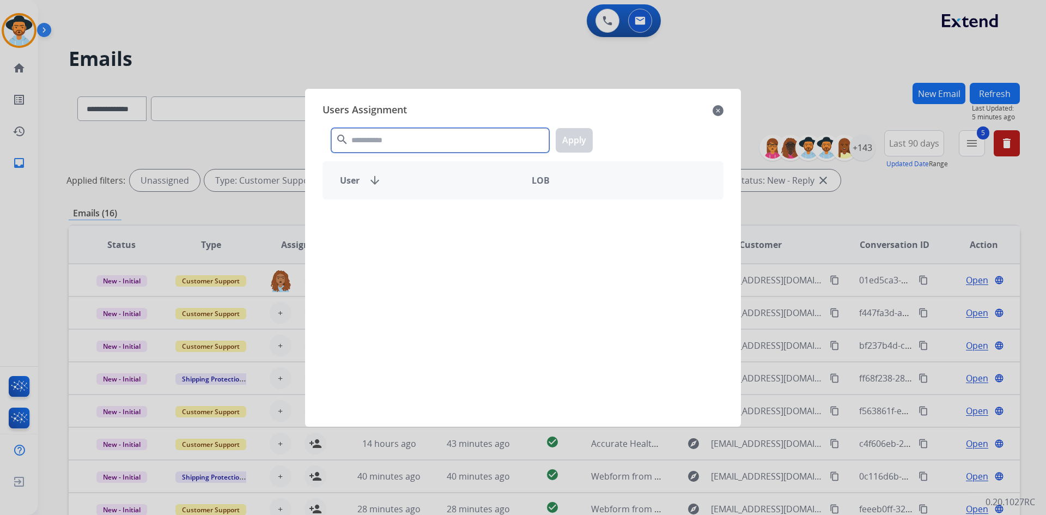
click at [403, 138] on input "text" at bounding box center [440, 140] width 218 height 25
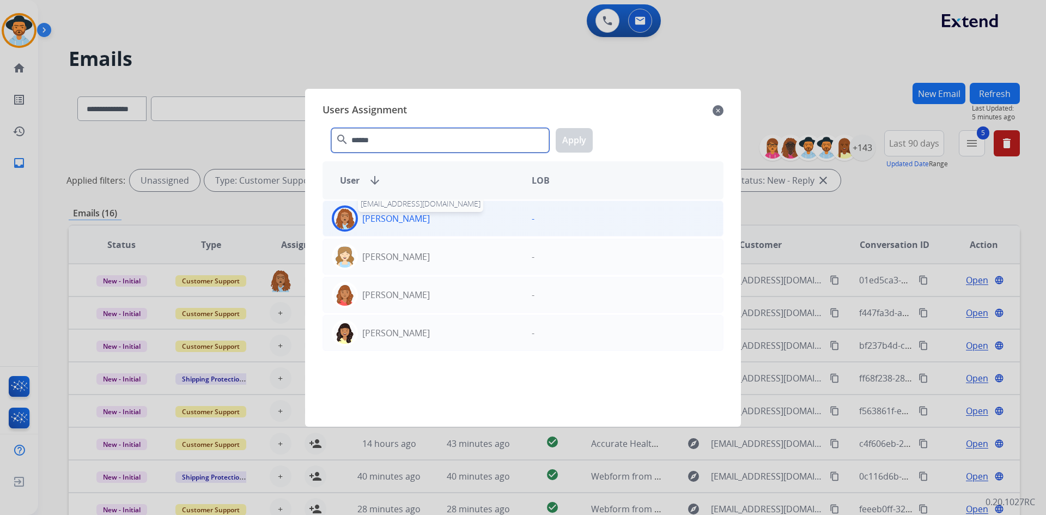
type input "******"
click at [403, 213] on p "[PERSON_NAME]" at bounding box center [396, 218] width 68 height 13
click at [570, 140] on button "Apply" at bounding box center [574, 140] width 37 height 25
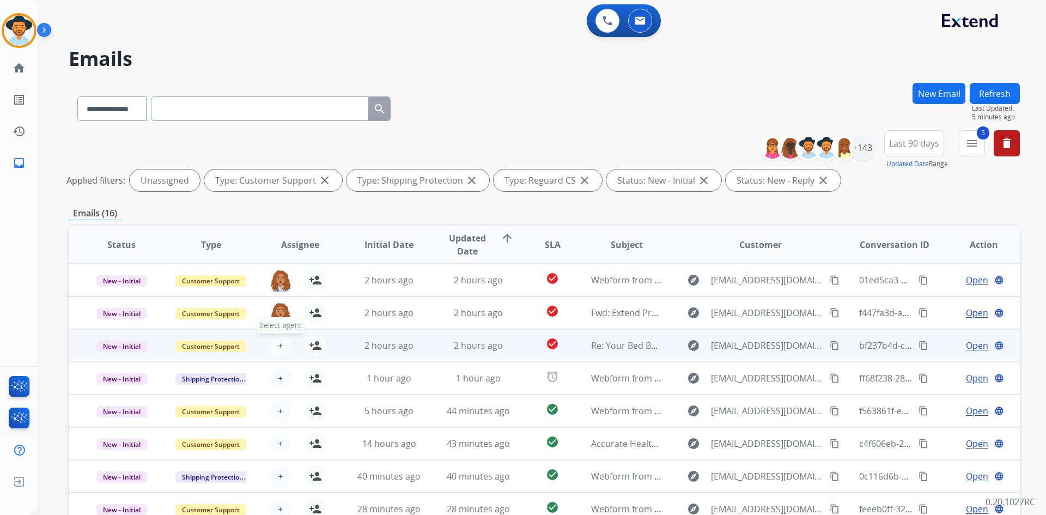
click at [281, 341] on button "+ Select agent" at bounding box center [281, 346] width 22 height 22
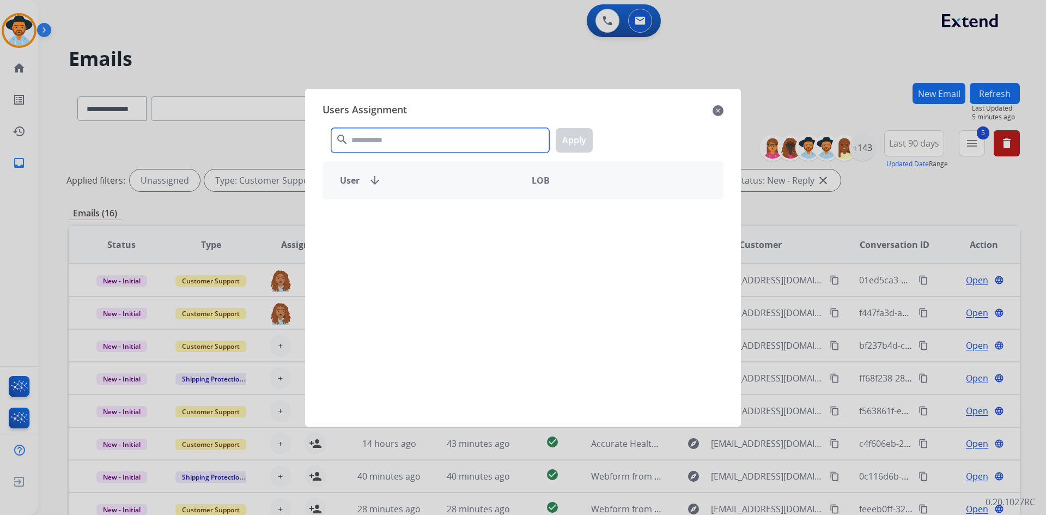
click at [426, 142] on input "text" at bounding box center [440, 140] width 218 height 25
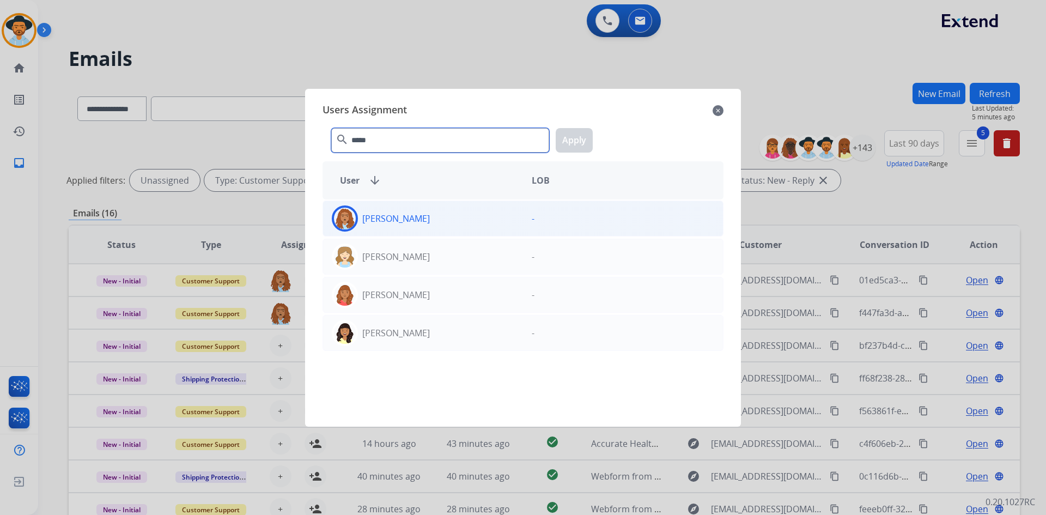
type input "*****"
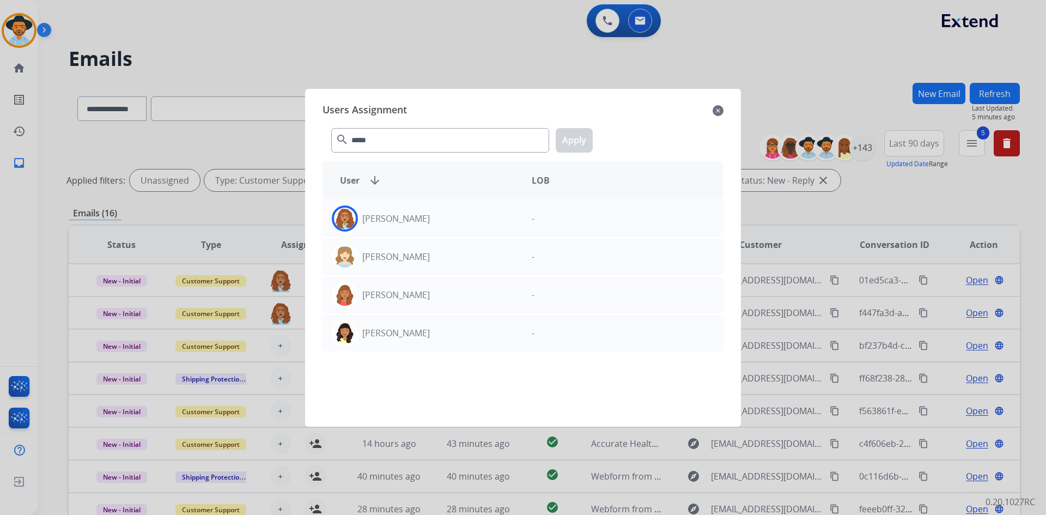
drag, startPoint x: 452, startPoint y: 224, endPoint x: 501, endPoint y: 193, distance: 58.5
click at [452, 225] on div "[PERSON_NAME]" at bounding box center [423, 218] width 200 height 26
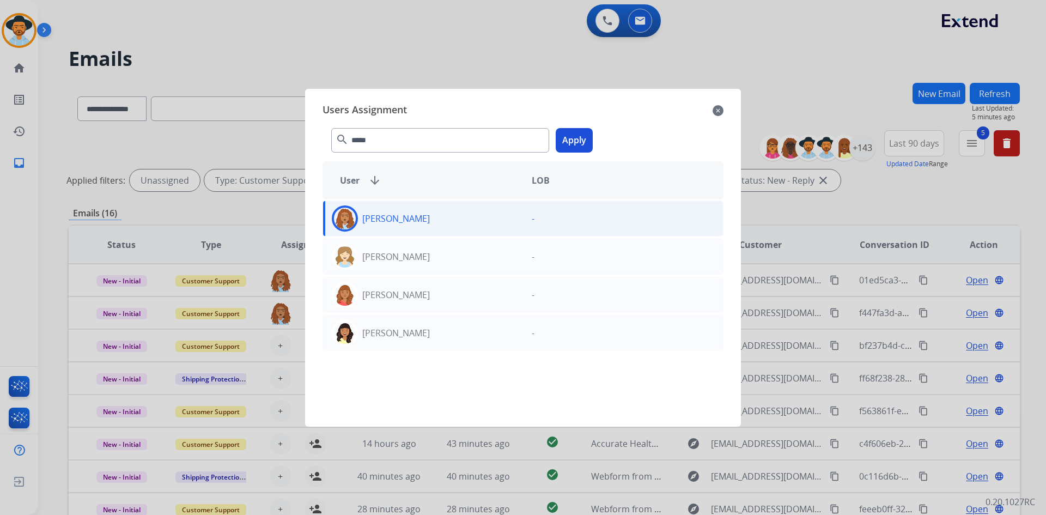
click at [577, 137] on button "Apply" at bounding box center [574, 140] width 37 height 25
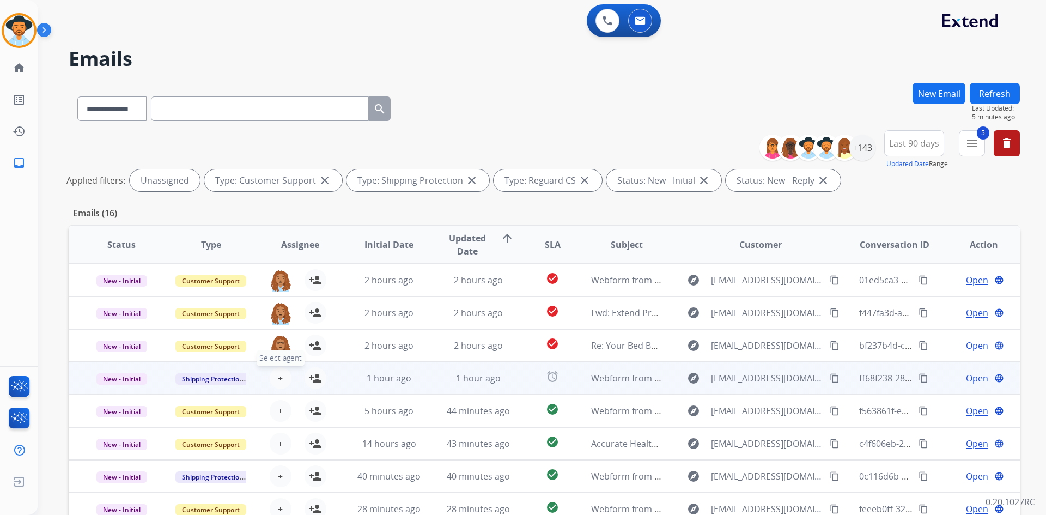
click at [281, 380] on span "+" at bounding box center [280, 378] width 5 height 13
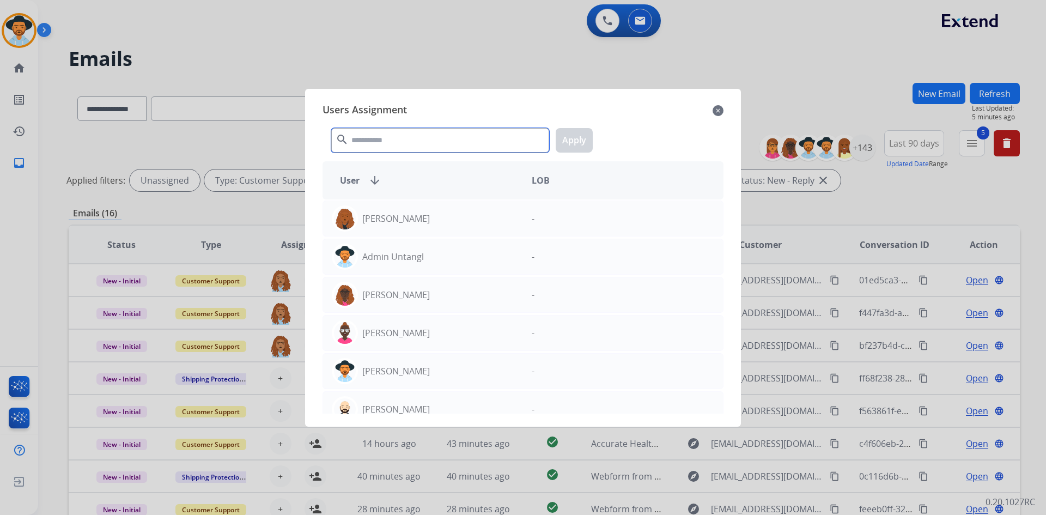
click at [427, 139] on input "text" at bounding box center [440, 140] width 218 height 25
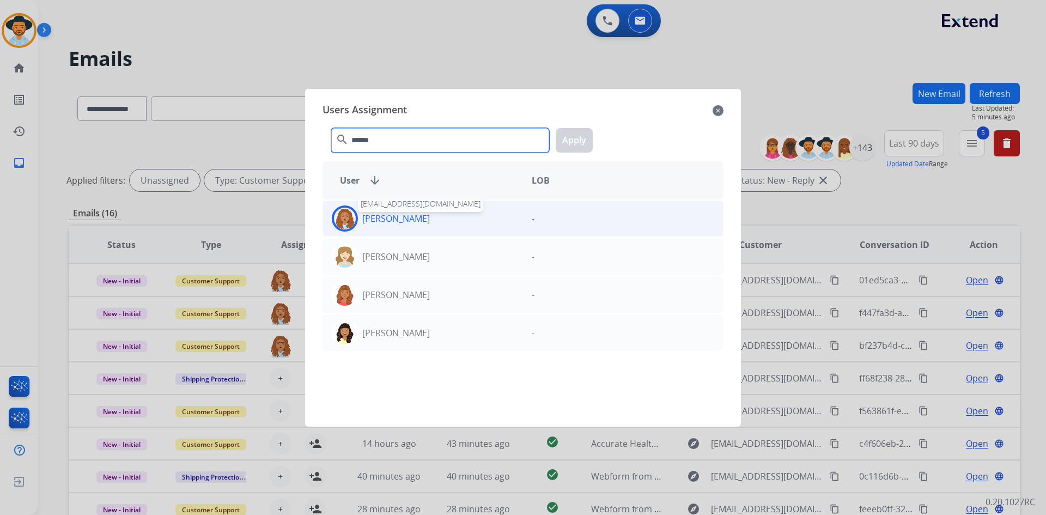
type input "******"
click at [398, 219] on p "[PERSON_NAME]" at bounding box center [396, 218] width 68 height 13
click at [573, 136] on button "Apply" at bounding box center [574, 140] width 37 height 25
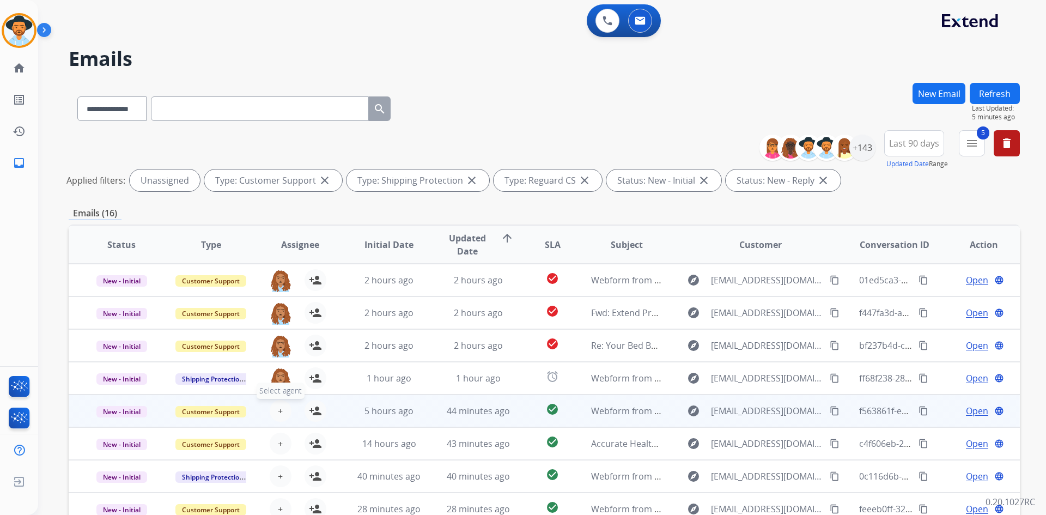
click at [281, 411] on span "+" at bounding box center [280, 410] width 5 height 13
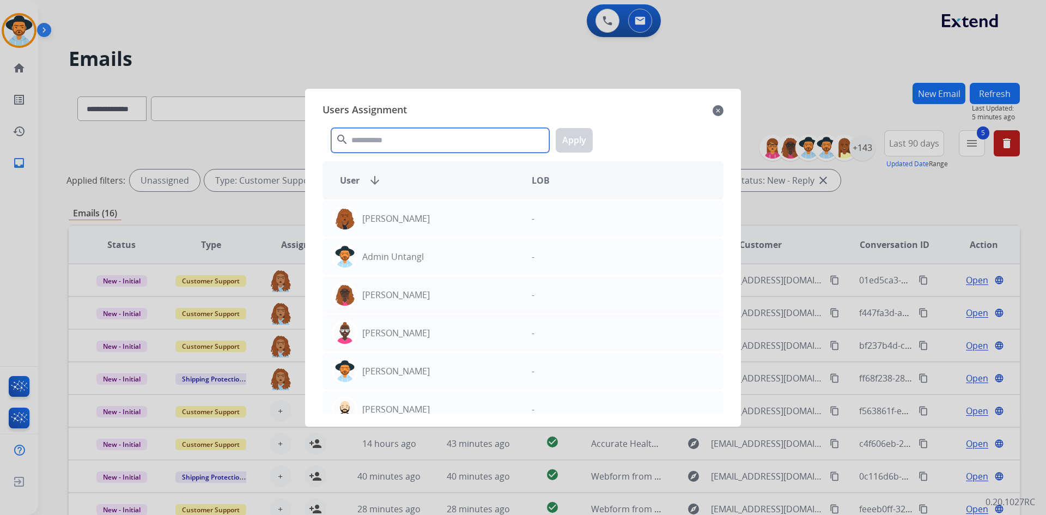
click at [459, 141] on input "text" at bounding box center [440, 140] width 218 height 25
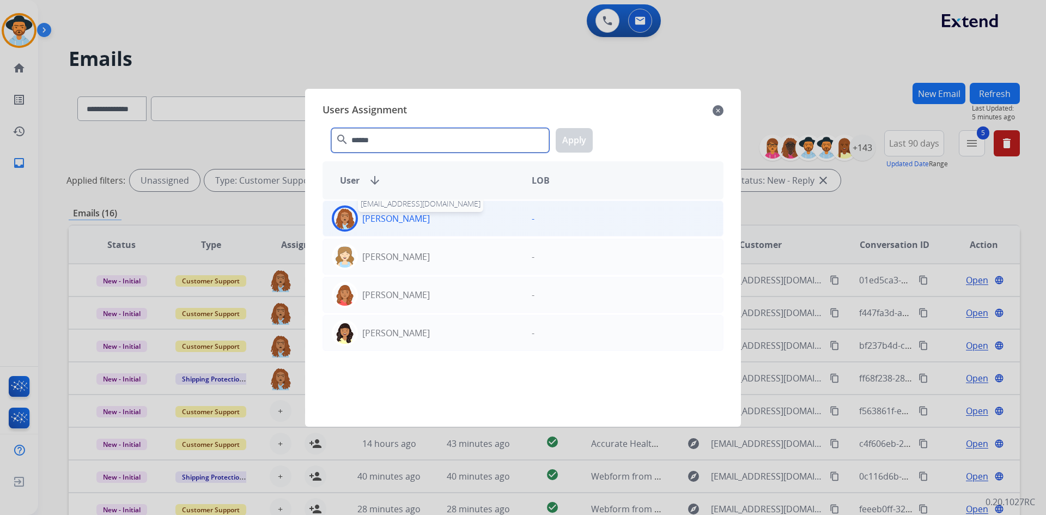
type input "******"
click at [401, 213] on p "[PERSON_NAME]" at bounding box center [396, 218] width 68 height 13
drag, startPoint x: 568, startPoint y: 140, endPoint x: 557, endPoint y: 153, distance: 16.6
click at [568, 141] on button "Apply" at bounding box center [574, 140] width 37 height 25
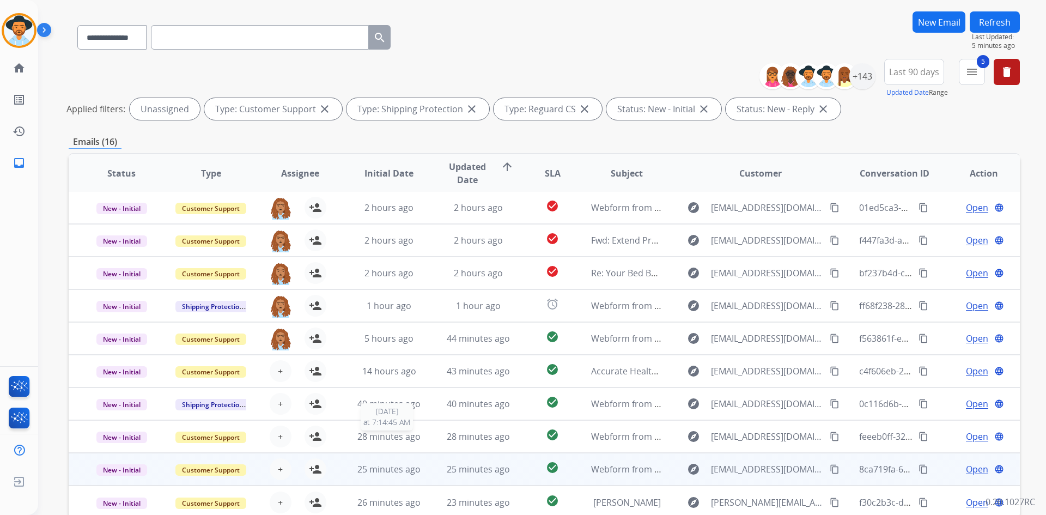
scroll to position [131, 0]
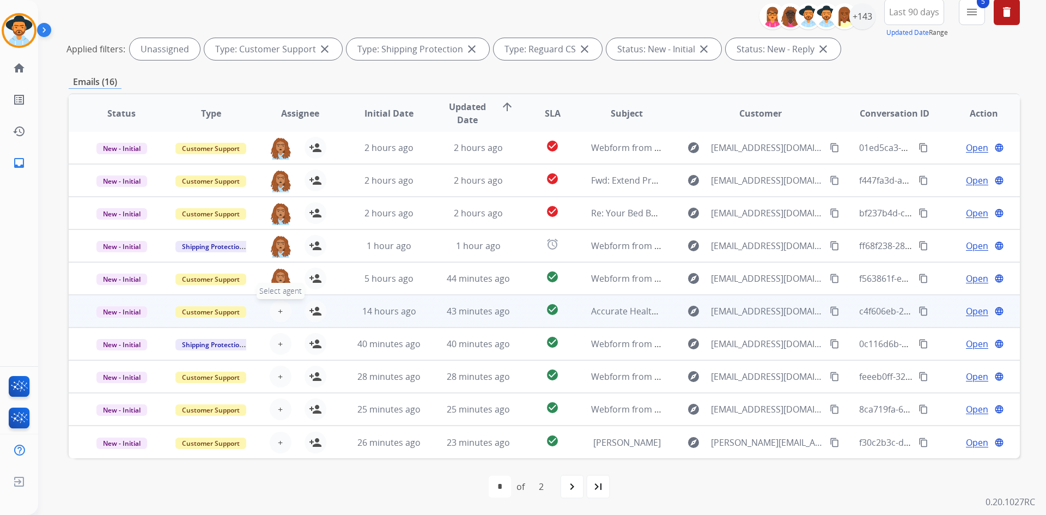
click at [278, 315] on span "+" at bounding box center [280, 311] width 5 height 13
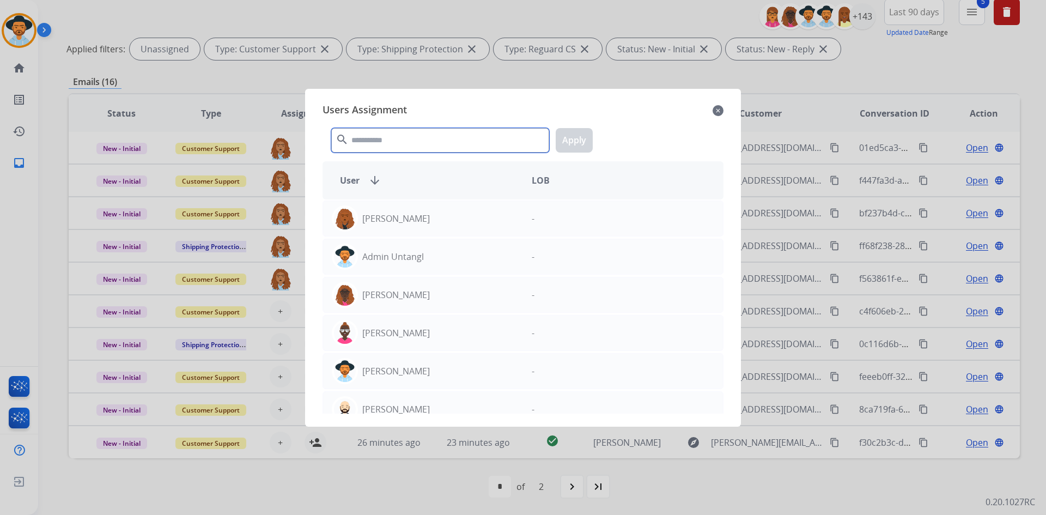
click at [421, 139] on input "text" at bounding box center [440, 140] width 218 height 25
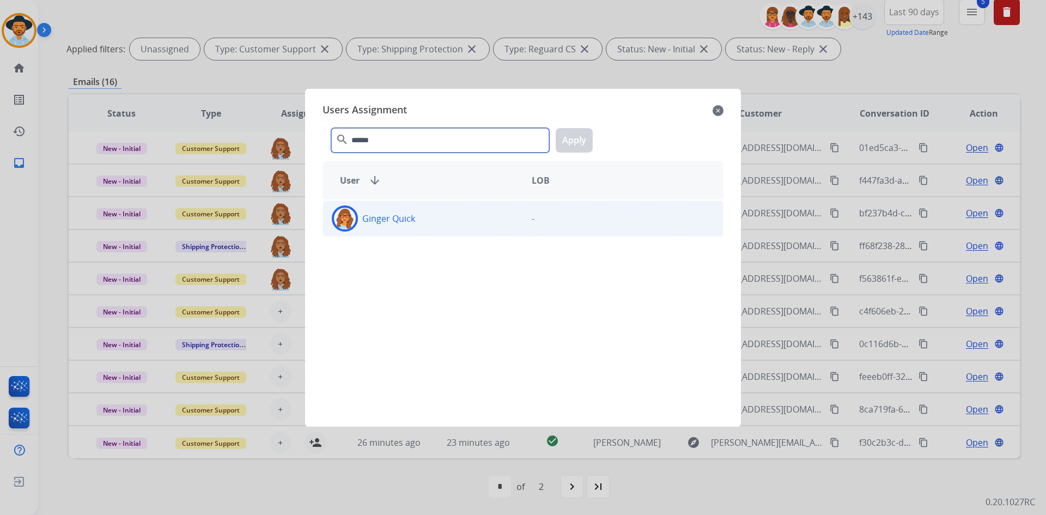
type input "******"
click at [392, 228] on div "Ginger Quick" at bounding box center [423, 218] width 200 height 26
click at [574, 138] on button "Apply" at bounding box center [574, 140] width 37 height 25
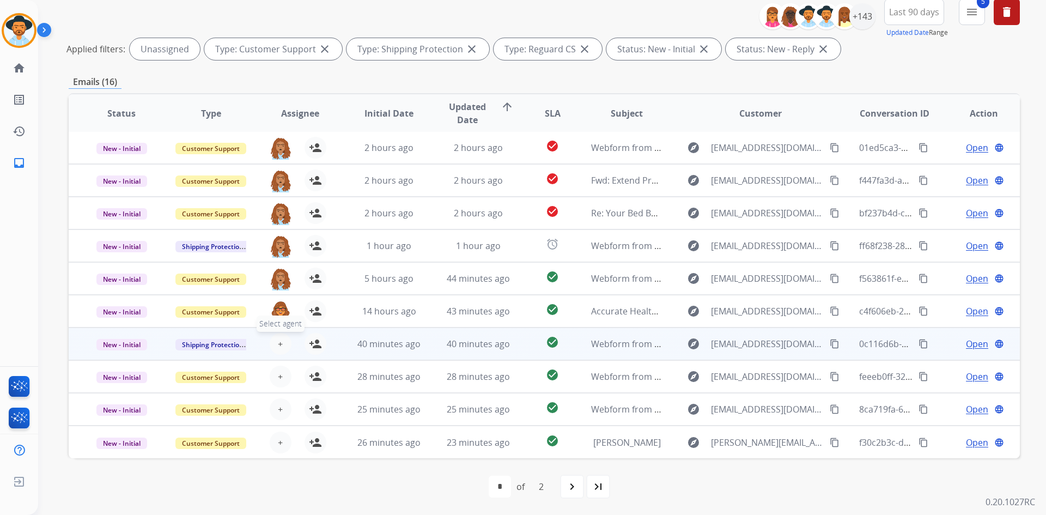
click at [278, 342] on span "+" at bounding box center [280, 343] width 5 height 13
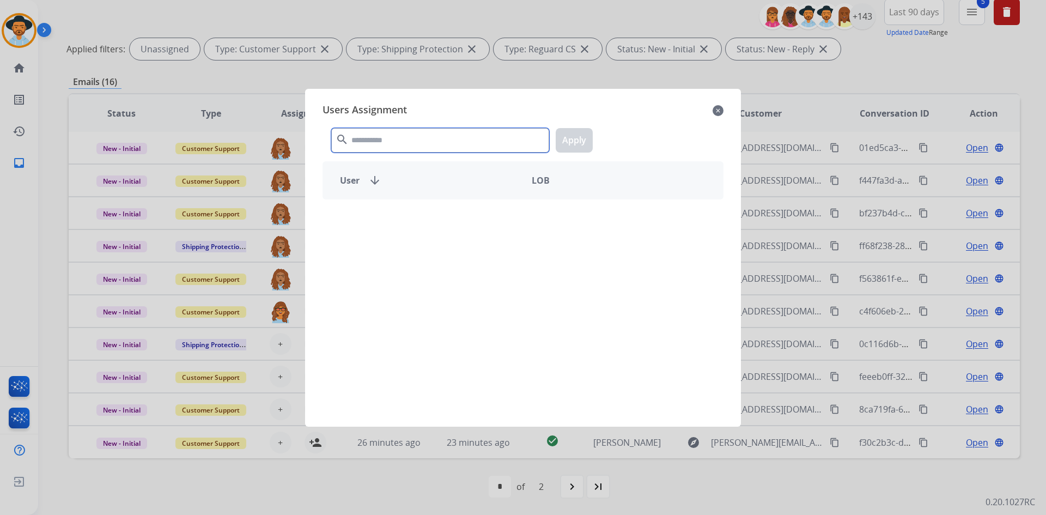
click at [439, 145] on input "text" at bounding box center [440, 140] width 218 height 25
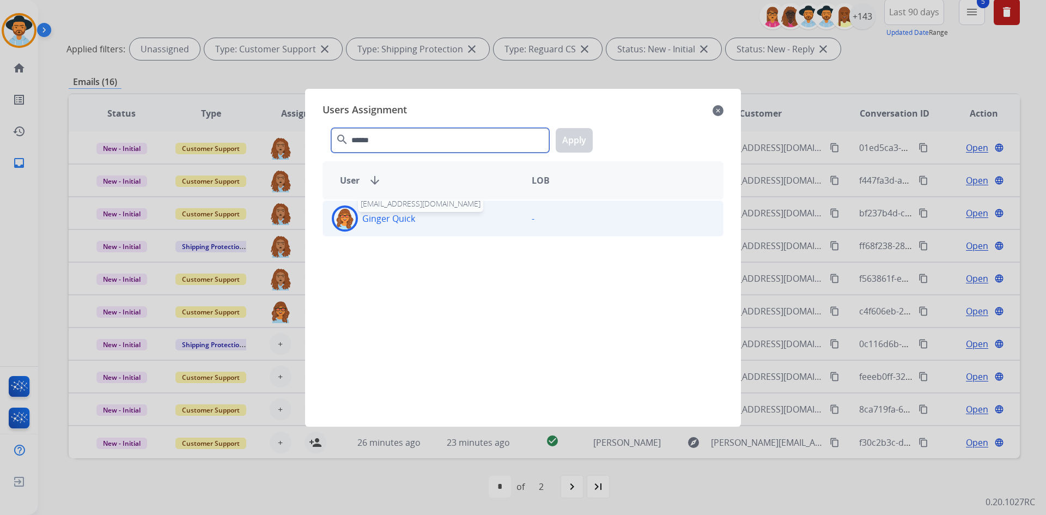
type input "******"
click at [385, 216] on p "Ginger Quick" at bounding box center [388, 218] width 53 height 13
click at [584, 137] on button "Apply" at bounding box center [574, 140] width 37 height 25
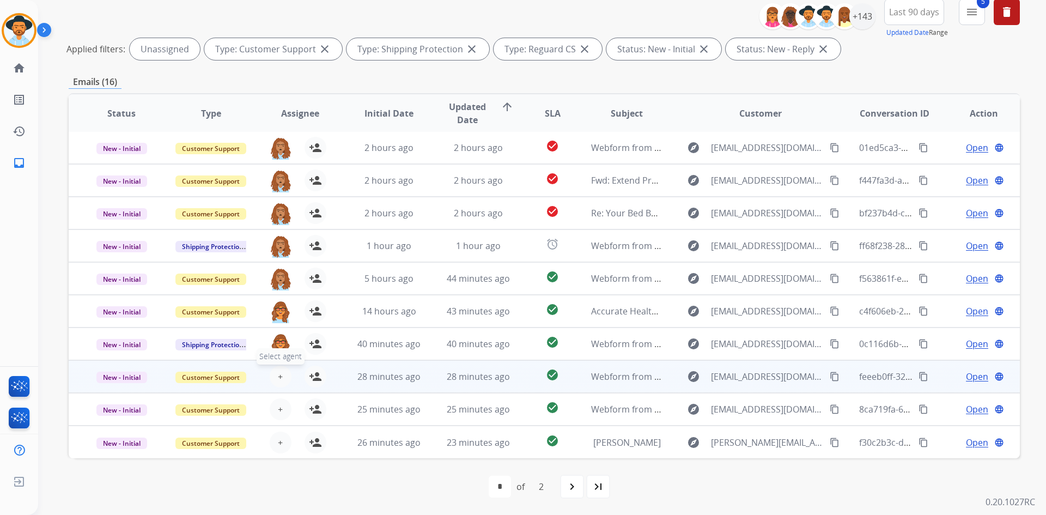
click at [274, 374] on button "+ Select agent" at bounding box center [281, 377] width 22 height 22
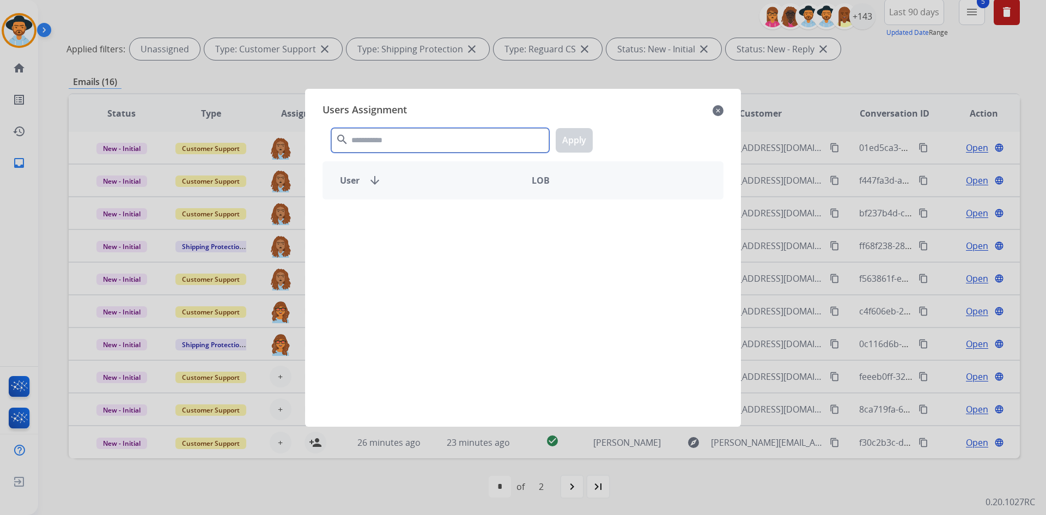
click at [427, 137] on input "text" at bounding box center [440, 140] width 218 height 25
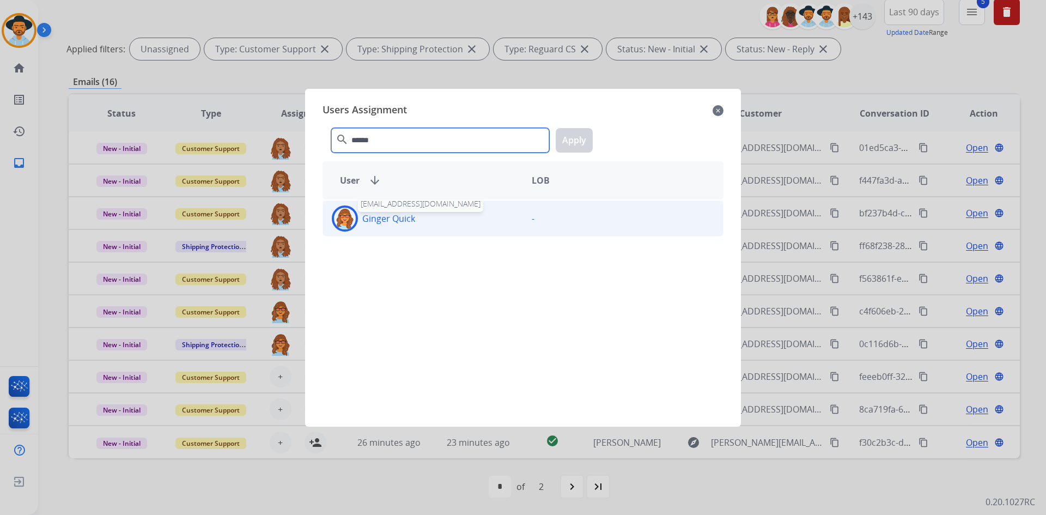
type input "******"
click at [391, 216] on p "Ginger Quick" at bounding box center [388, 218] width 53 height 13
click at [566, 139] on button "Apply" at bounding box center [574, 140] width 37 height 25
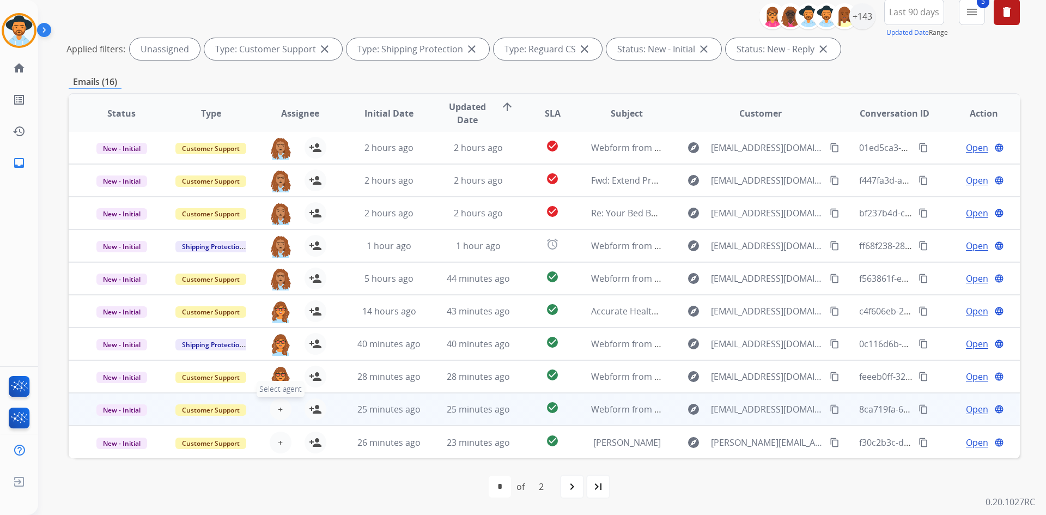
click at [275, 410] on button "+ Select agent" at bounding box center [281, 409] width 22 height 22
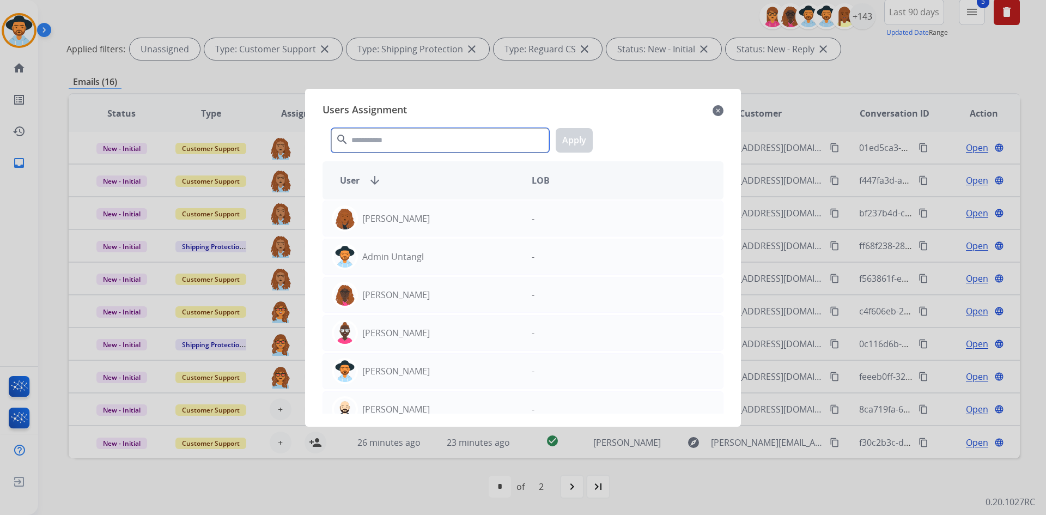
click at [403, 137] on input "text" at bounding box center [440, 140] width 218 height 25
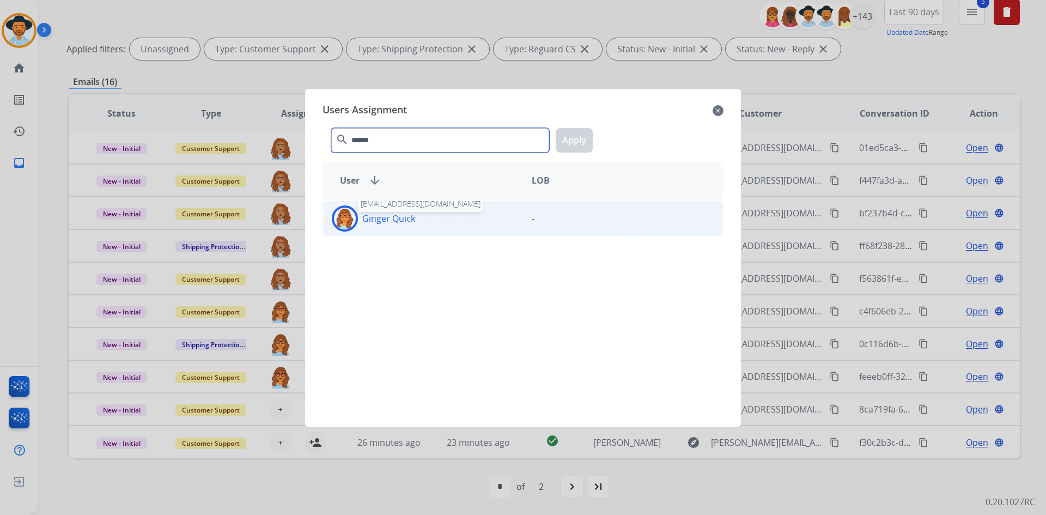
type input "******"
click at [369, 223] on p "Ginger Quick" at bounding box center [388, 218] width 53 height 13
click at [579, 141] on button "Apply" at bounding box center [574, 140] width 37 height 25
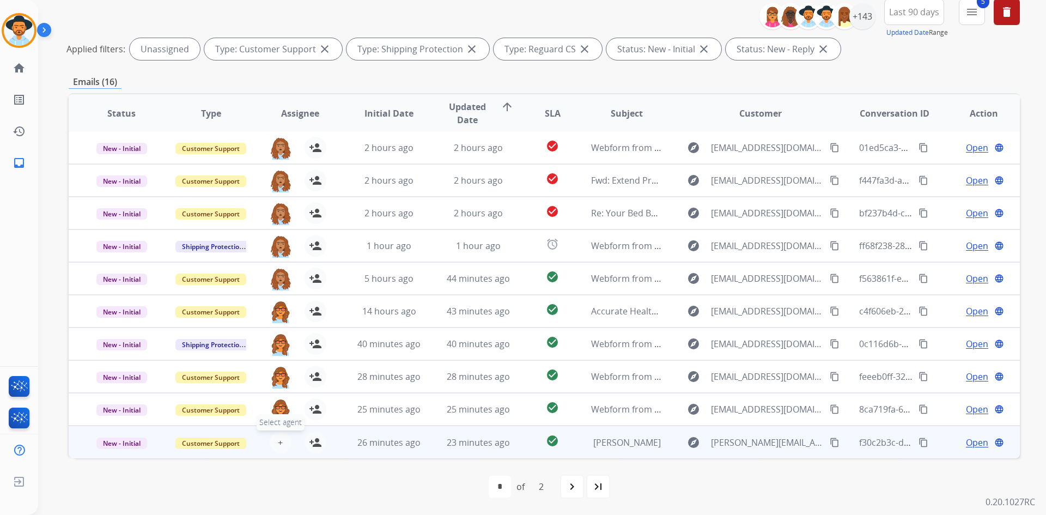
click at [280, 437] on span "+" at bounding box center [280, 442] width 5 height 13
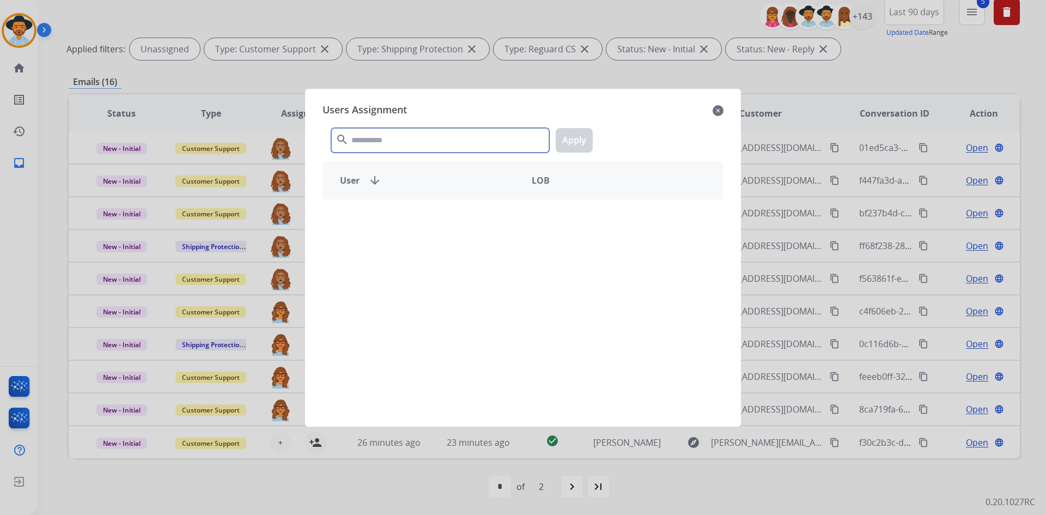
click at [423, 141] on input "text" at bounding box center [440, 140] width 218 height 25
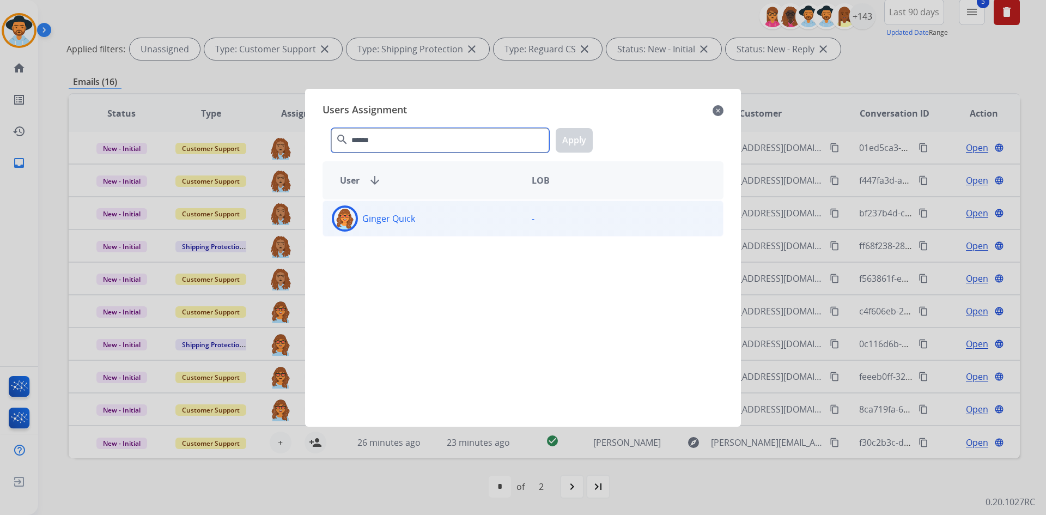
type input "******"
click at [381, 227] on div "Ginger Quick" at bounding box center [423, 218] width 200 height 26
click at [578, 140] on button "Apply" at bounding box center [574, 140] width 37 height 25
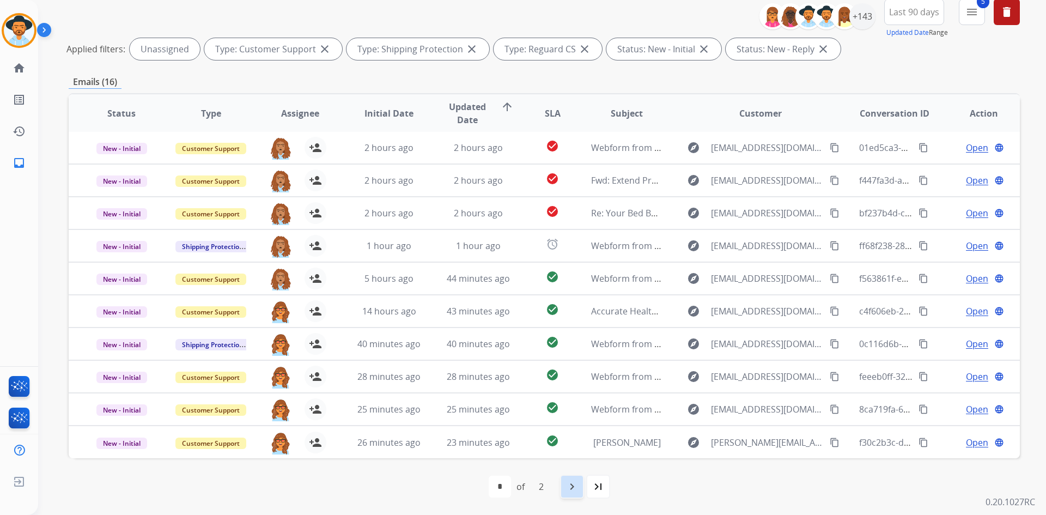
click at [571, 485] on mat-icon "navigate_next" at bounding box center [572, 486] width 13 height 13
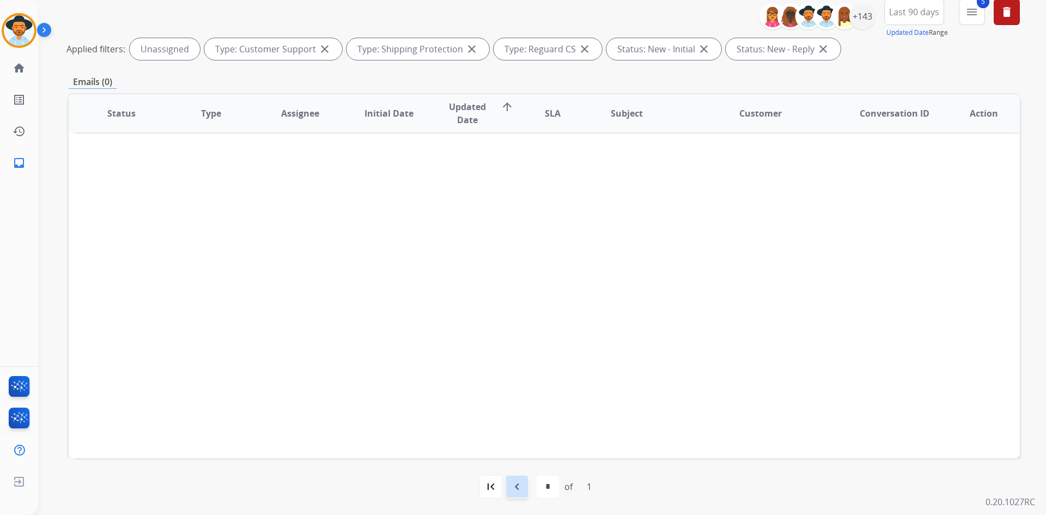
click at [514, 491] on mat-icon "navigate_before" at bounding box center [517, 486] width 13 height 13
select select "*"
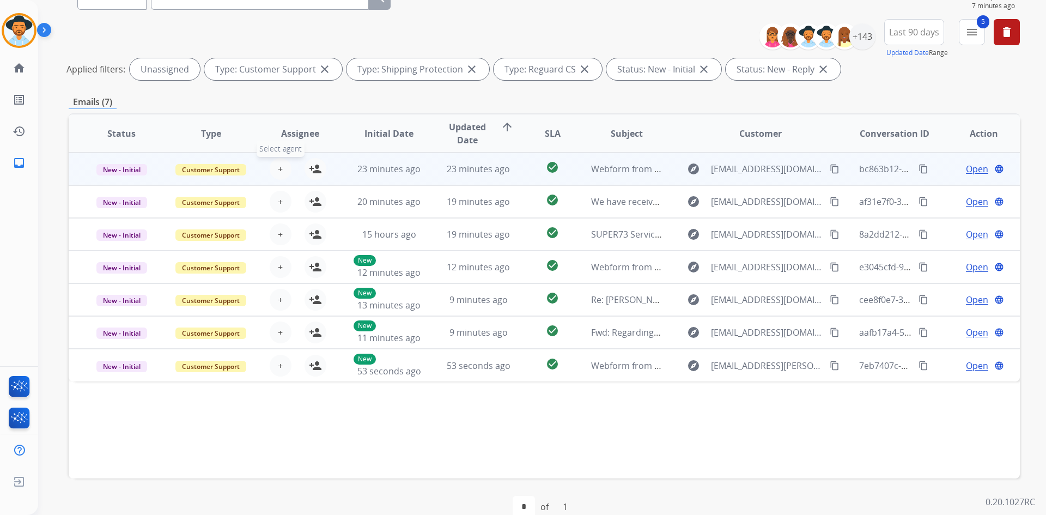
scroll to position [77, 0]
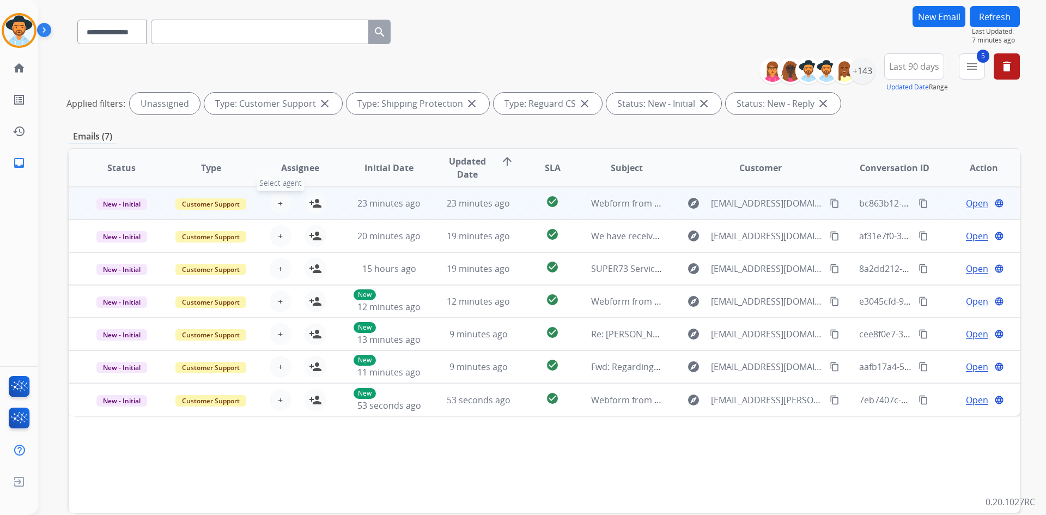
click at [278, 203] on span "+" at bounding box center [280, 203] width 5 height 13
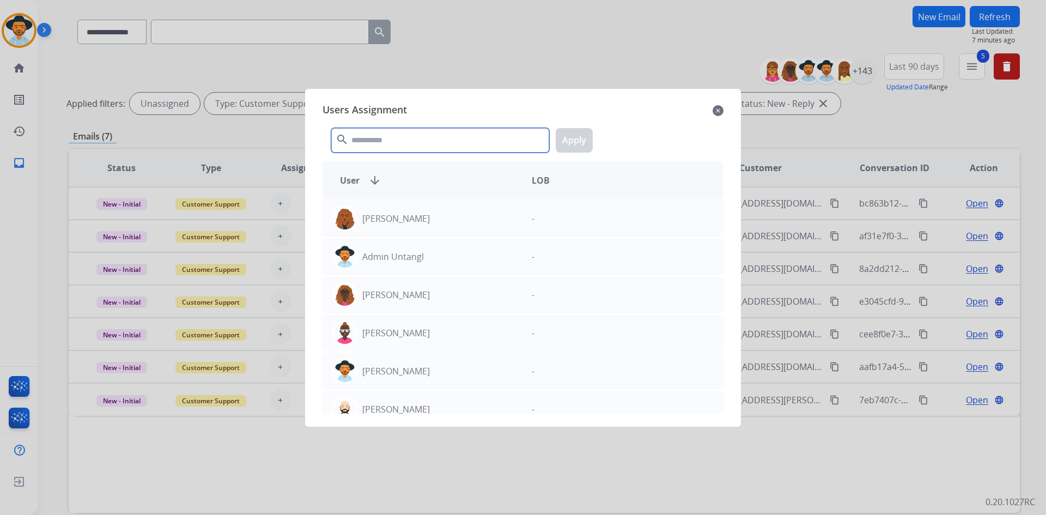
click at [395, 140] on input "text" at bounding box center [440, 140] width 218 height 25
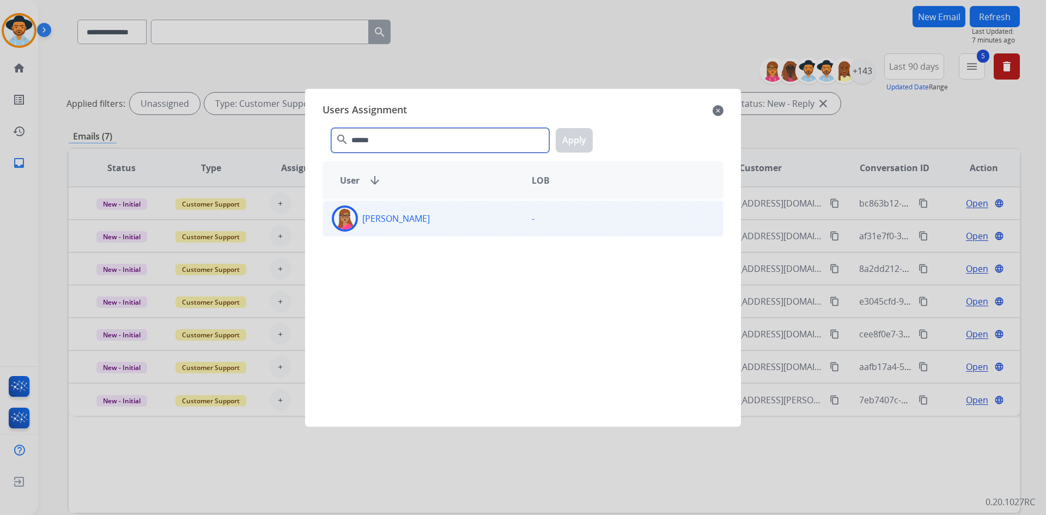
type input "******"
click at [376, 215] on p "[PERSON_NAME]" at bounding box center [396, 218] width 68 height 13
click at [577, 137] on button "Apply" at bounding box center [574, 140] width 37 height 25
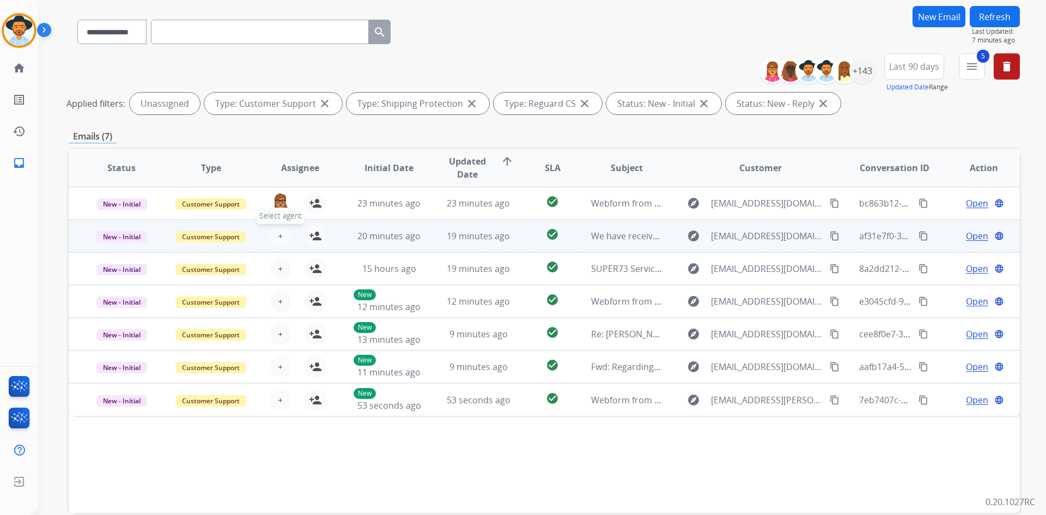
click at [281, 229] on button "+ Select agent" at bounding box center [281, 236] width 22 height 22
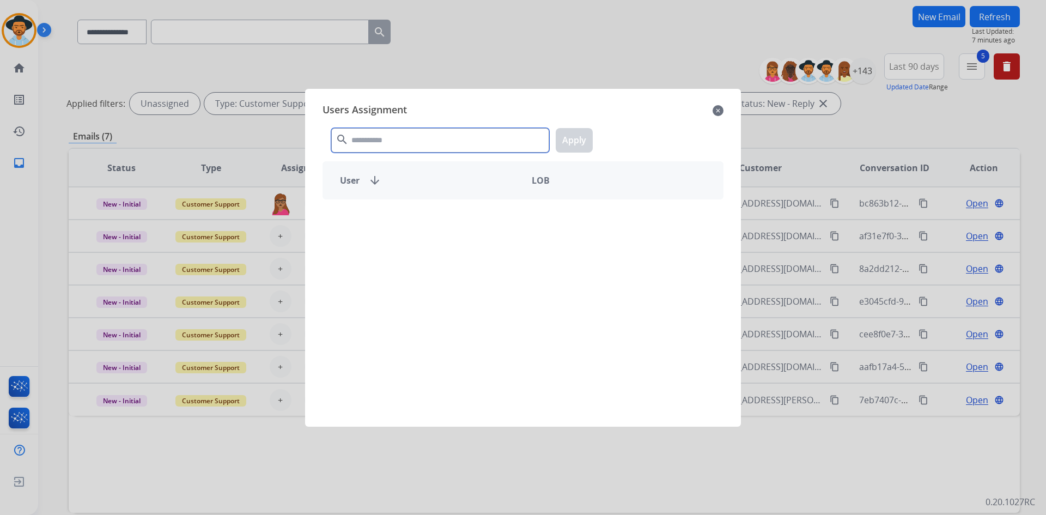
click at [381, 140] on input "text" at bounding box center [440, 140] width 218 height 25
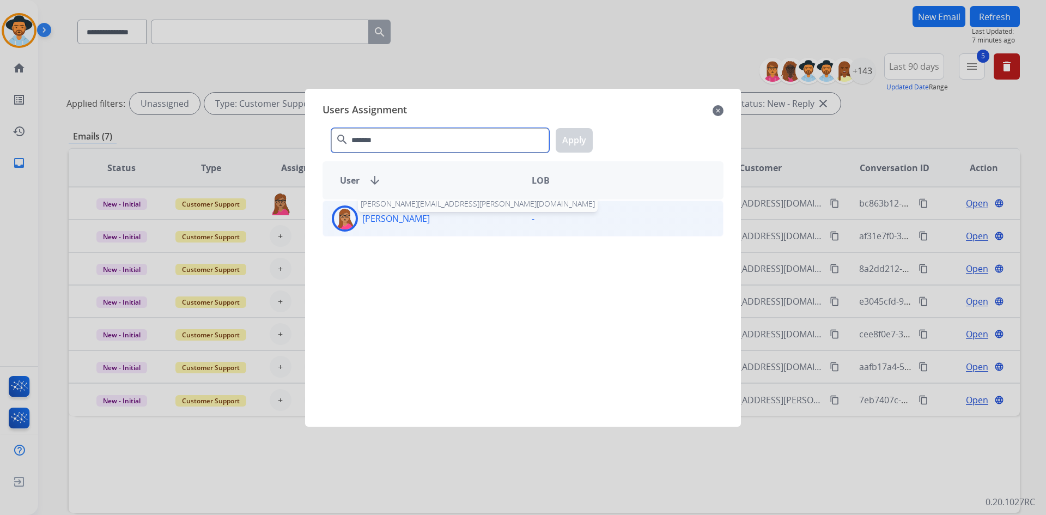
type input "*******"
click at [376, 217] on p "[PERSON_NAME]" at bounding box center [396, 218] width 68 height 13
click at [568, 133] on button "Apply" at bounding box center [574, 140] width 37 height 25
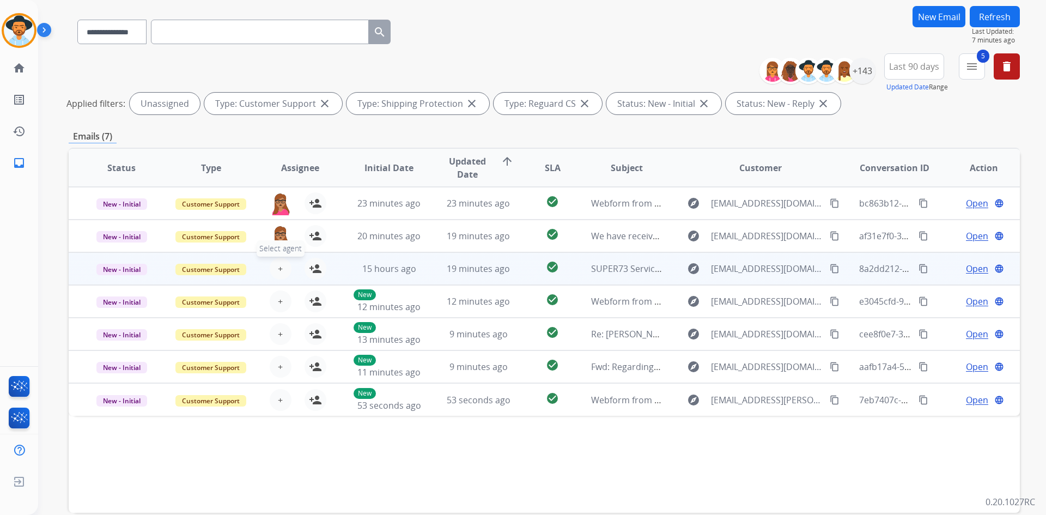
click at [274, 269] on button "+ Select agent" at bounding box center [281, 269] width 22 height 22
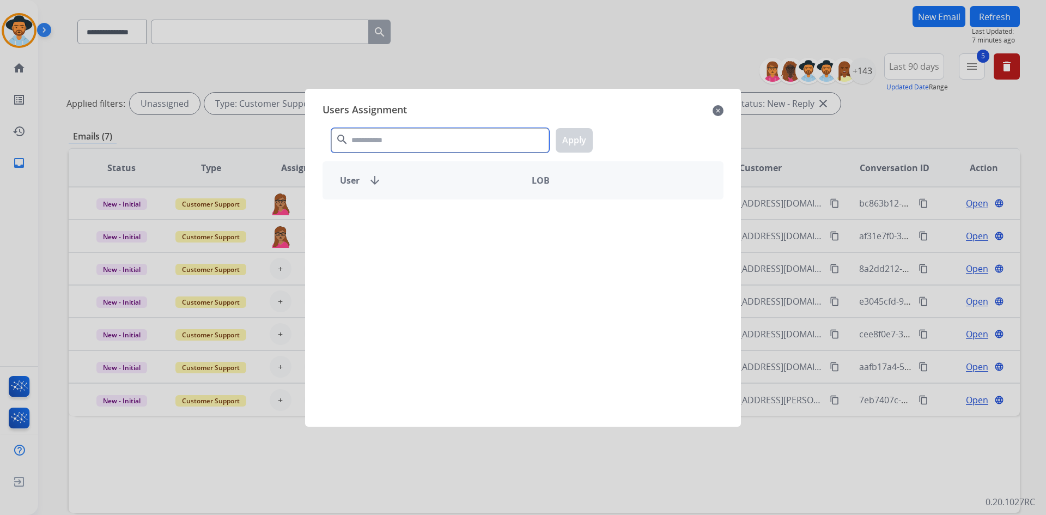
click at [397, 142] on input "text" at bounding box center [440, 140] width 218 height 25
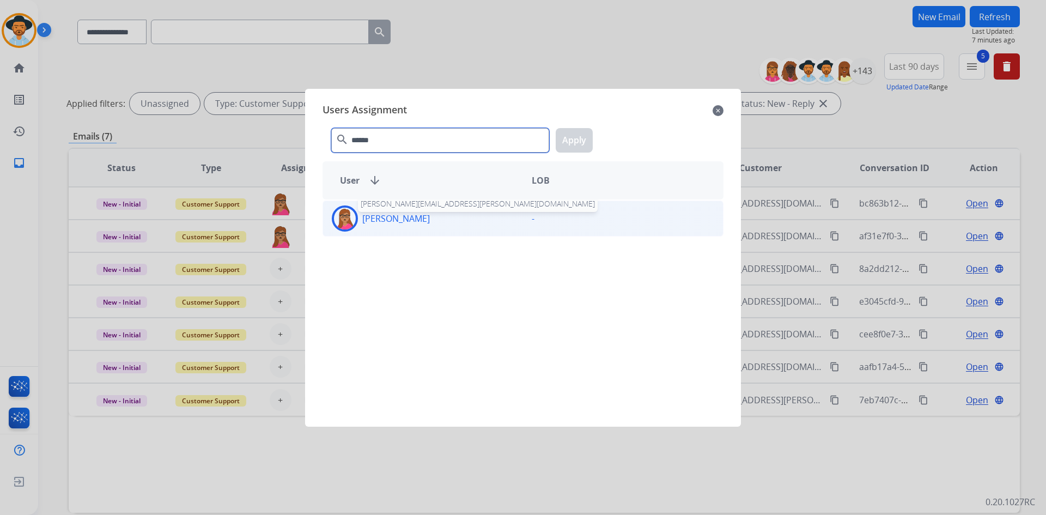
type input "******"
click at [377, 221] on p "[PERSON_NAME]" at bounding box center [396, 218] width 68 height 13
click at [584, 136] on button "Apply" at bounding box center [574, 140] width 37 height 25
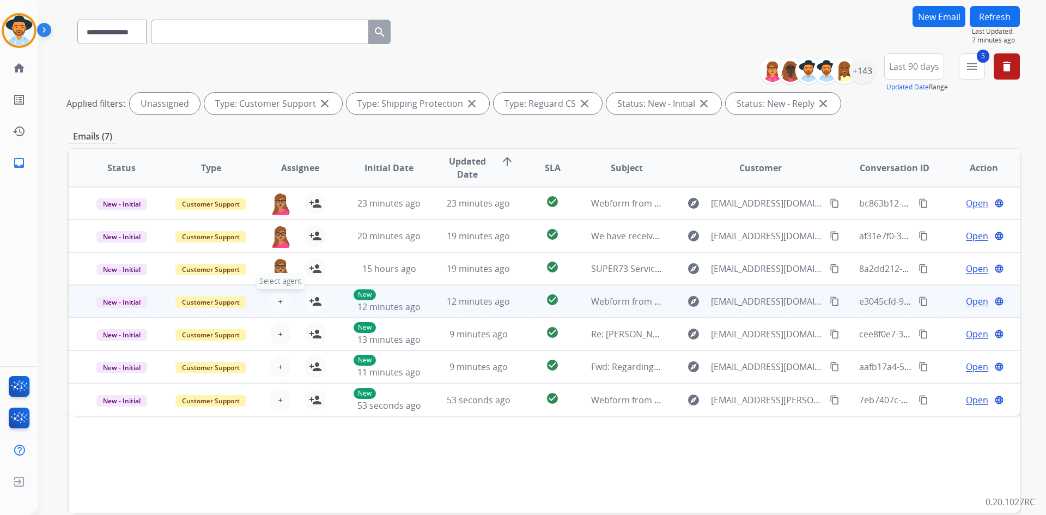
click at [287, 303] on button "+ Select agent" at bounding box center [281, 301] width 22 height 22
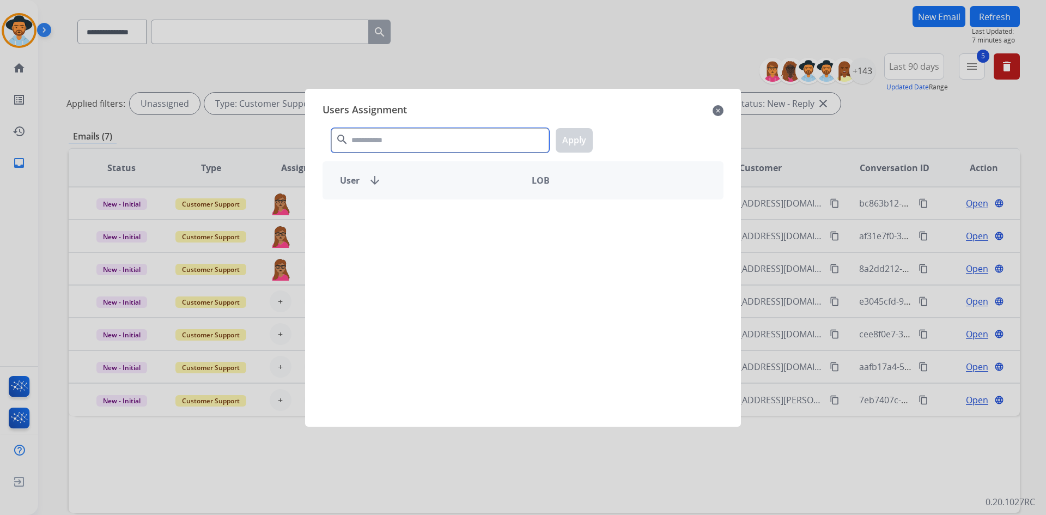
click at [410, 136] on input "text" at bounding box center [440, 140] width 218 height 25
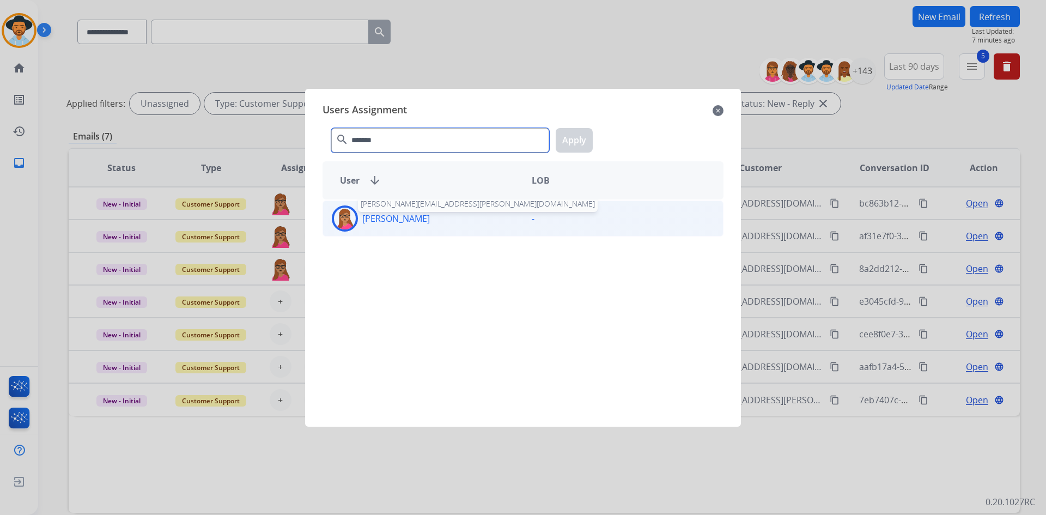
type input "*******"
click at [407, 218] on p "[PERSON_NAME]" at bounding box center [396, 218] width 68 height 13
click at [570, 137] on button "Apply" at bounding box center [574, 140] width 37 height 25
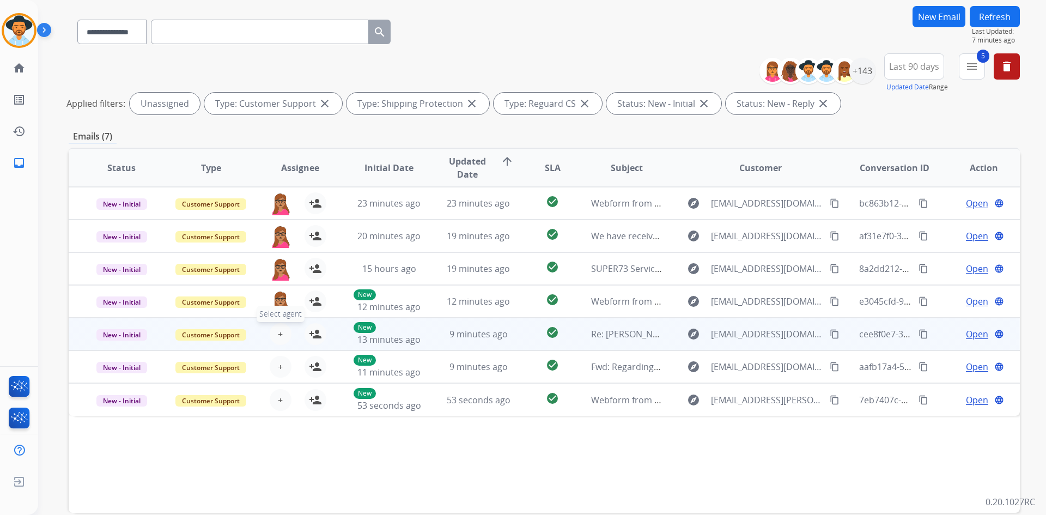
click at [280, 335] on span "+" at bounding box center [280, 334] width 5 height 13
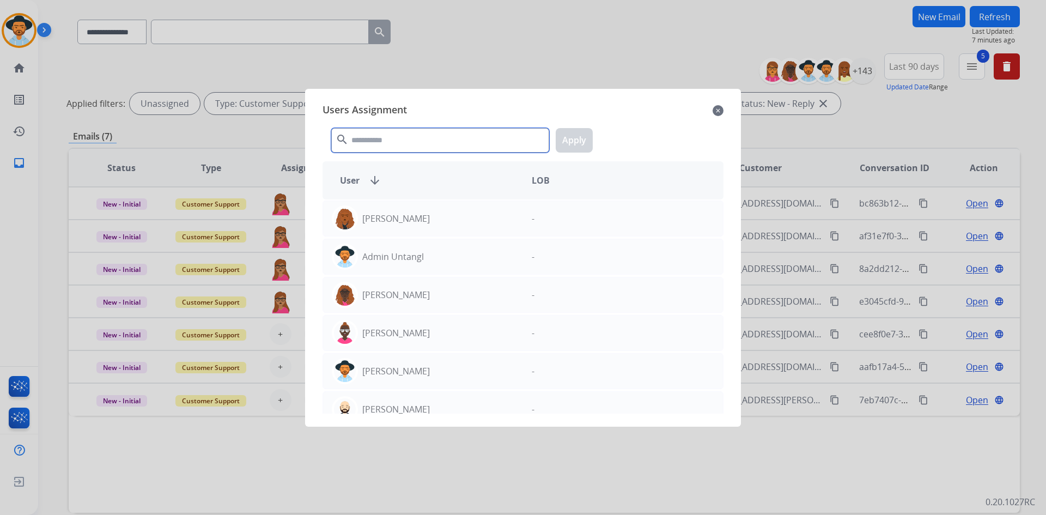
click at [438, 135] on input "text" at bounding box center [440, 140] width 218 height 25
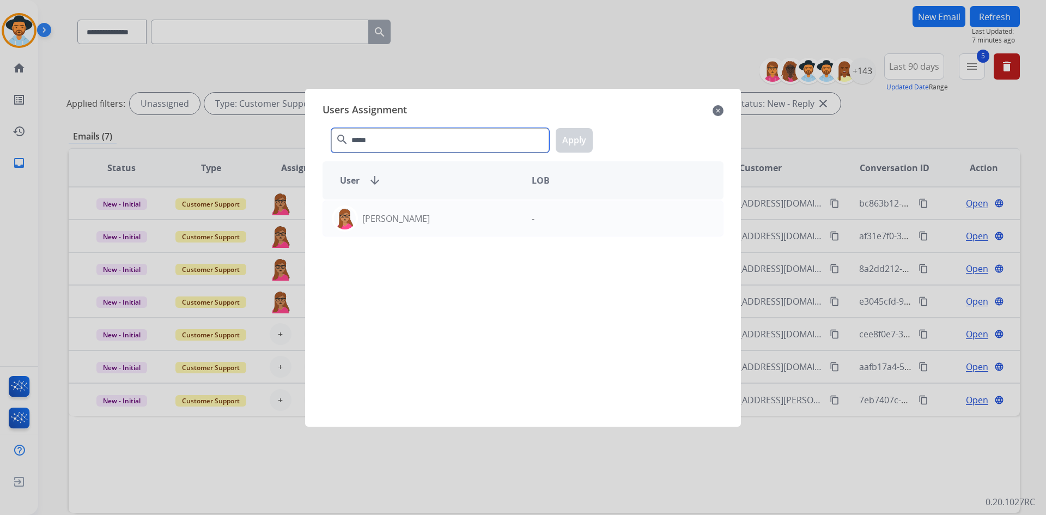
type input "******"
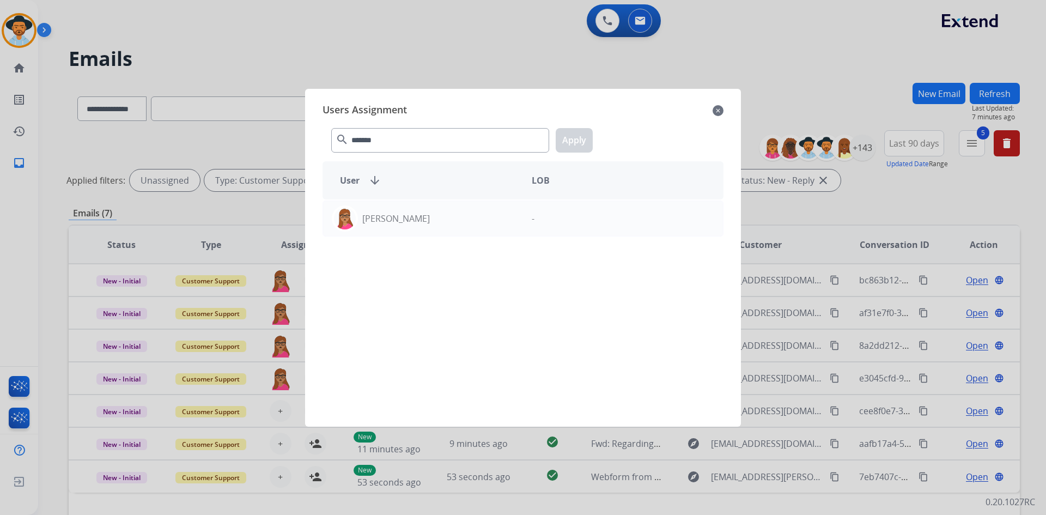
select select "**********"
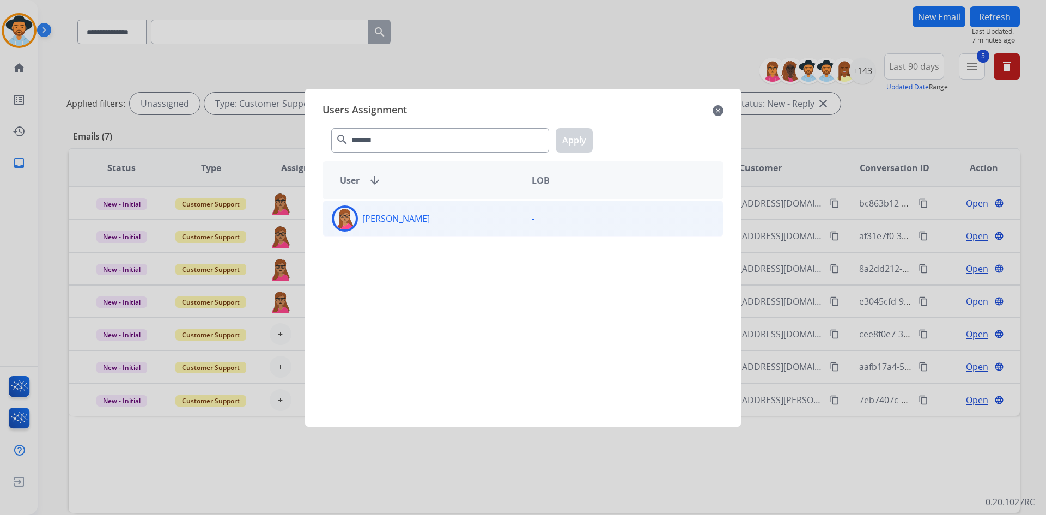
type input "*******"
click at [397, 227] on div "[PERSON_NAME]" at bounding box center [423, 218] width 200 height 26
click at [565, 136] on button "Apply" at bounding box center [574, 140] width 37 height 25
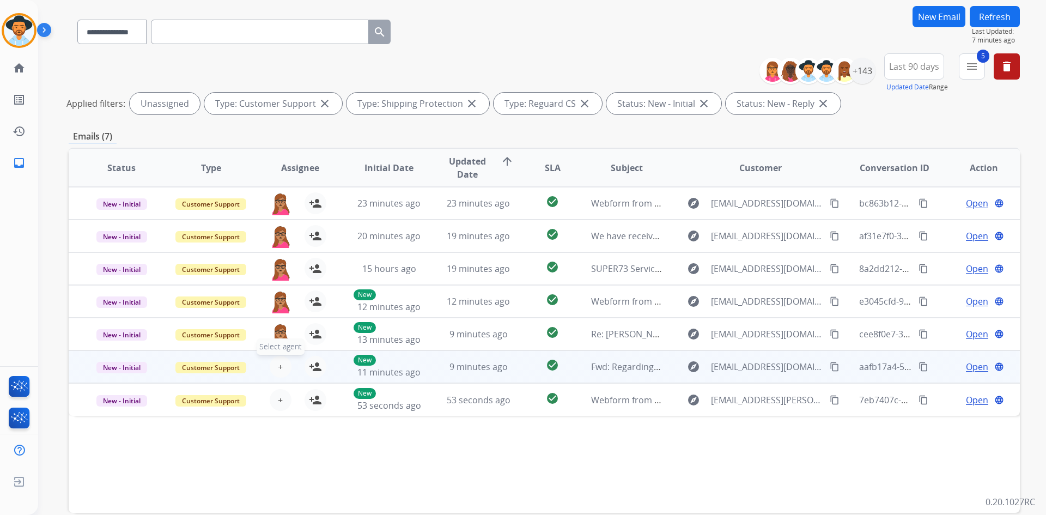
click at [278, 364] on span "+" at bounding box center [280, 366] width 5 height 13
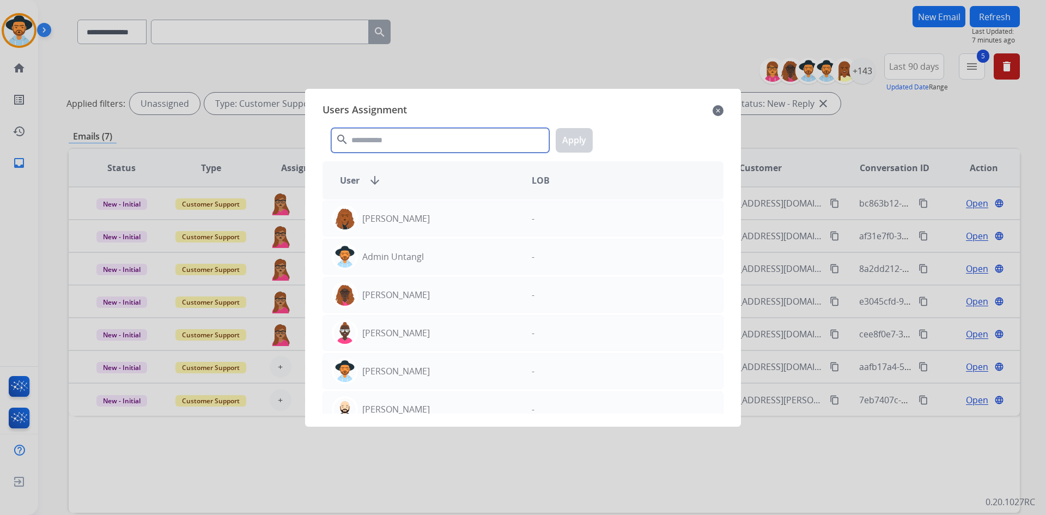
click at [377, 141] on input "text" at bounding box center [440, 140] width 218 height 25
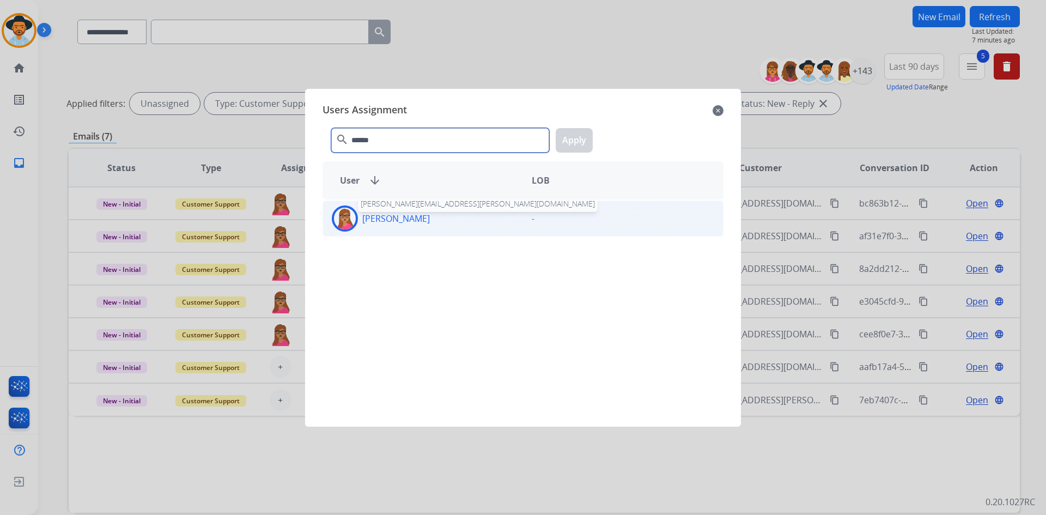
type input "******"
click at [391, 214] on p "[PERSON_NAME]" at bounding box center [396, 218] width 68 height 13
click at [578, 140] on button "Apply" at bounding box center [574, 140] width 37 height 25
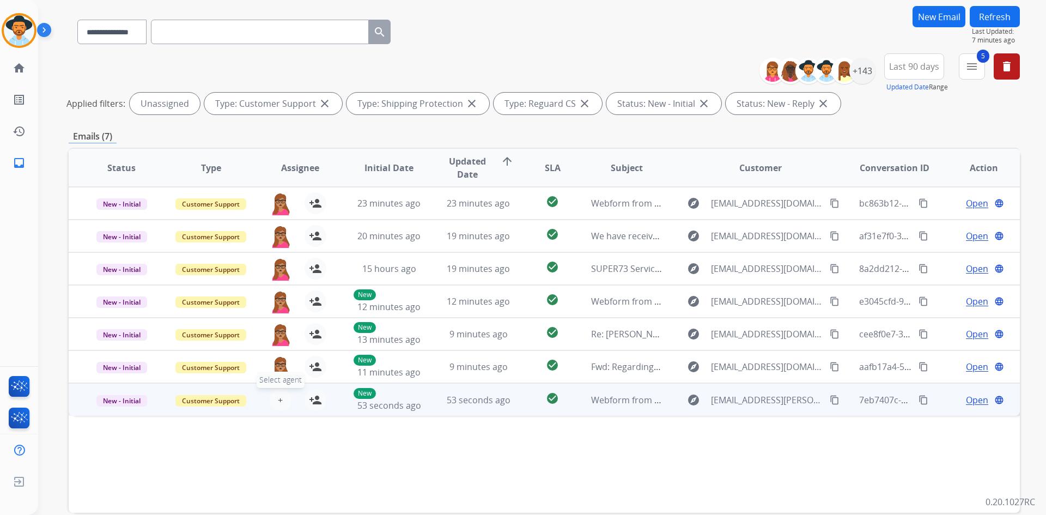
click at [274, 402] on button "+ Select agent" at bounding box center [281, 400] width 22 height 22
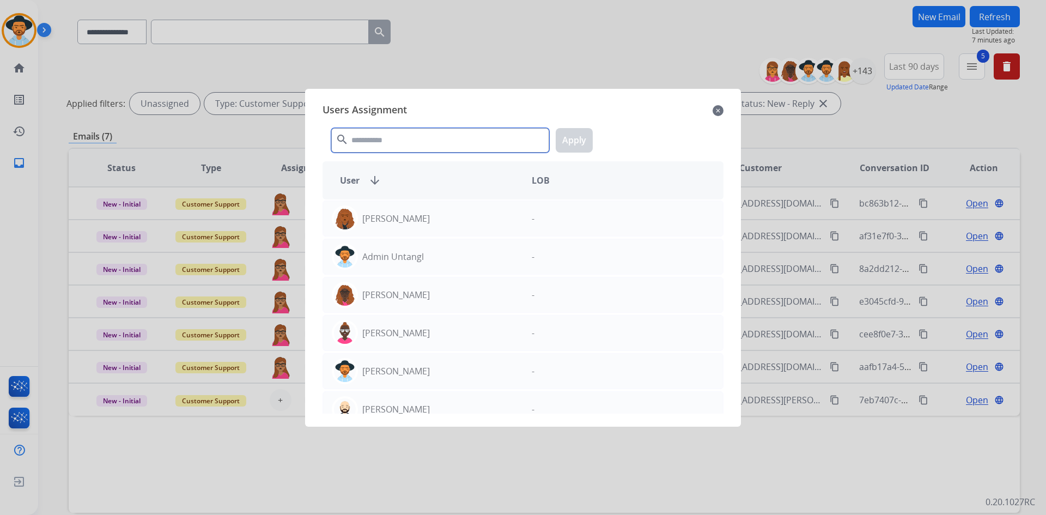
click at [394, 142] on input "text" at bounding box center [440, 140] width 218 height 25
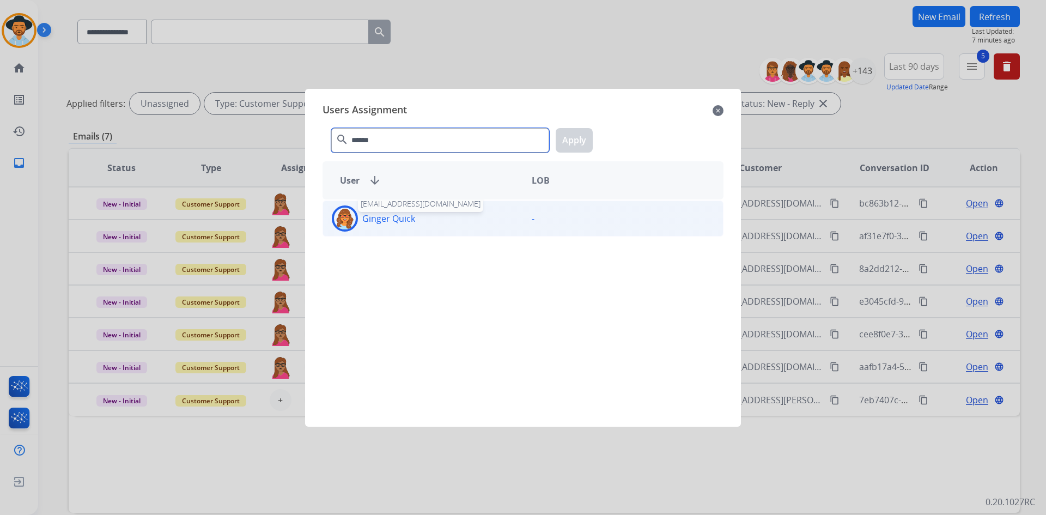
type input "******"
click at [377, 221] on p "Ginger Quick" at bounding box center [388, 218] width 53 height 13
click at [584, 142] on button "Apply" at bounding box center [574, 140] width 37 height 25
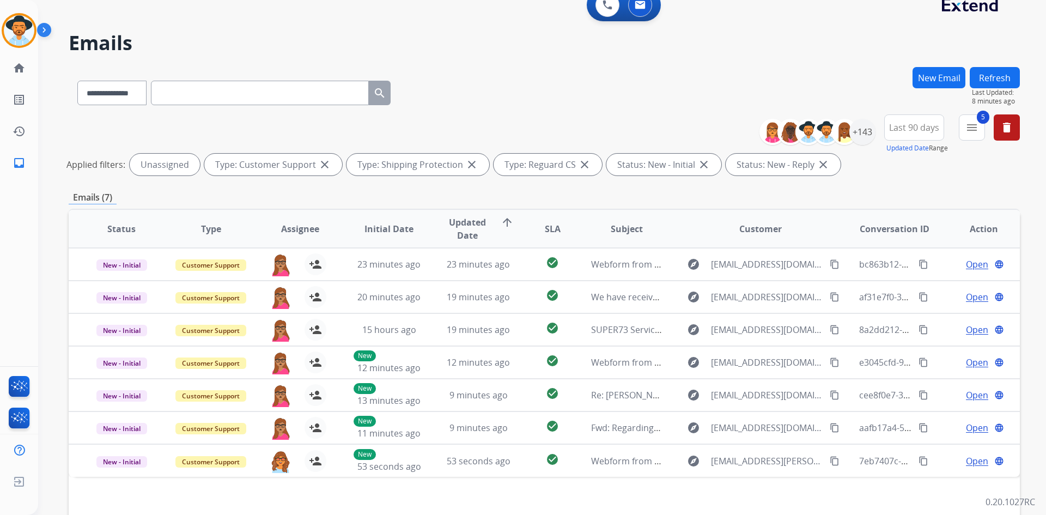
scroll to position [0, 0]
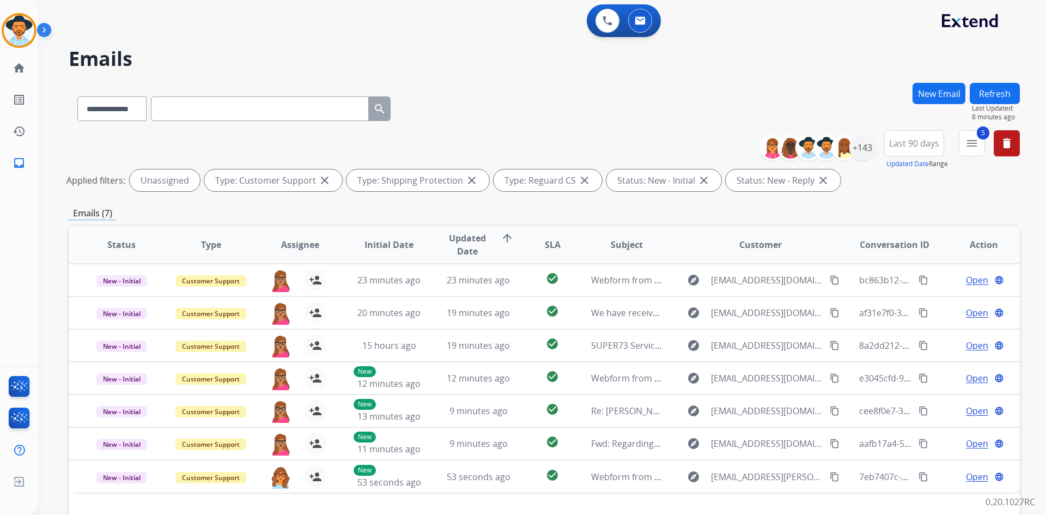
drag, startPoint x: 1000, startPoint y: 87, endPoint x: 987, endPoint y: 87, distance: 12.5
click at [1000, 87] on button "Refresh" at bounding box center [995, 93] width 50 height 21
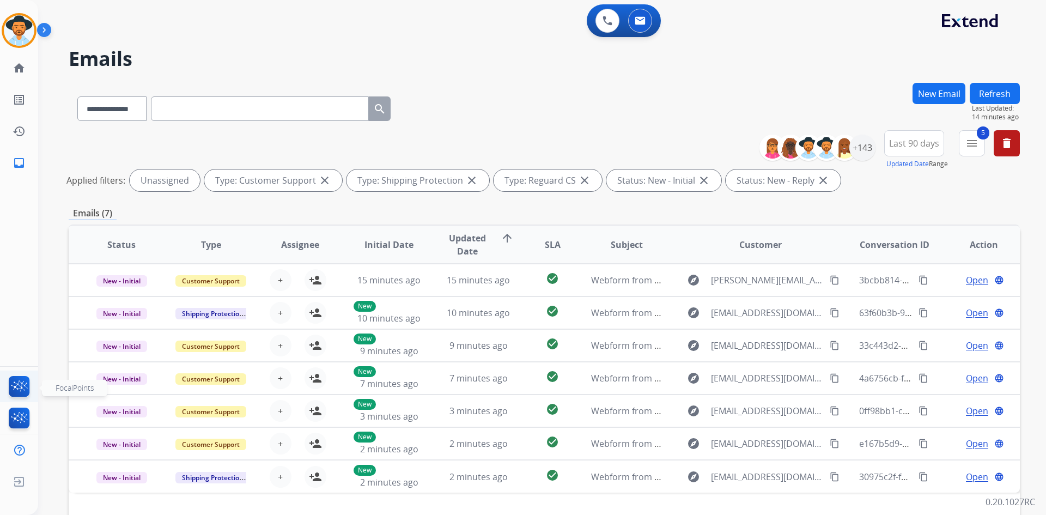
click at [21, 387] on img at bounding box center [20, 388] width 26 height 25
